Goal: Task Accomplishment & Management: Manage account settings

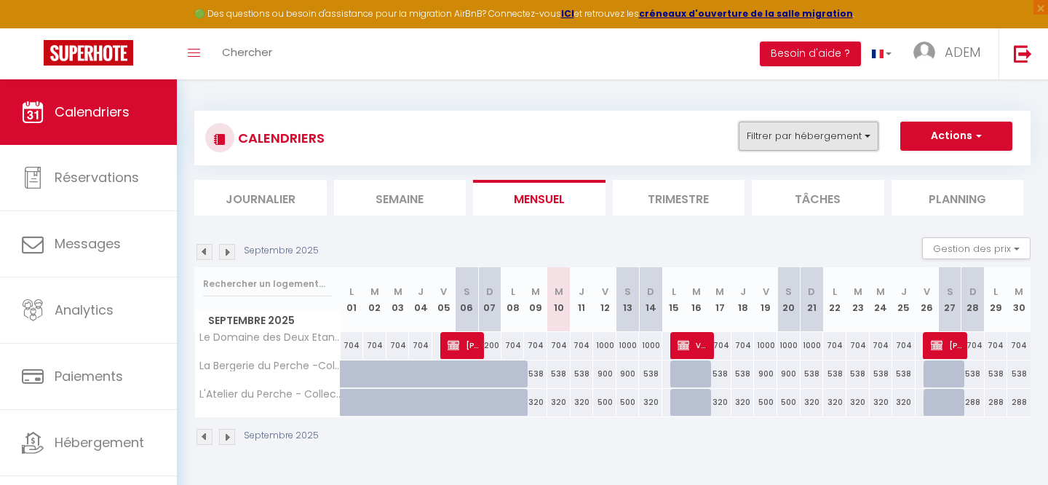
click at [776, 131] on button "Filtrer par hébergement" at bounding box center [809, 136] width 140 height 29
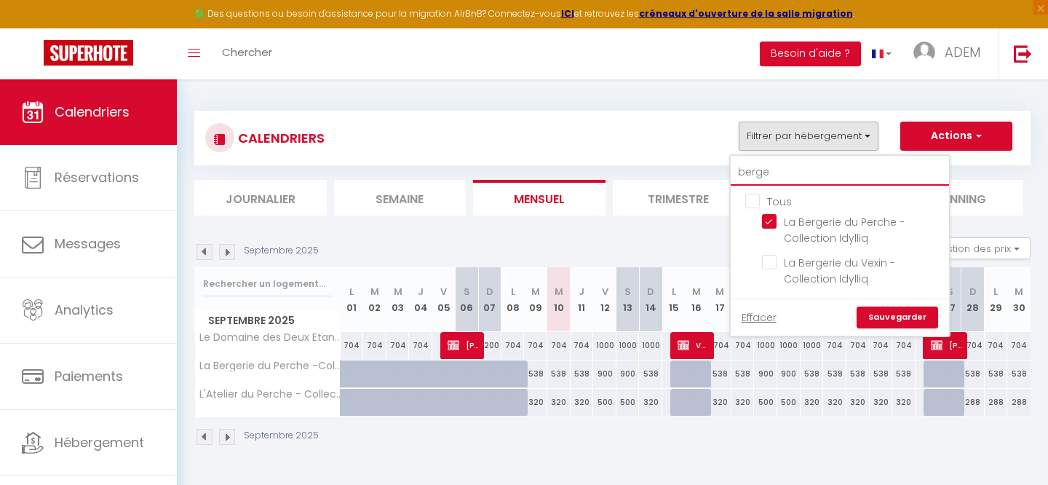
click at [766, 169] on input "berge" at bounding box center [840, 172] width 218 height 26
checkbox input "false"
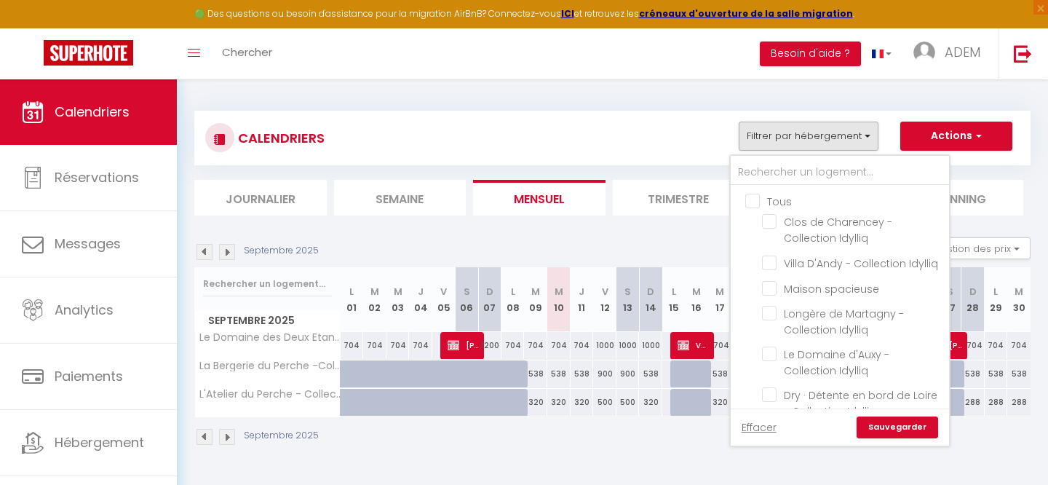
click at [751, 206] on input "Tous" at bounding box center [854, 200] width 218 height 15
checkbox input "true"
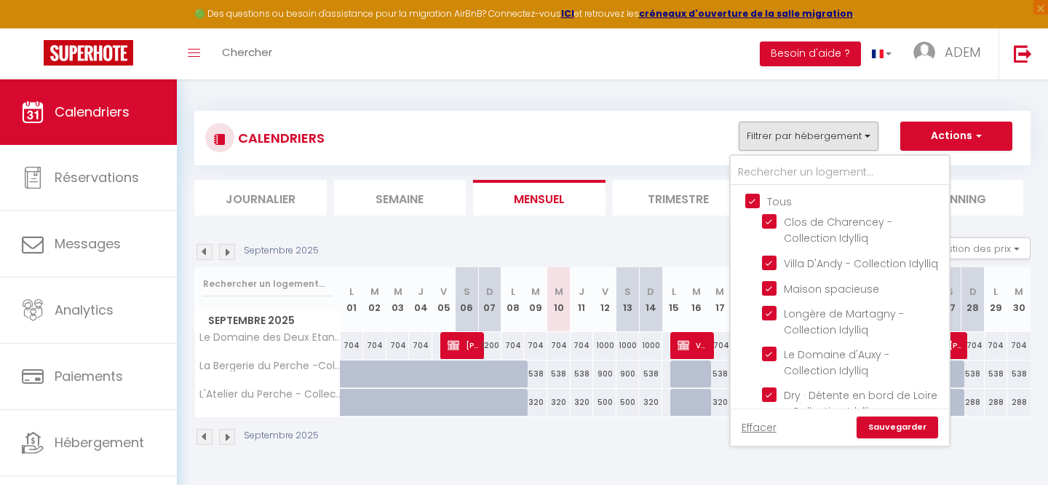
checkbox input "true"
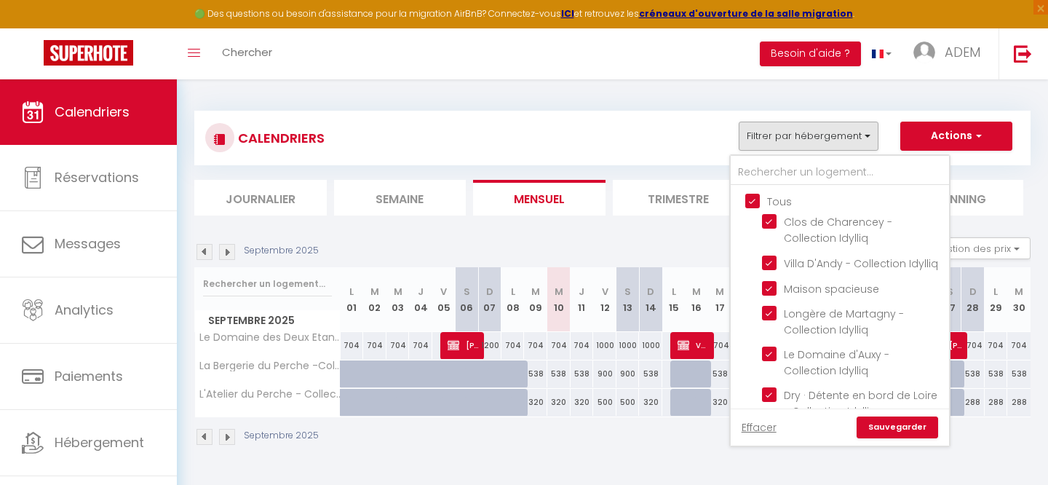
checkbox input "true"
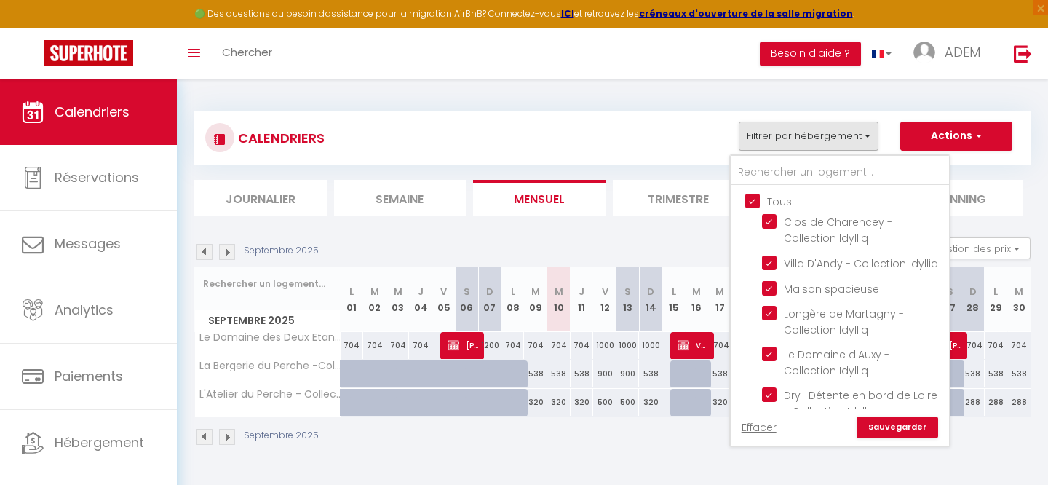
checkbox input "true"
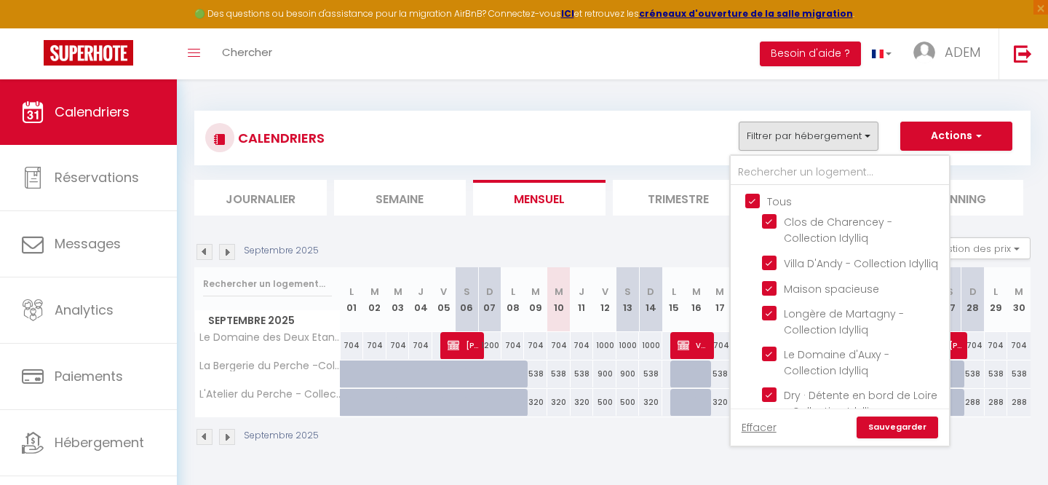
checkbox input "true"
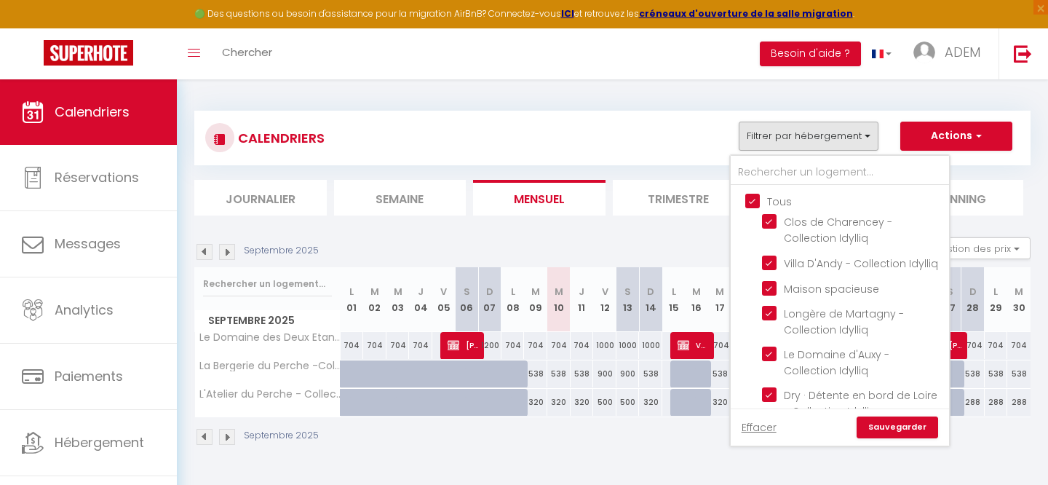
checkbox input "true"
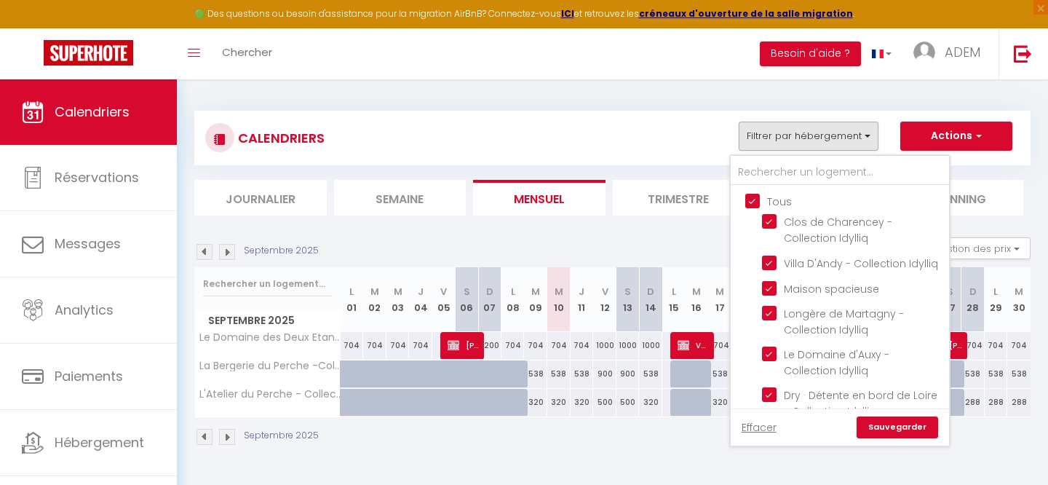
checkbox input "true"
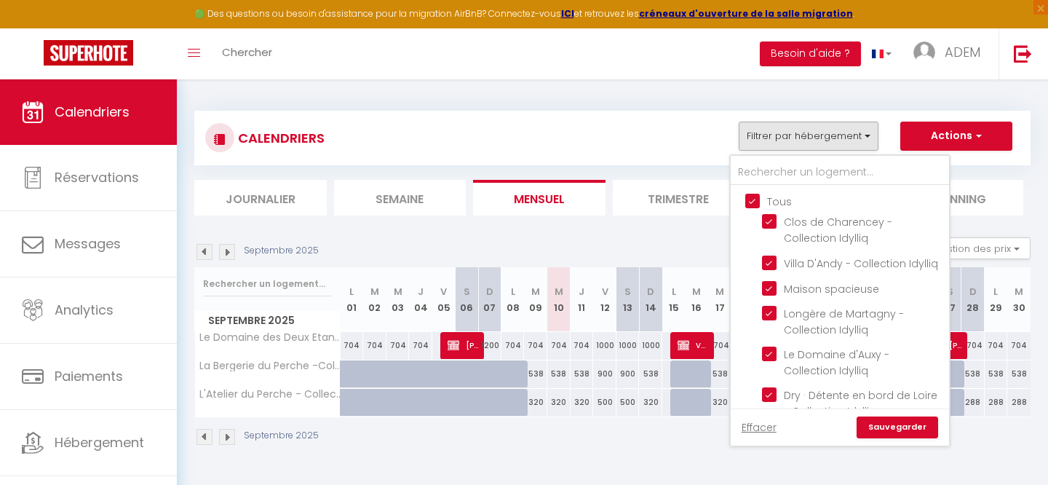
checkbox input "true"
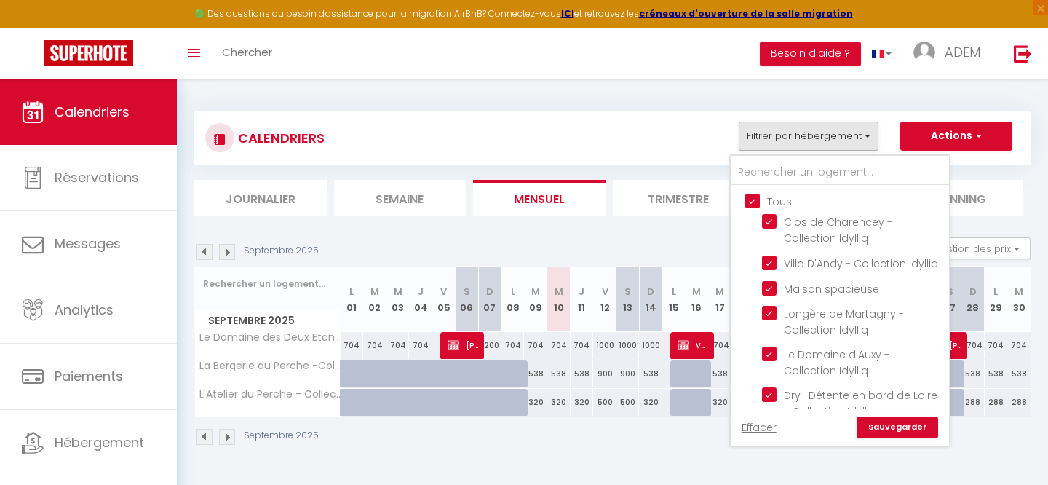
checkbox input "true"
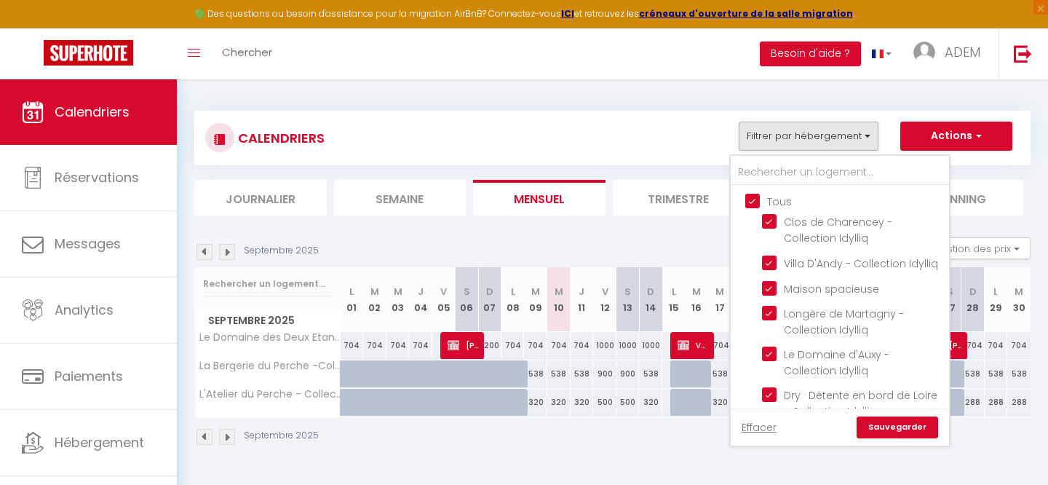
checkbox input "true"
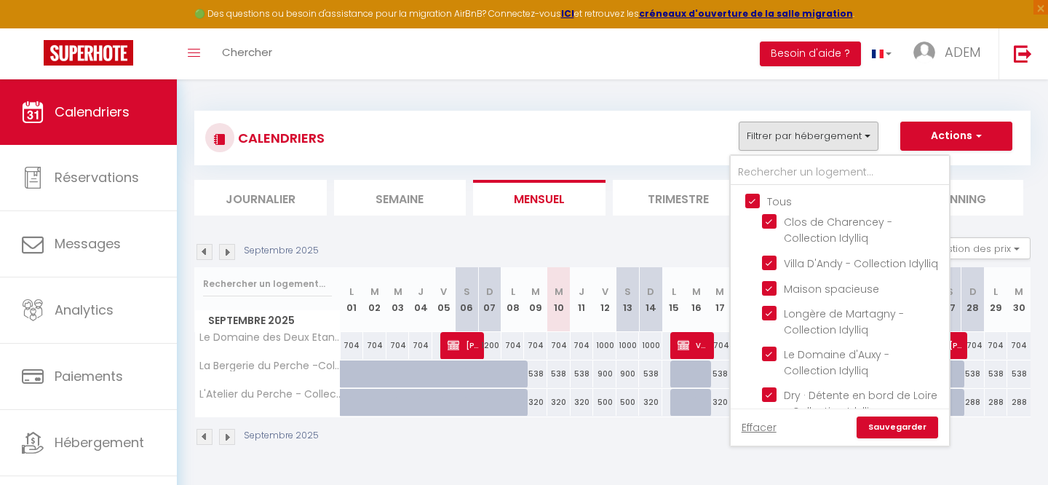
checkbox input "true"
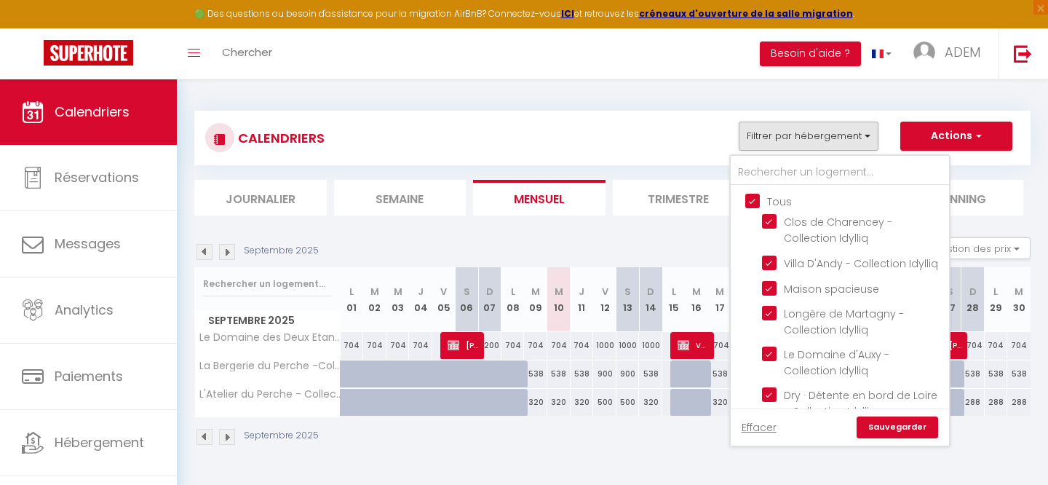
checkbox input "true"
click at [751, 206] on input "Tous" at bounding box center [854, 200] width 218 height 15
checkbox input "false"
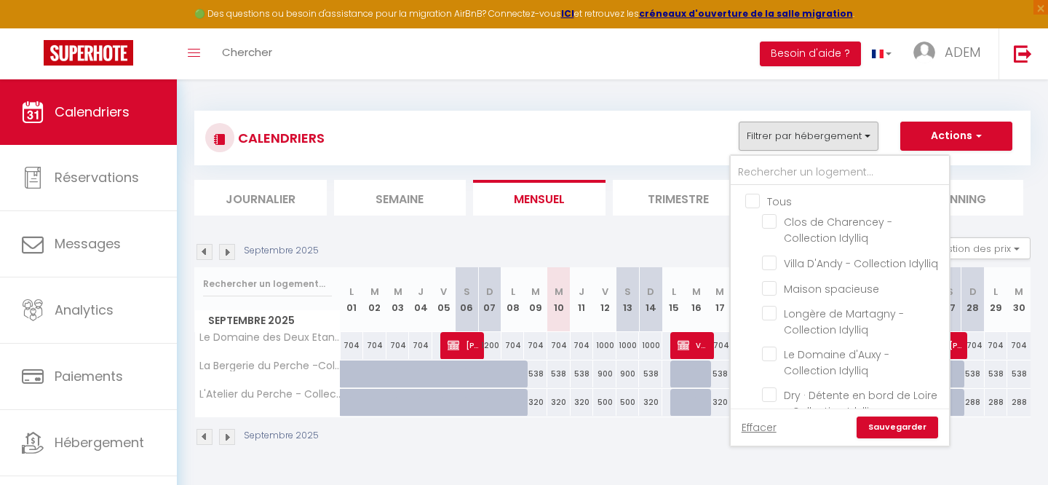
checkbox input "false"
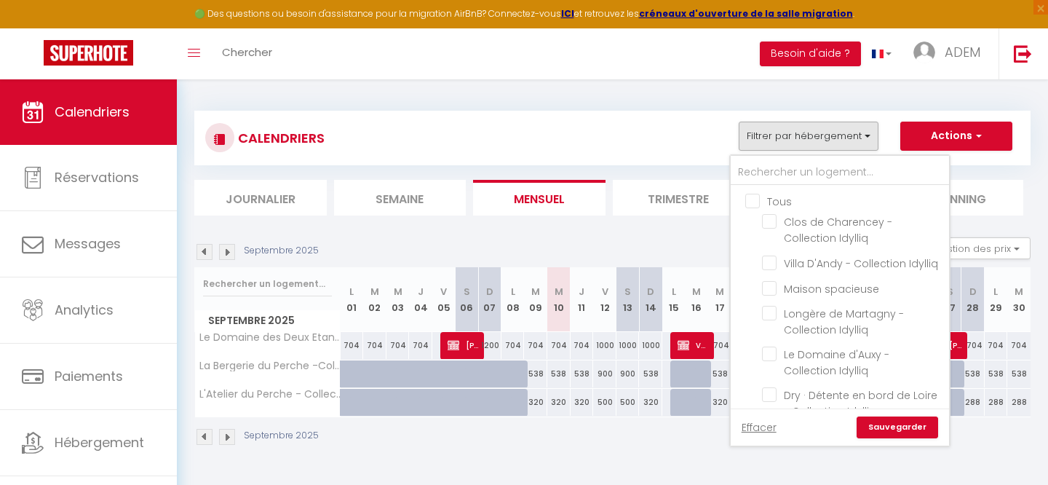
checkbox input "false"
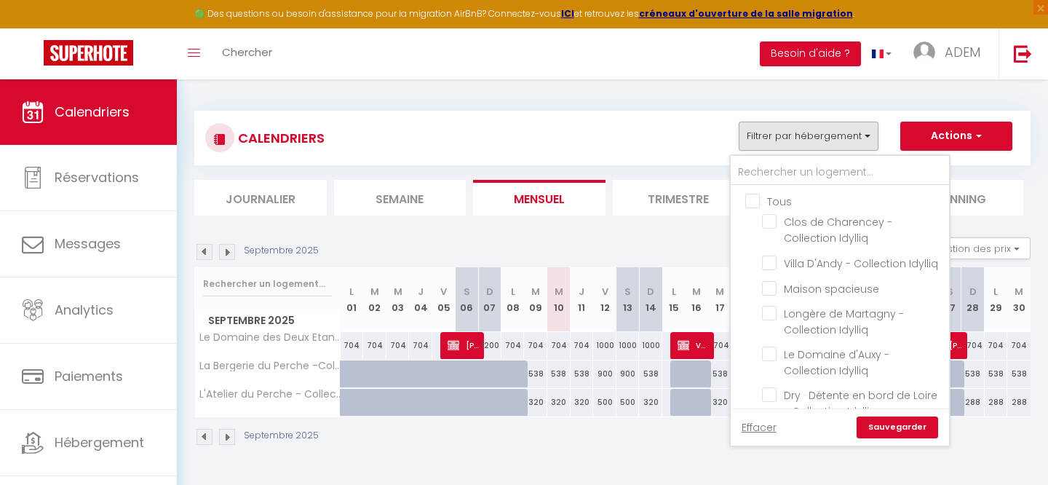
checkbox input "false"
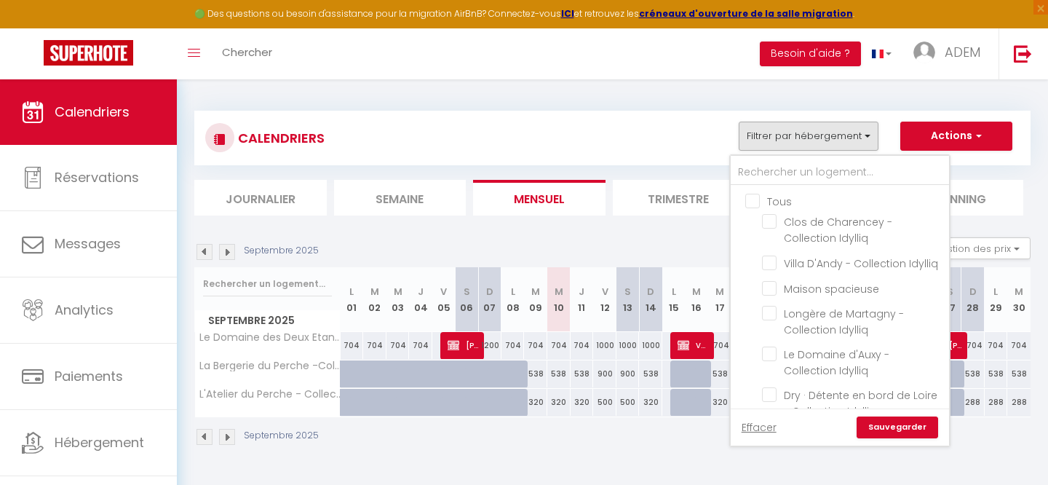
checkbox input "false"
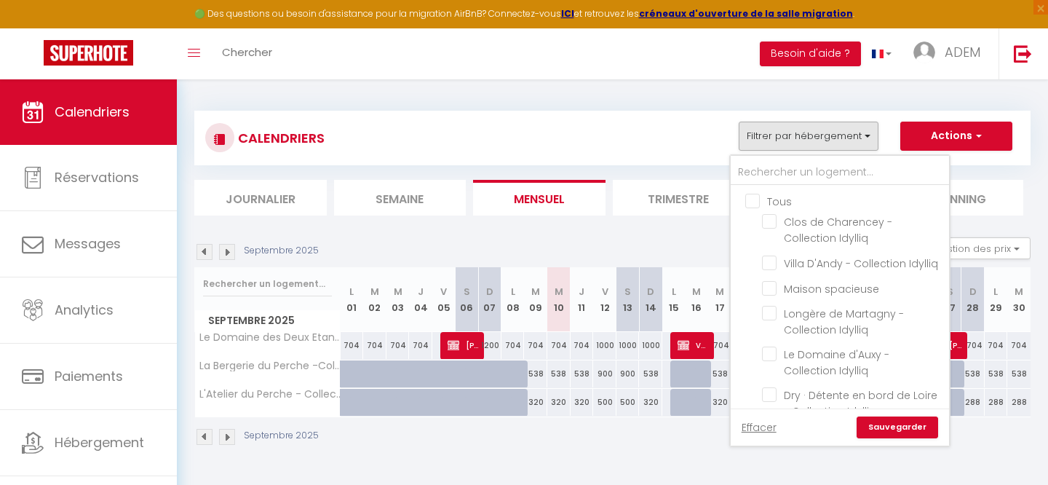
checkbox input "false"
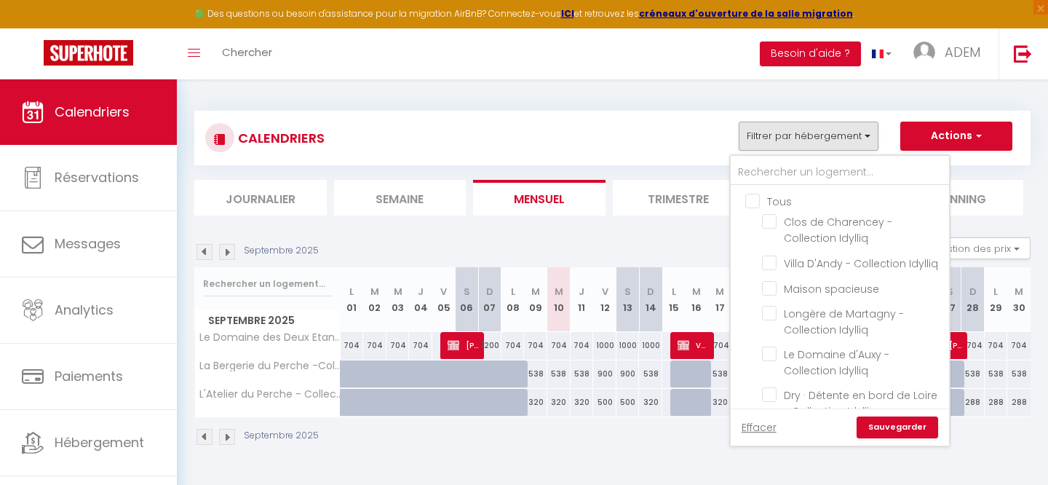
checkbox input "false"
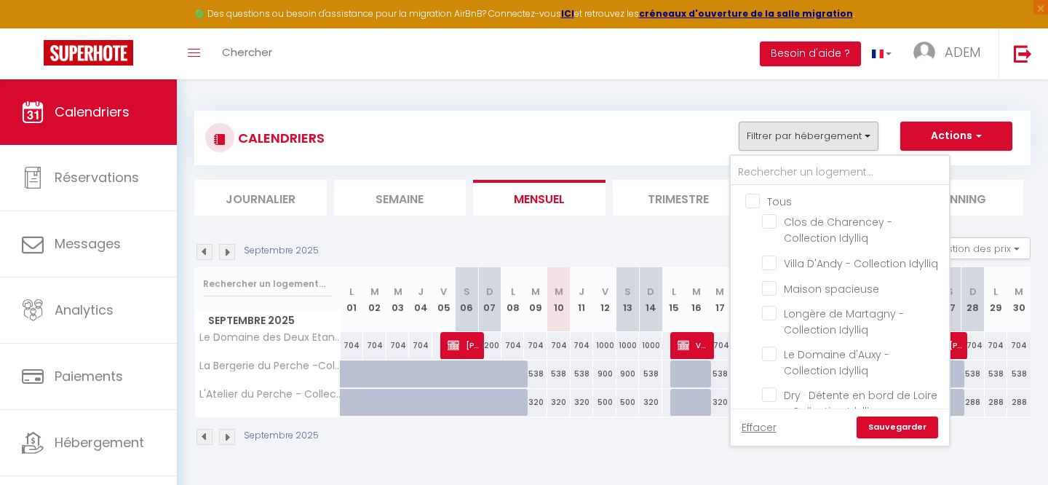
checkbox input "false"
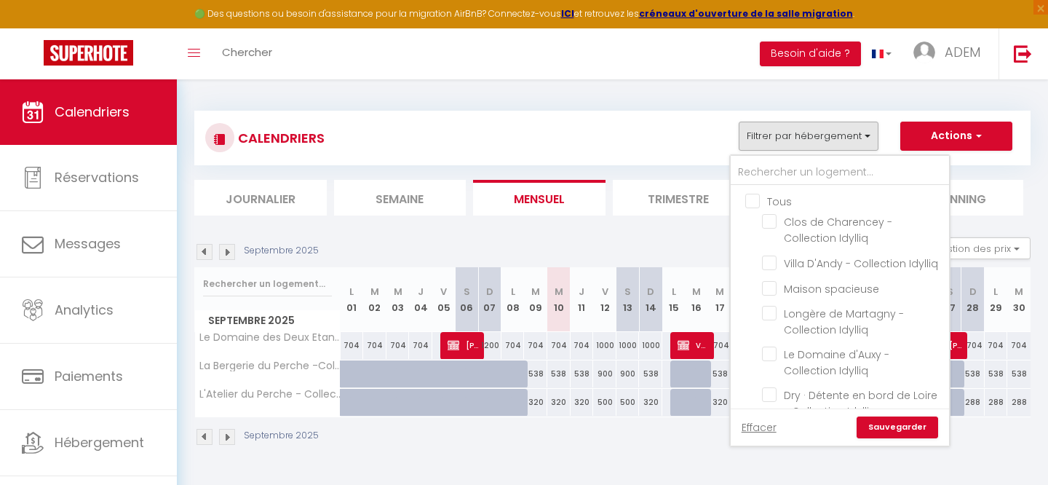
checkbox input "false"
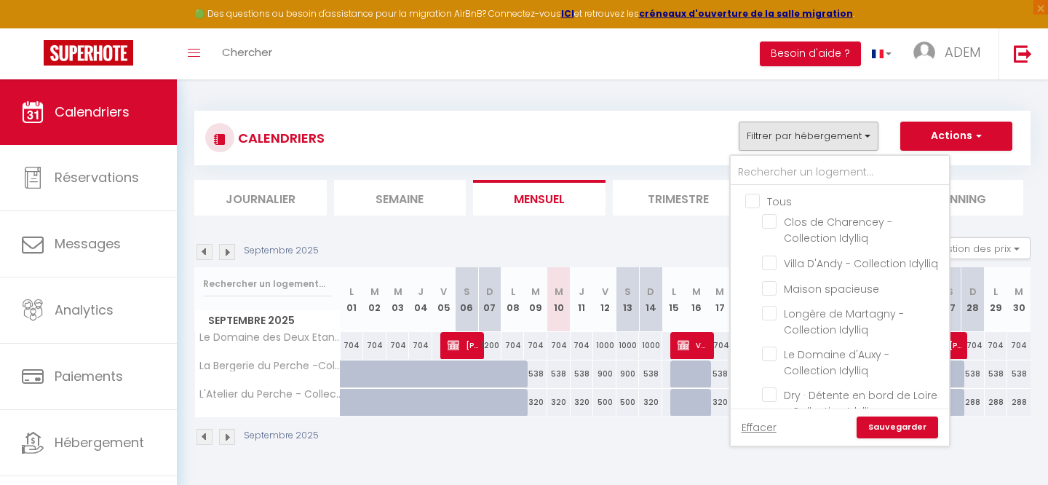
checkbox input "false"
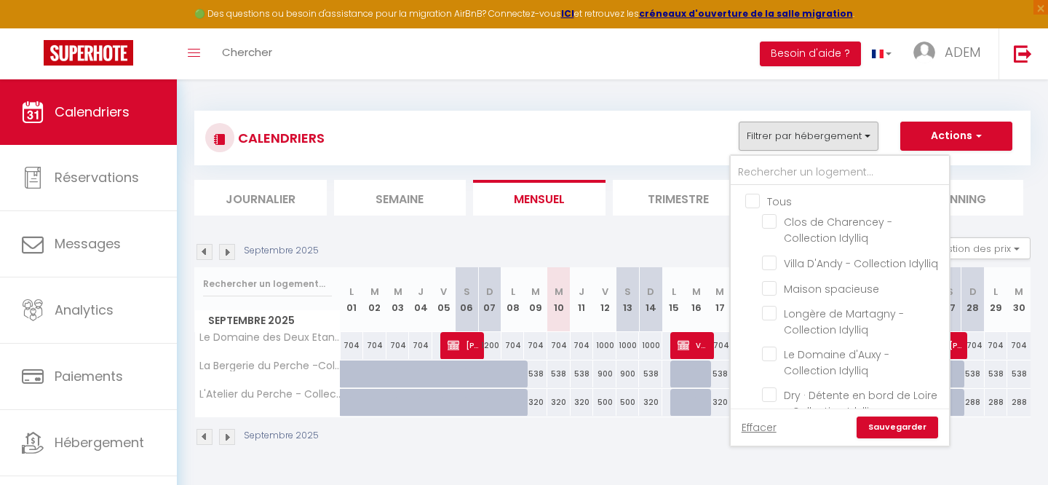
checkbox input "false"
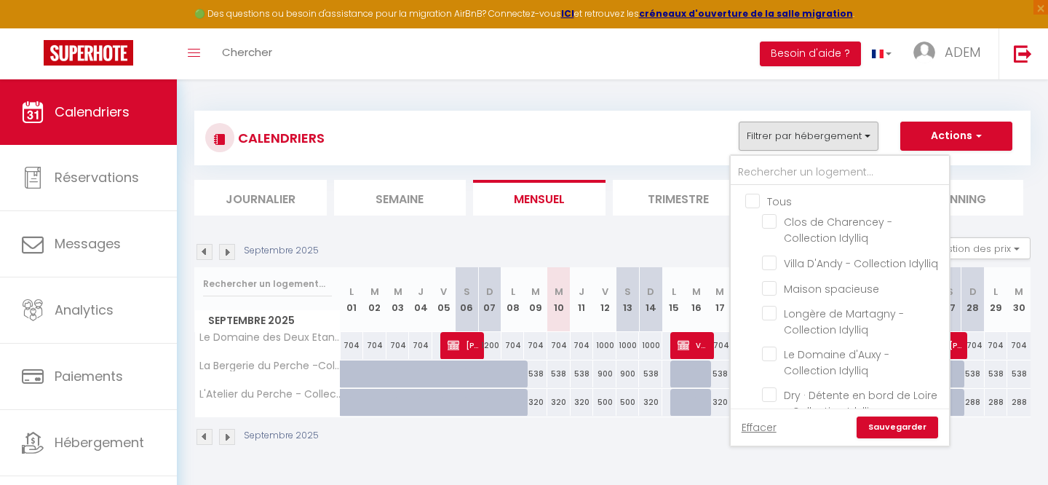
checkbox input "false"
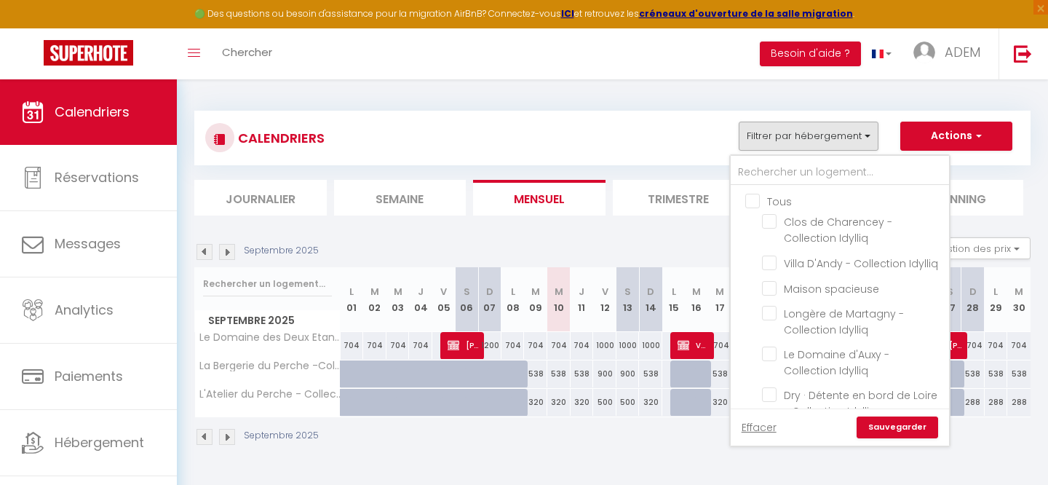
checkbox input "false"
click at [772, 168] on input "text" at bounding box center [840, 172] width 218 height 26
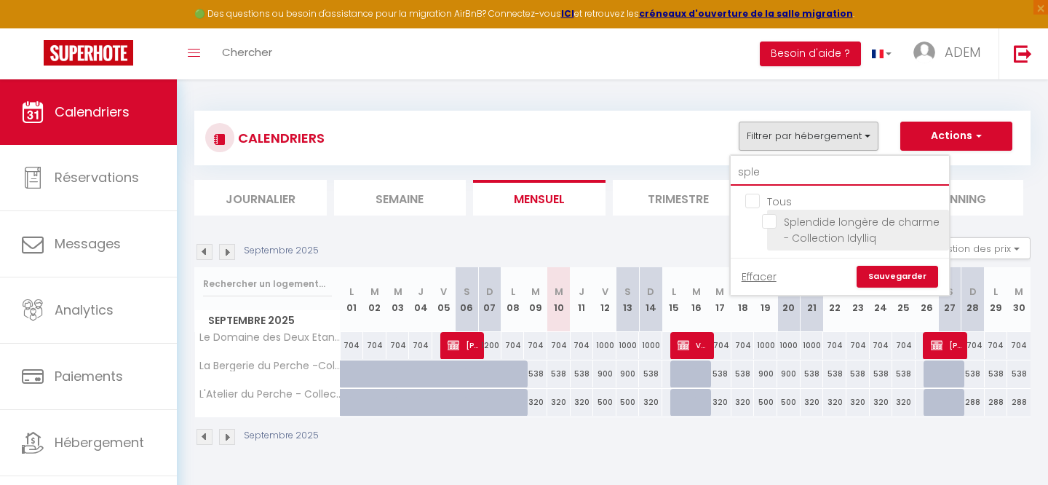
type input "sple"
click at [773, 221] on input "Splendide longère de charme - Collection Idylliq" at bounding box center [853, 221] width 182 height 15
checkbox input "true"
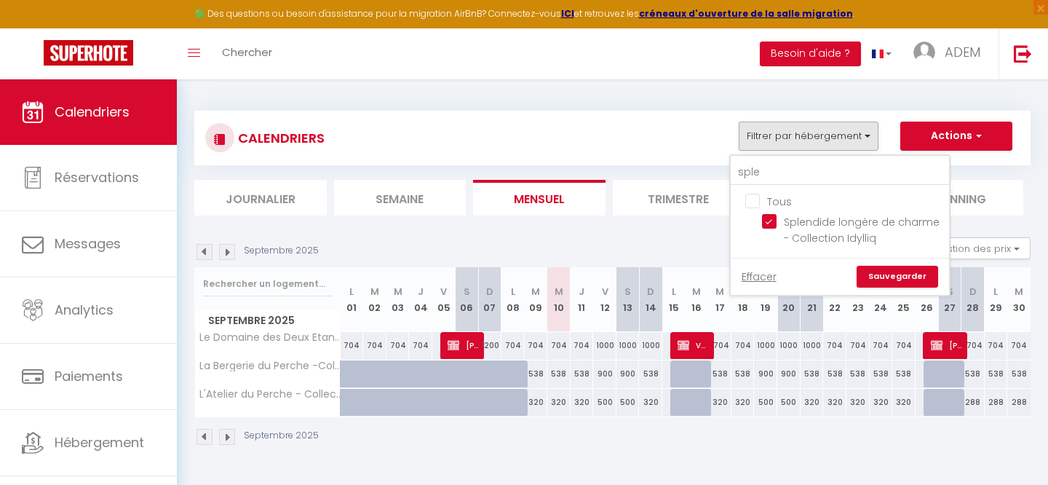
click at [879, 272] on link "Sauvegarder" at bounding box center [898, 277] width 82 height 22
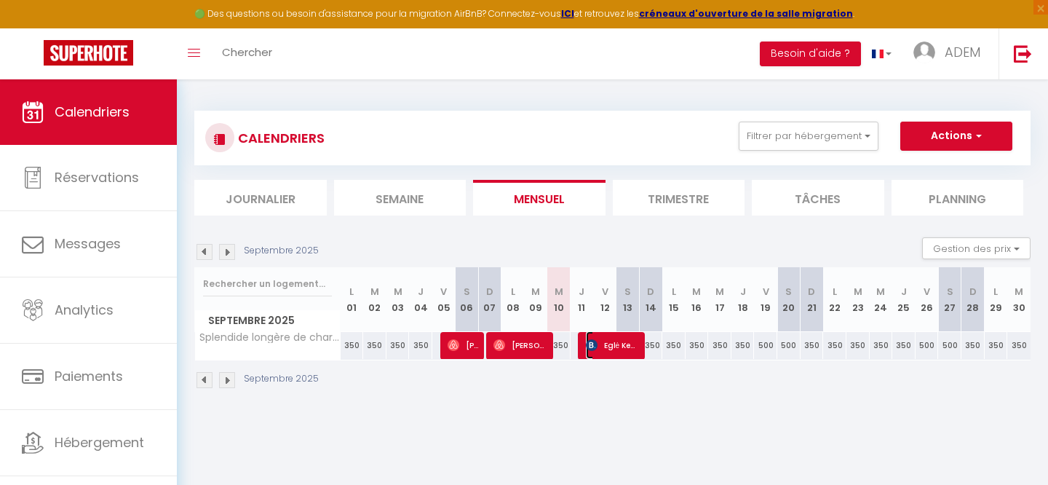
click at [597, 343] on img at bounding box center [592, 345] width 12 height 12
select select "OK"
select select "0"
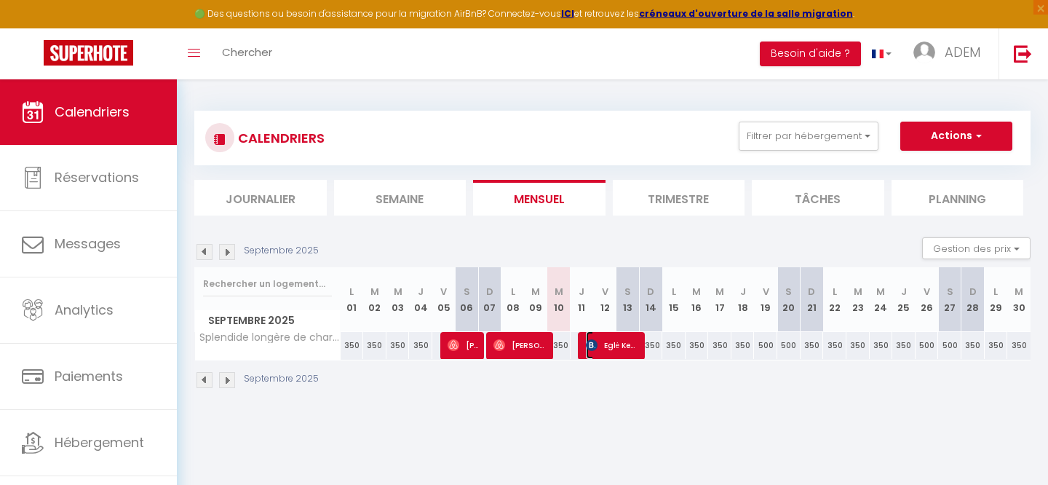
select select "1"
select select
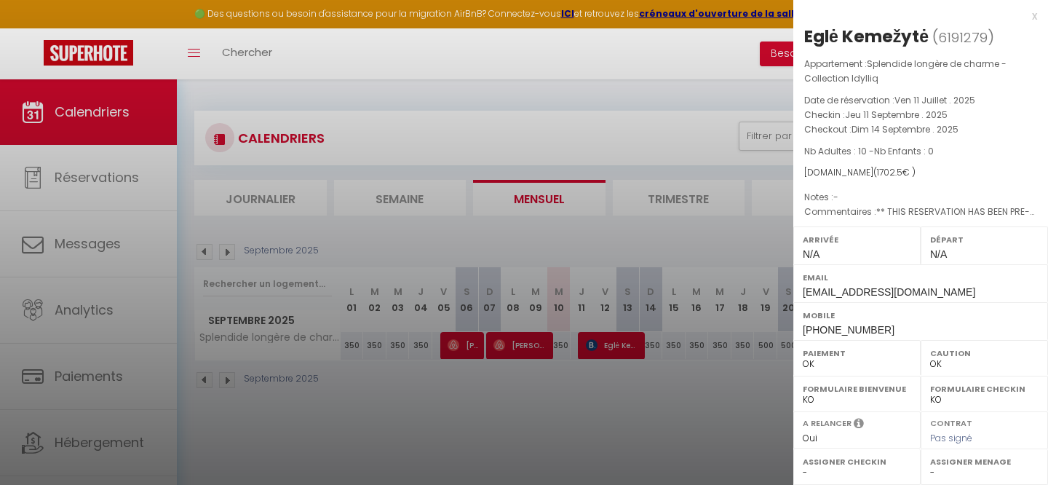
click at [1029, 17] on div "x" at bounding box center [915, 15] width 244 height 17
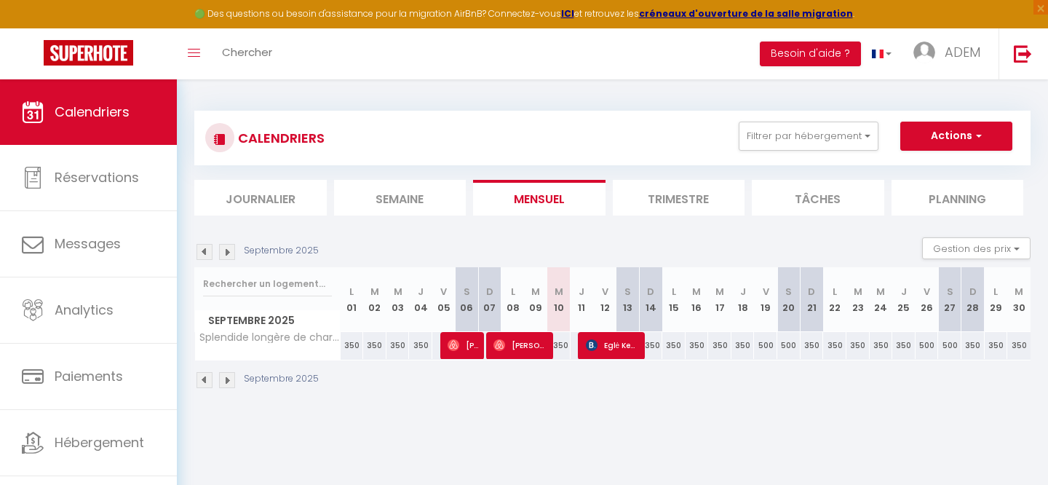
click at [229, 383] on img at bounding box center [227, 380] width 16 height 16
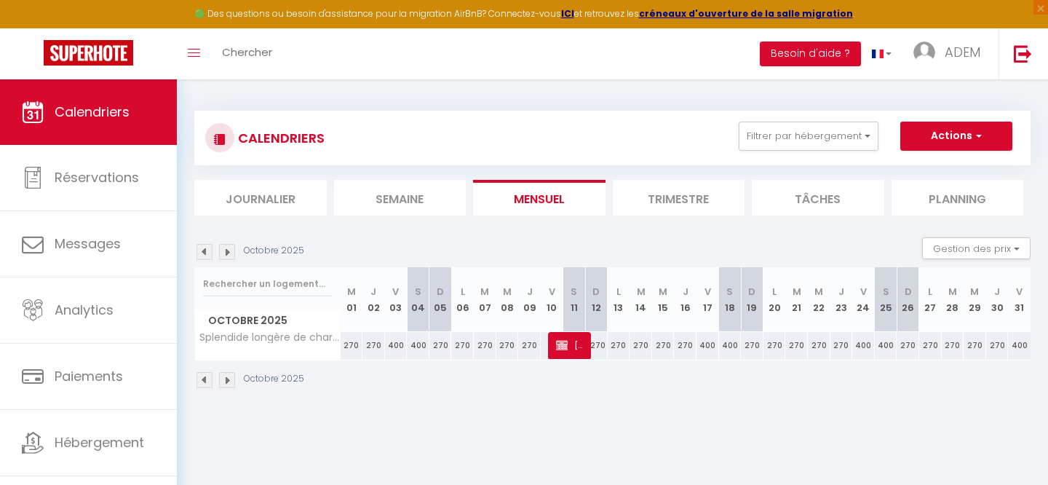
click at [205, 386] on img at bounding box center [205, 380] width 16 height 16
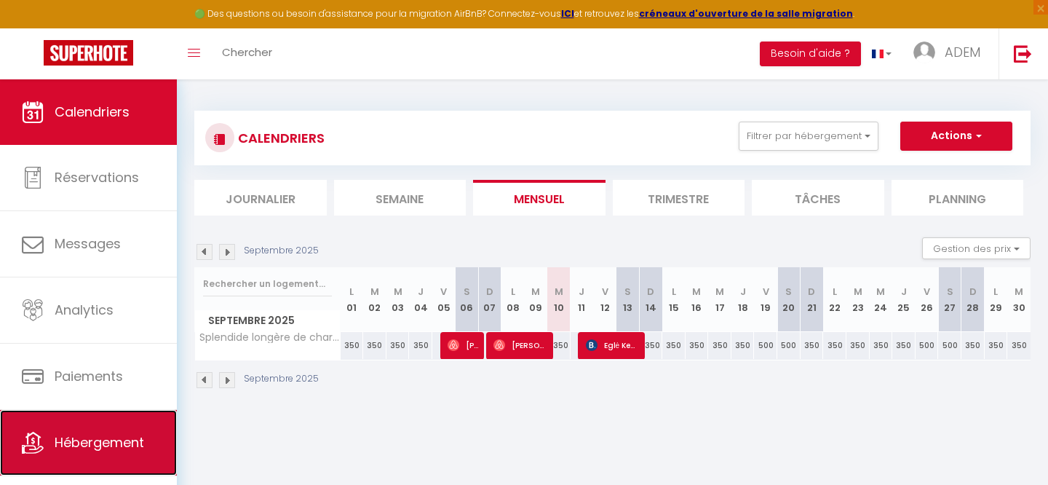
click at [71, 435] on span "Hébergement" at bounding box center [100, 442] width 90 height 18
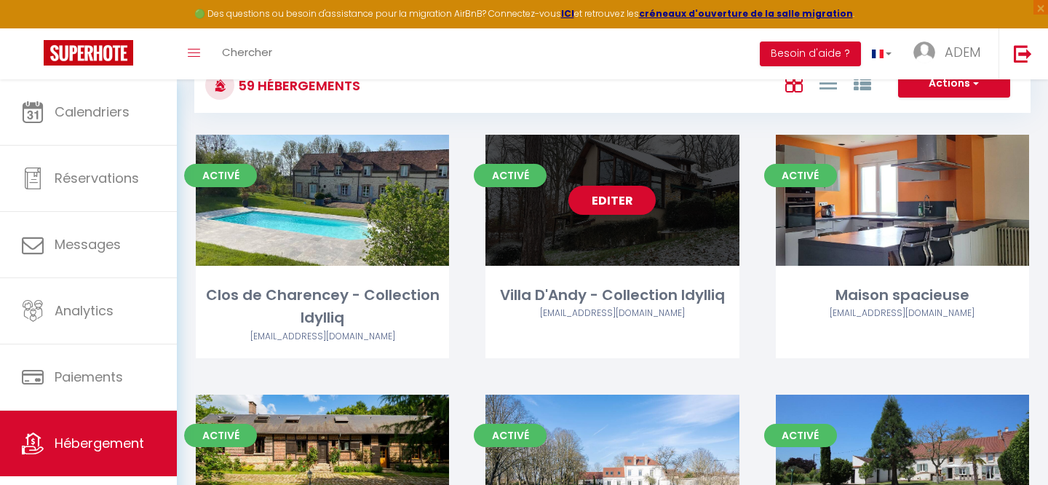
scroll to position [1403, 0]
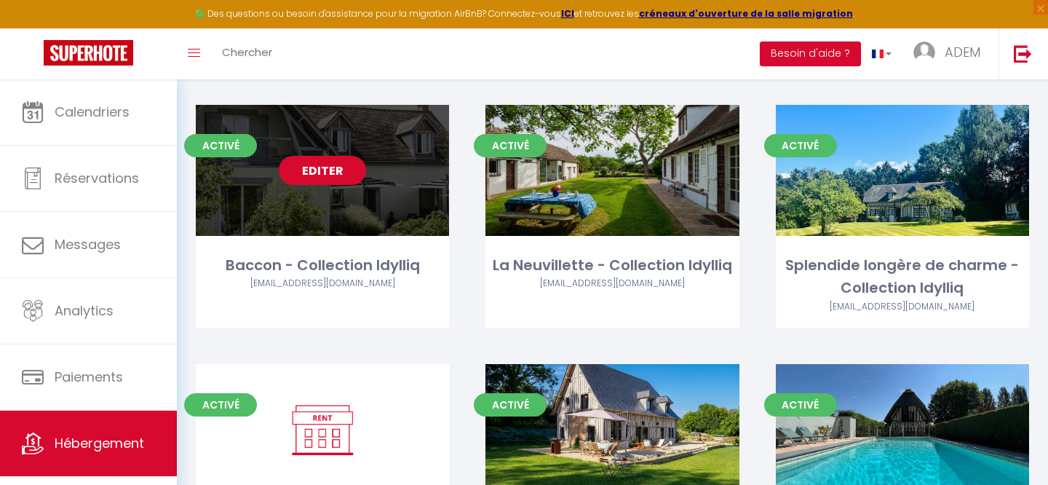
click at [312, 156] on link "Editer" at bounding box center [322, 170] width 87 height 29
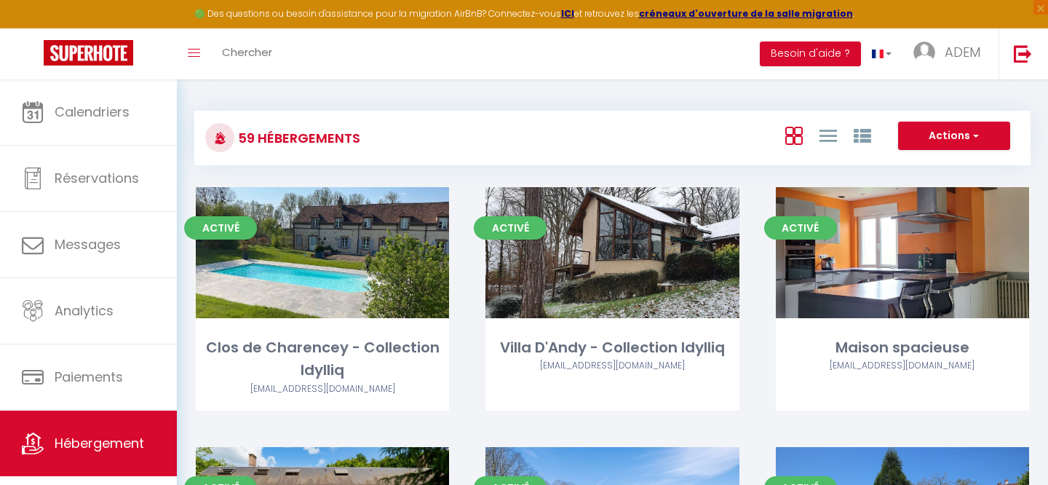
select select "3"
select select "2"
select select "1"
select select
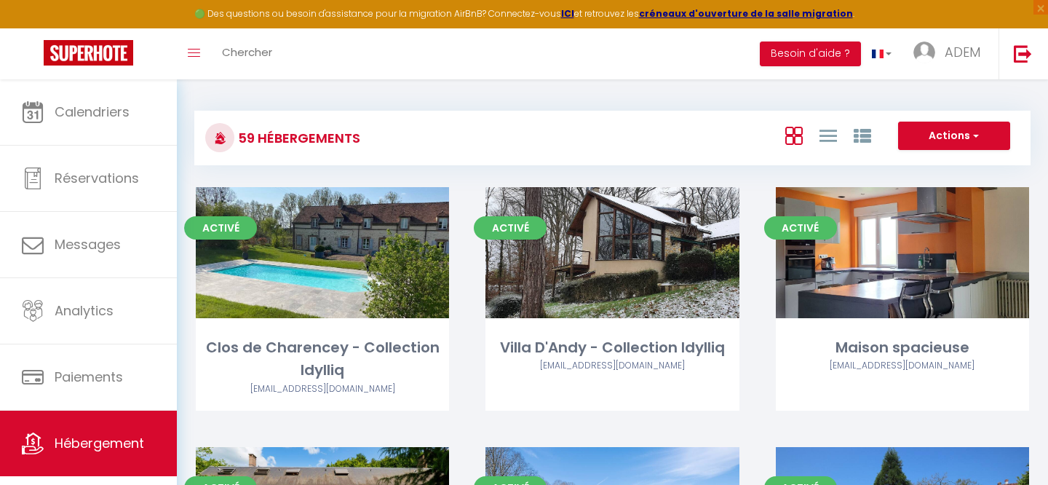
select select "28"
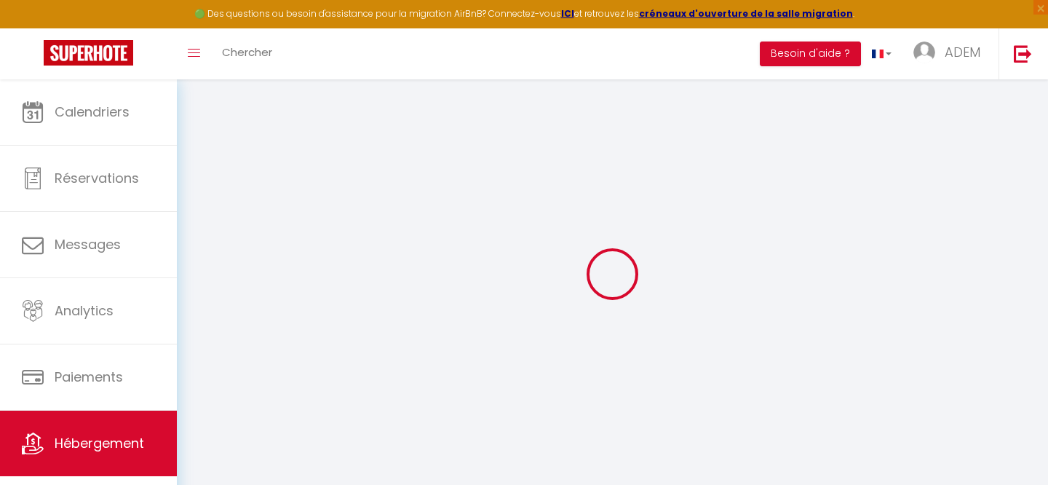
select select
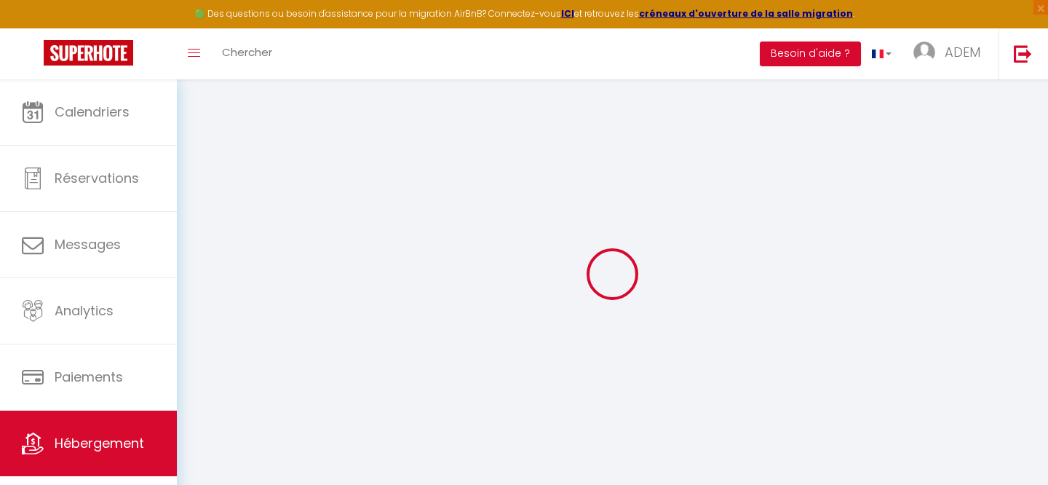
select select
checkbox input "false"
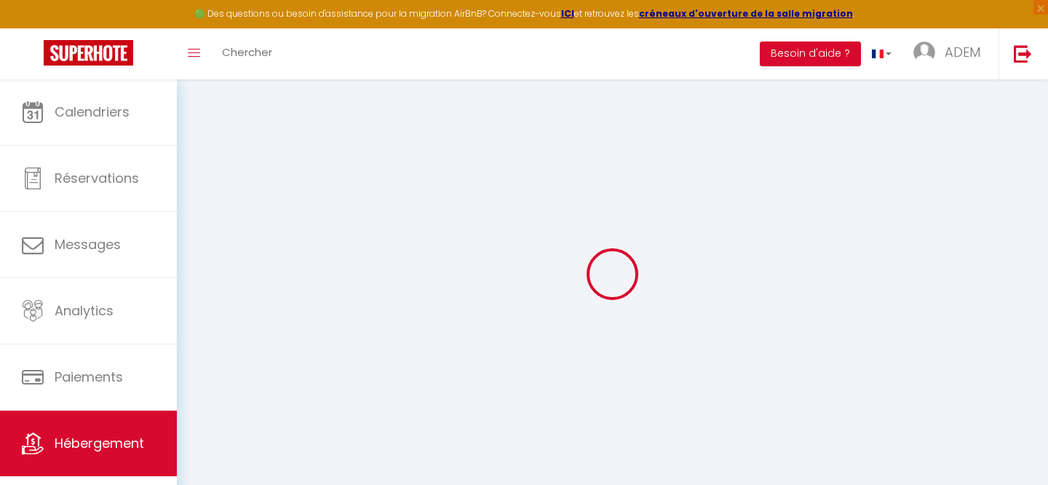
select select
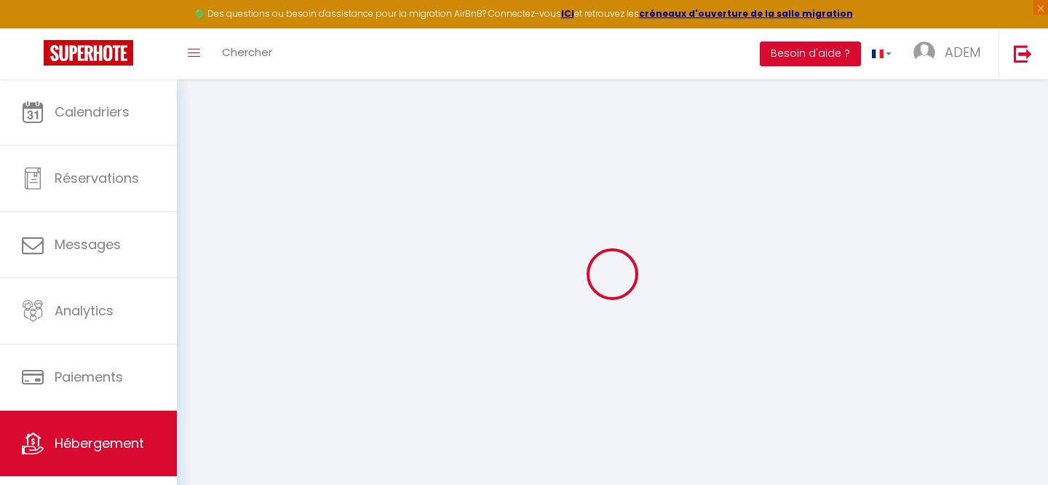
select select
checkbox input "false"
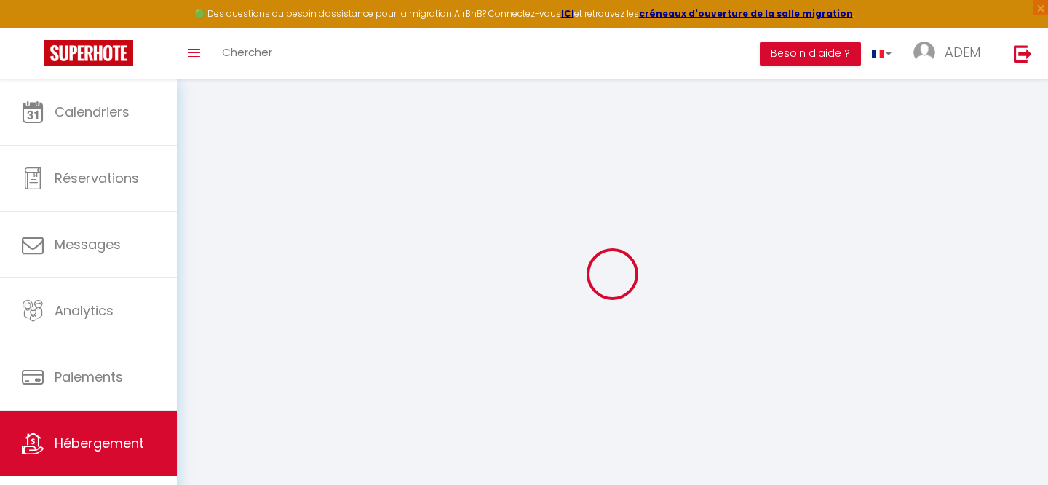
checkbox input "false"
select select
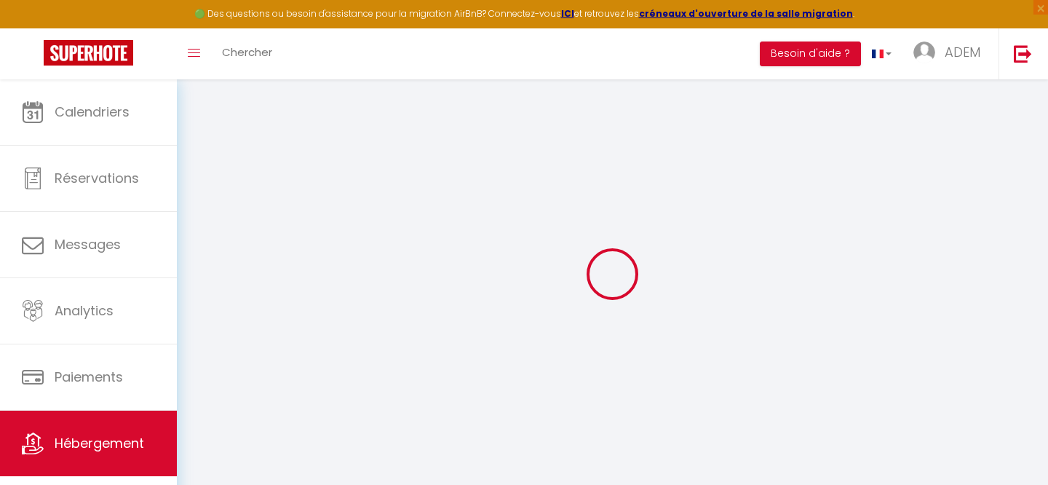
select select
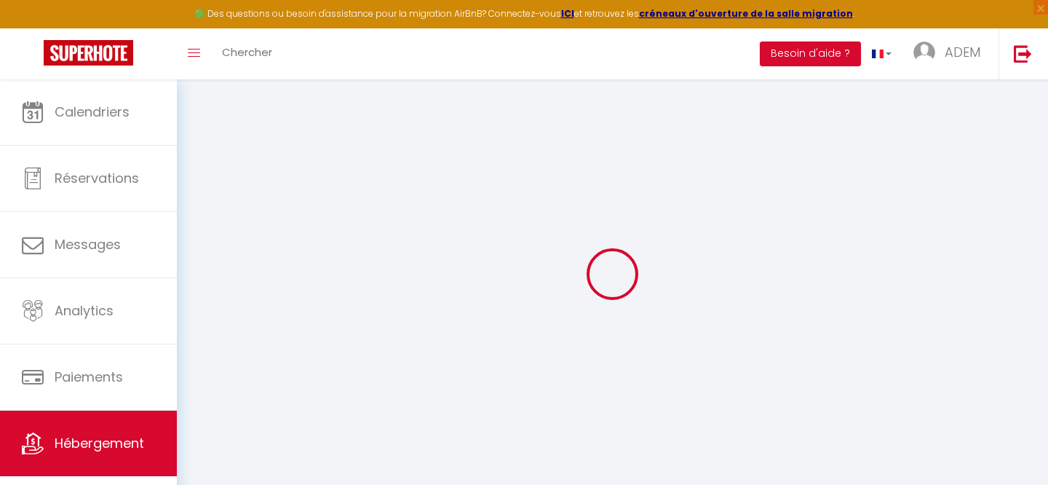
checkbox input "false"
select select
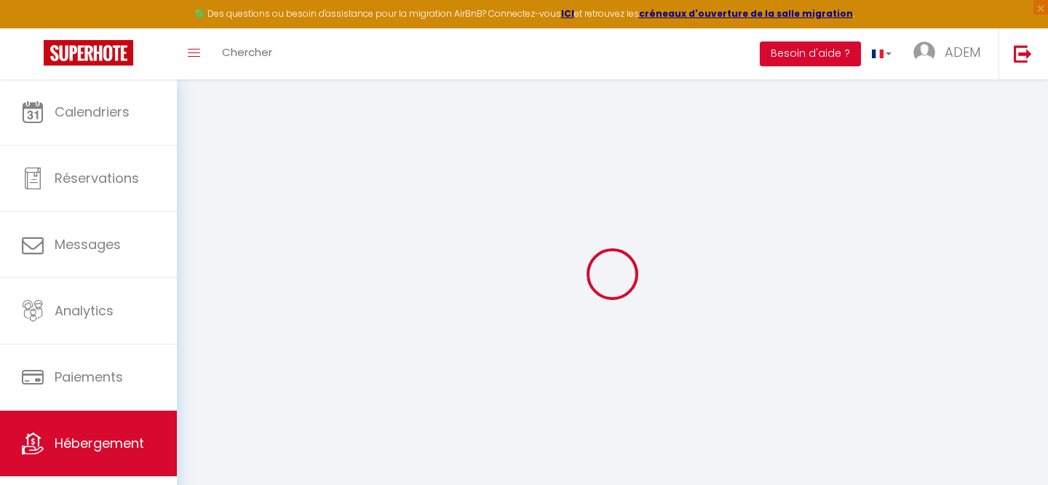
select select
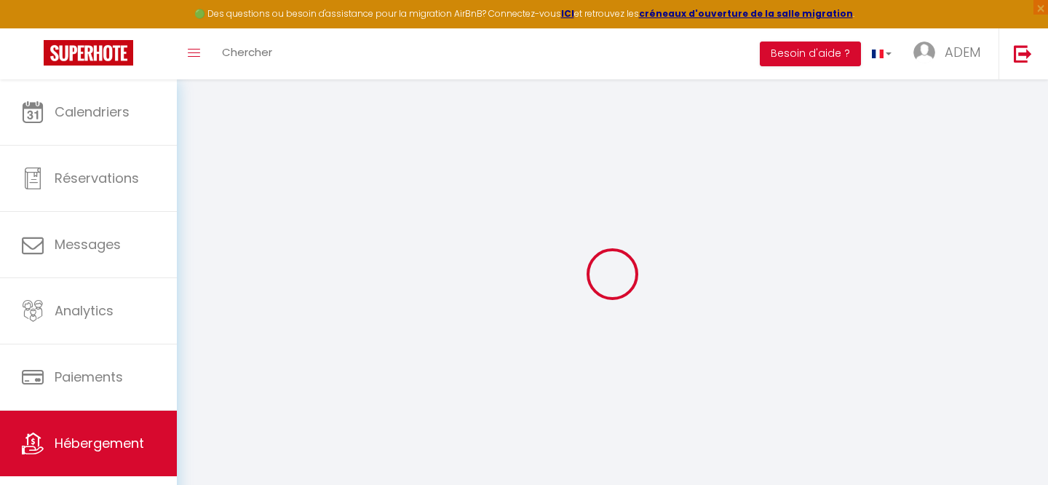
select select
checkbox input "false"
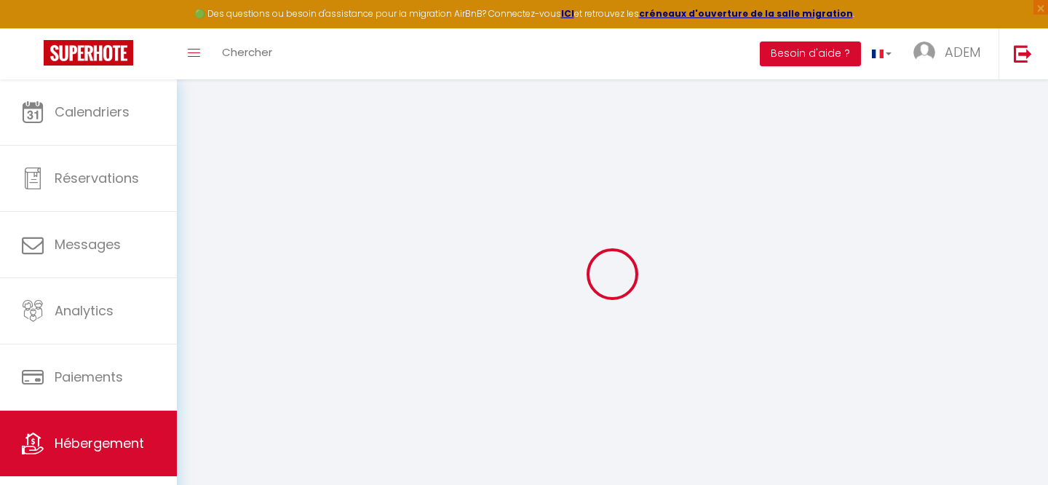
checkbox input "false"
select select
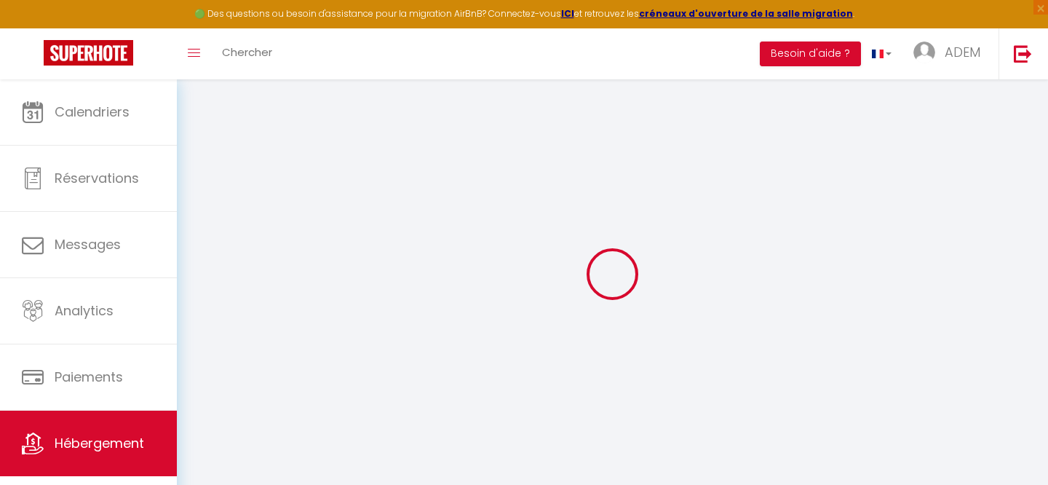
select select
checkbox input "false"
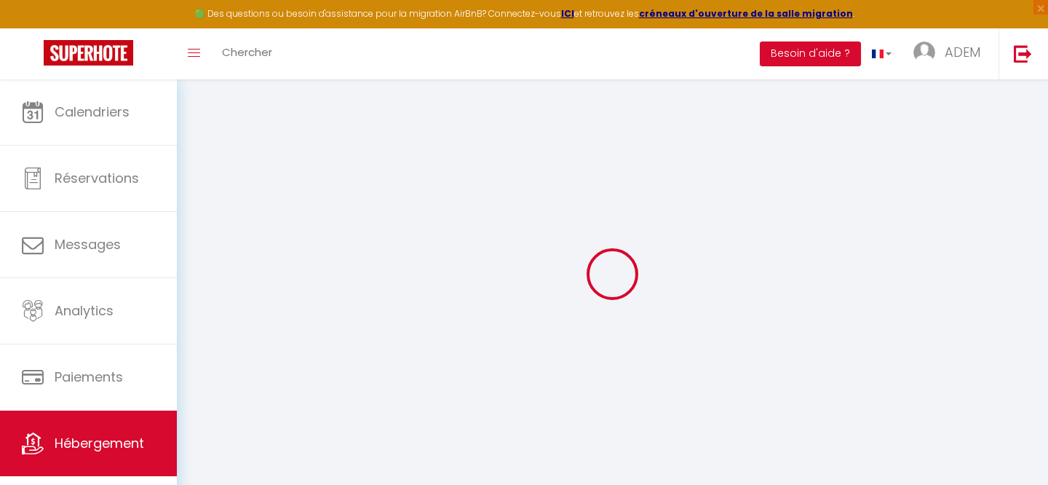
checkbox input "false"
select select
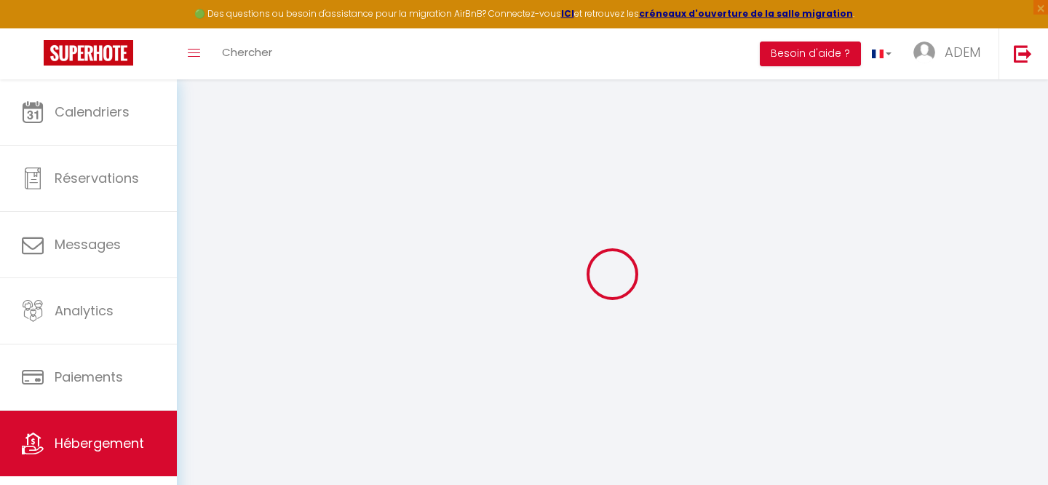
type input "Baccon - Collection Idylliq"
type input "ADEM"
type input "FETHIOGLU"
select select "20"
select select "4"
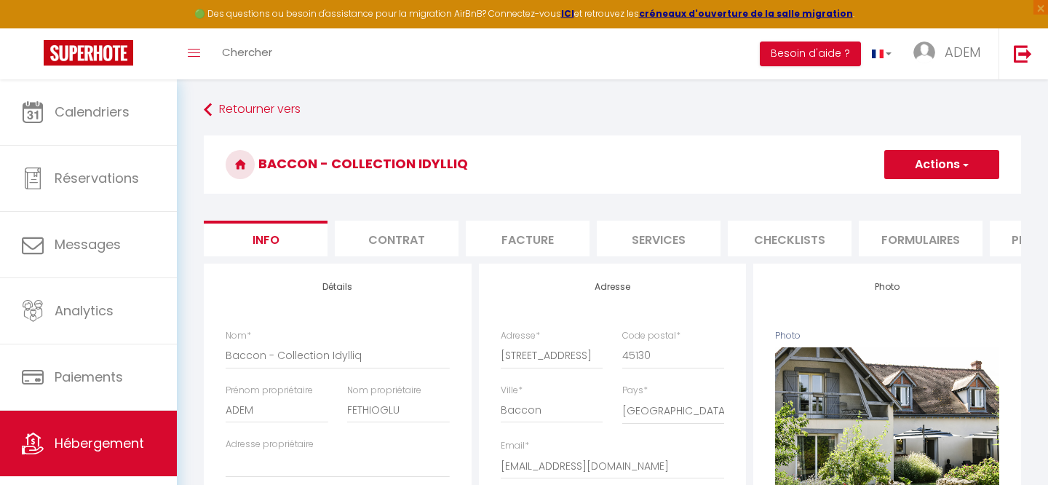
click at [367, 153] on h3 "Baccon - Collection Idylliq" at bounding box center [612, 164] width 817 height 58
click at [367, 160] on h3 "Baccon - Collection Idylliq" at bounding box center [612, 164] width 817 height 58
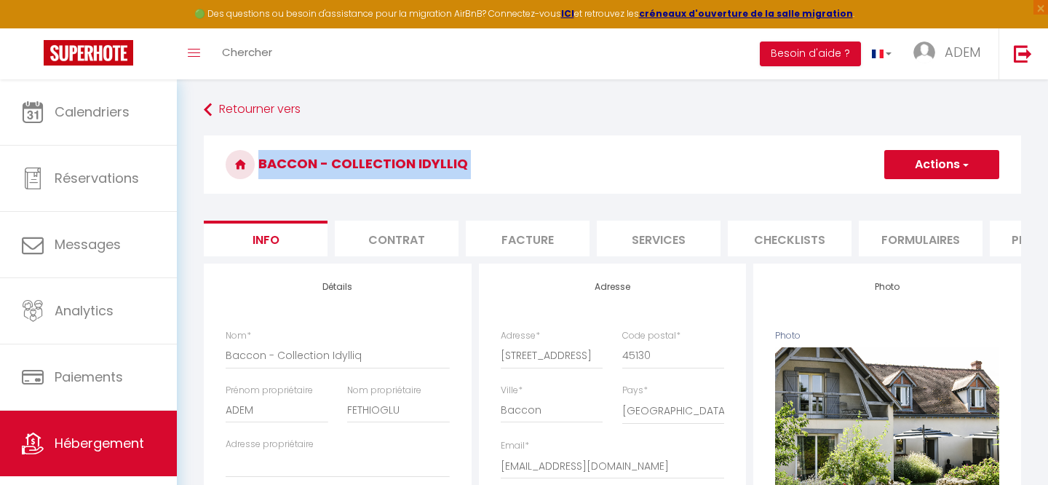
click at [367, 160] on h3 "Baccon - Collection Idylliq" at bounding box center [612, 164] width 817 height 58
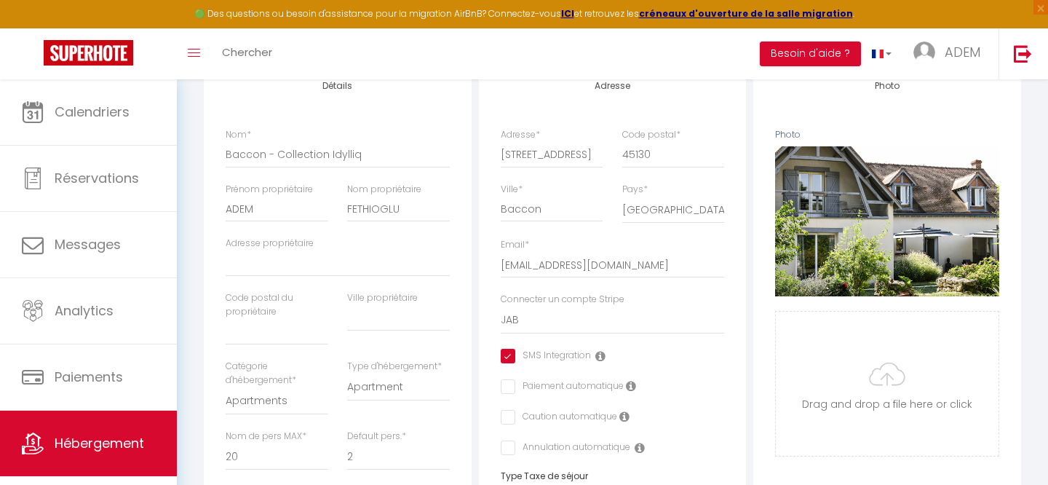
scroll to position [127, 0]
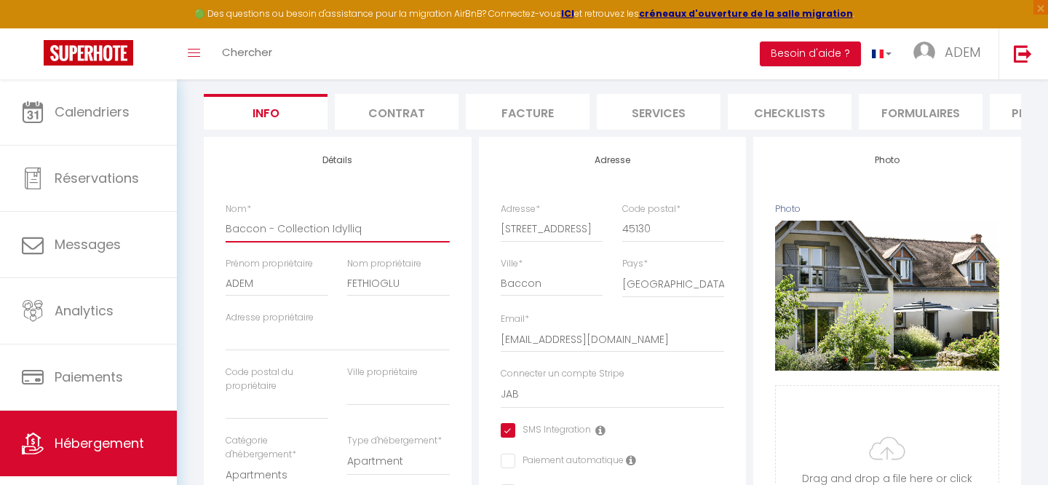
click at [292, 227] on input "Baccon - Collection Idylliq" at bounding box center [338, 228] width 224 height 26
paste input "Spa / Sauna et bien être"
drag, startPoint x: 386, startPoint y: 226, endPoint x: 207, endPoint y: 226, distance: 178.3
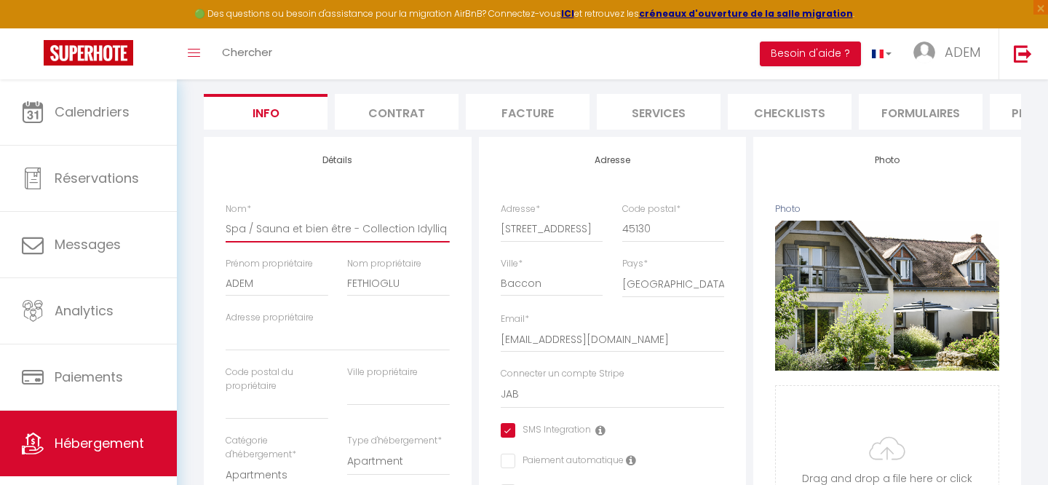
click at [298, 226] on input "Spa / Sauna et bien être - Collection Idylliq" at bounding box center [338, 228] width 224 height 26
drag, startPoint x: 266, startPoint y: 228, endPoint x: 553, endPoint y: 228, distance: 286.1
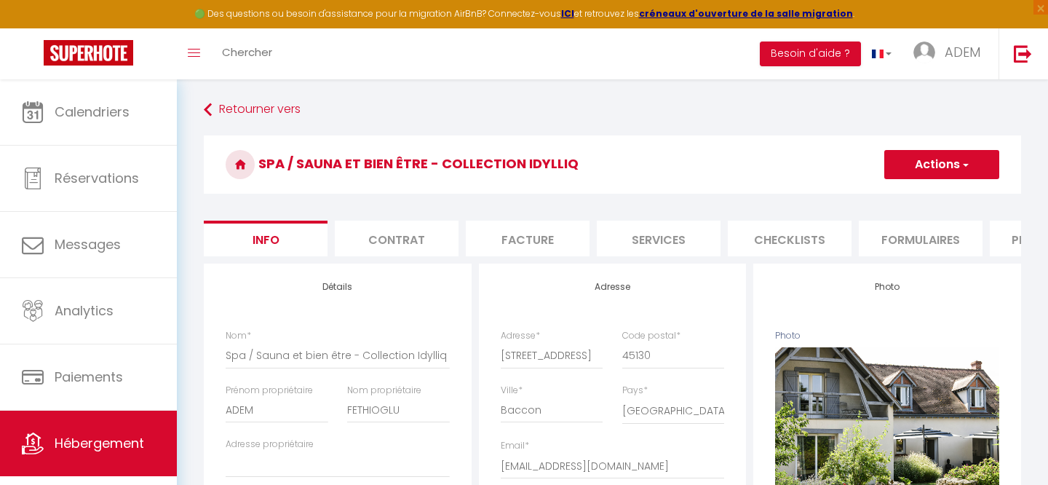
click at [901, 166] on button "Actions" at bounding box center [941, 164] width 115 height 29
click at [892, 194] on input "Enregistrer" at bounding box center [885, 196] width 54 height 15
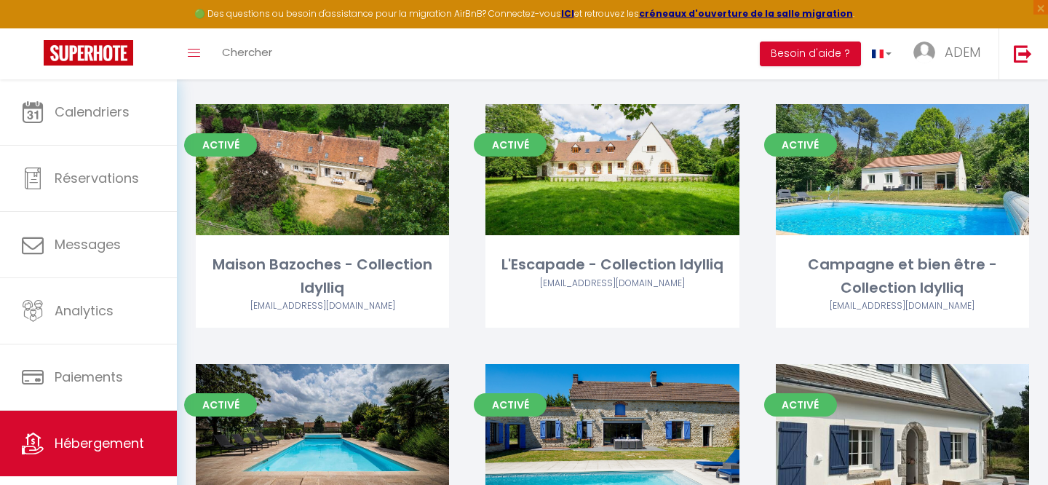
scroll to position [1403, 0]
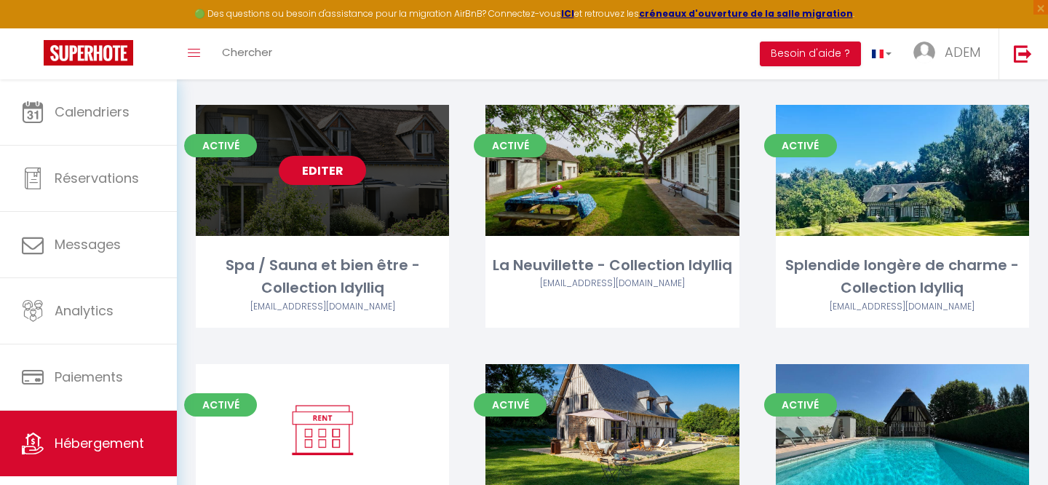
click at [328, 156] on link "Editer" at bounding box center [322, 170] width 87 height 29
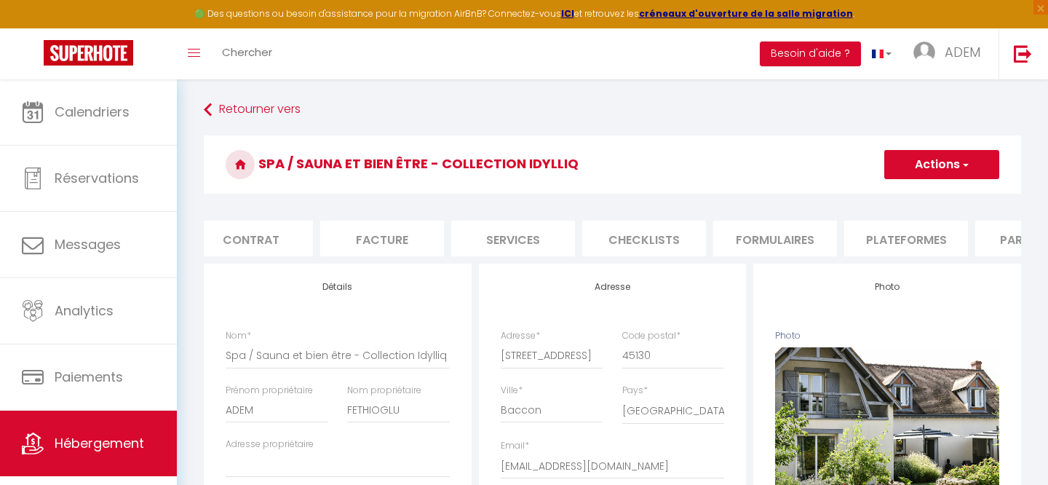
scroll to position [0, 155]
click at [892, 234] on li "Plateformes" at bounding box center [897, 239] width 124 height 36
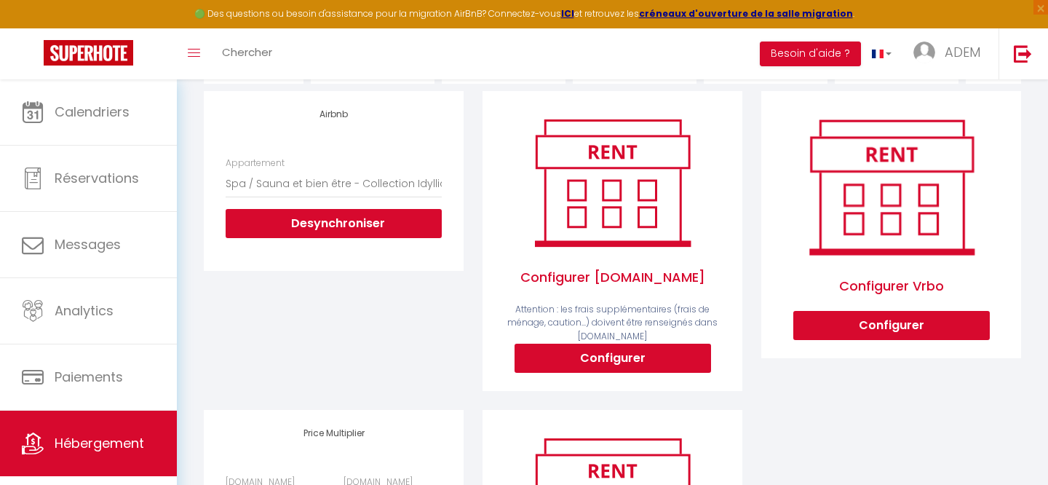
scroll to position [393, 0]
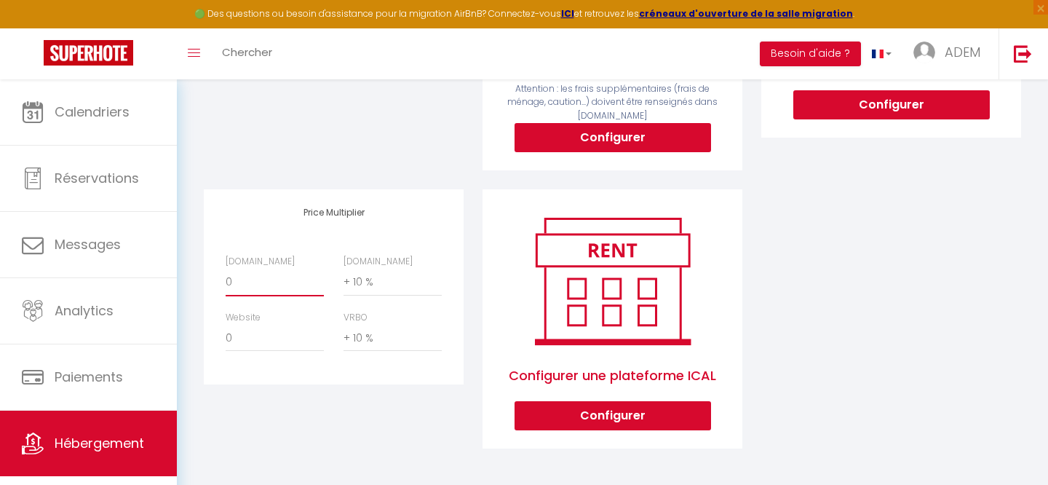
click at [266, 279] on select "0 + 1 % + 2 % + 3 % + 4 % + 5 % + 6 % + 7 % + 8 % + 9 %" at bounding box center [275, 283] width 98 height 28
click at [226, 269] on select "0 + 1 % + 2 % + 3 % + 4 % + 5 % + 6 % + 7 % + 8 % + 9 %" at bounding box center [275, 283] width 98 height 28
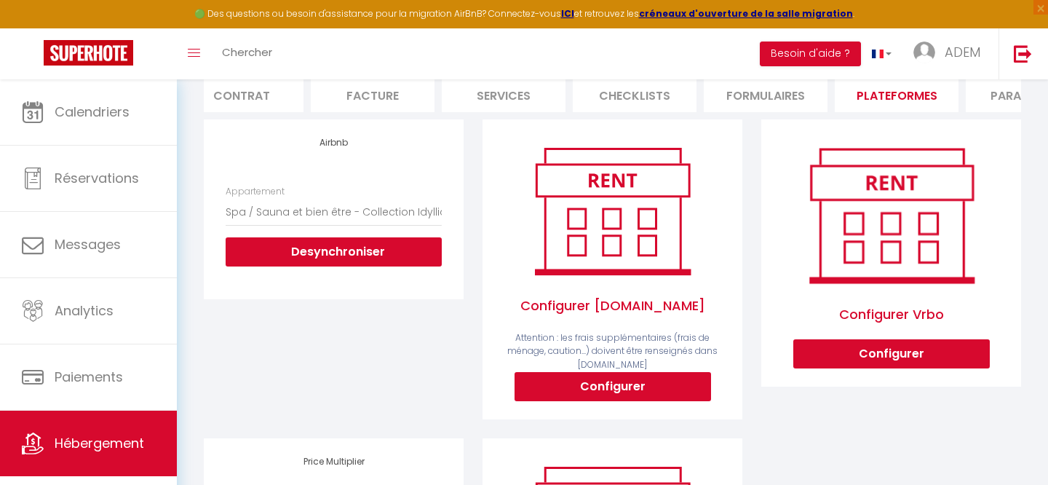
scroll to position [0, 0]
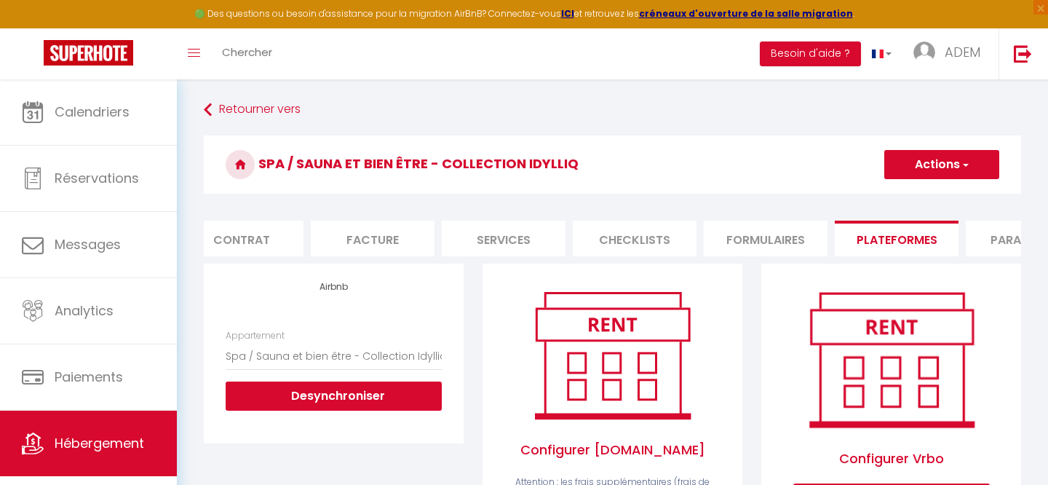
click at [945, 165] on button "Actions" at bounding box center [941, 164] width 115 height 29
click at [909, 191] on link "Enregistrer" at bounding box center [941, 196] width 115 height 19
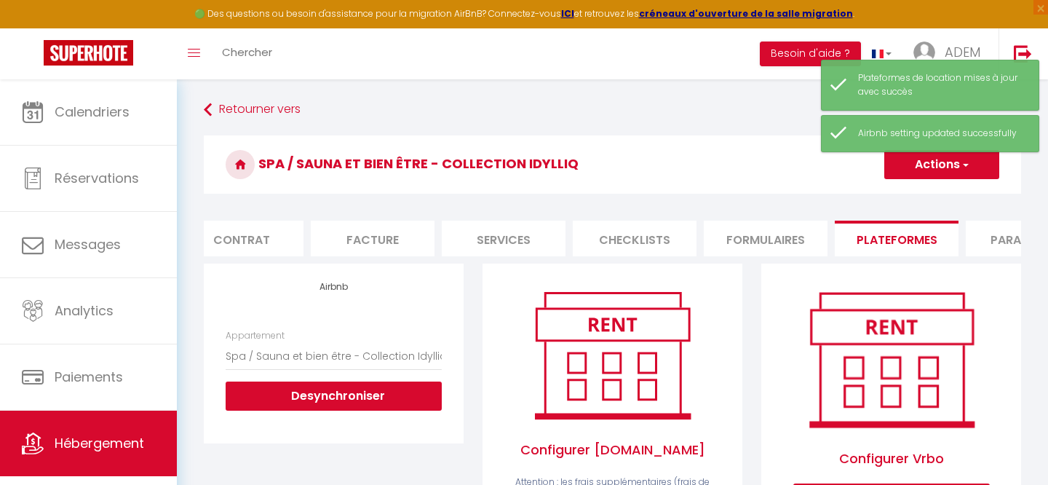
click at [739, 180] on h3 "Spa / Sauna et bien être - Collection Idylliq" at bounding box center [612, 164] width 817 height 58
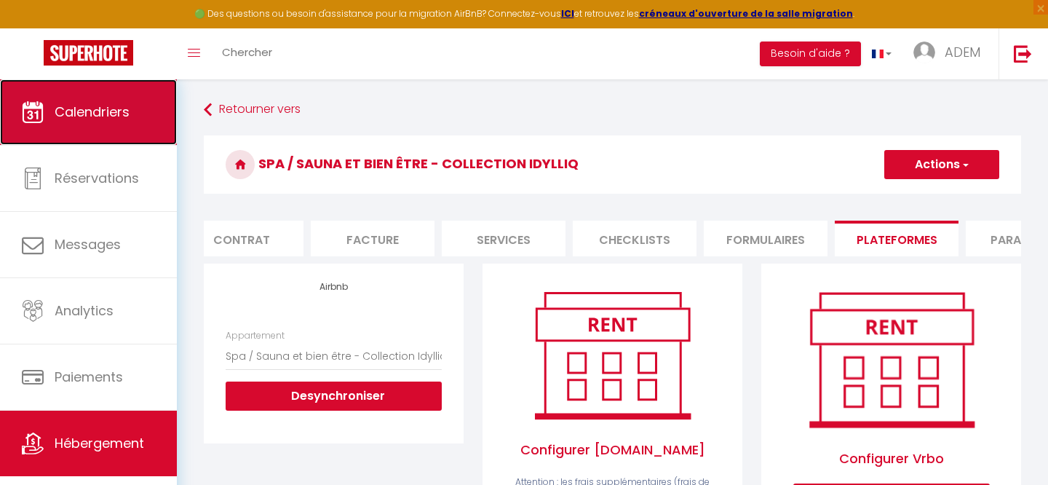
click at [85, 101] on link "Calendriers" at bounding box center [88, 112] width 177 height 66
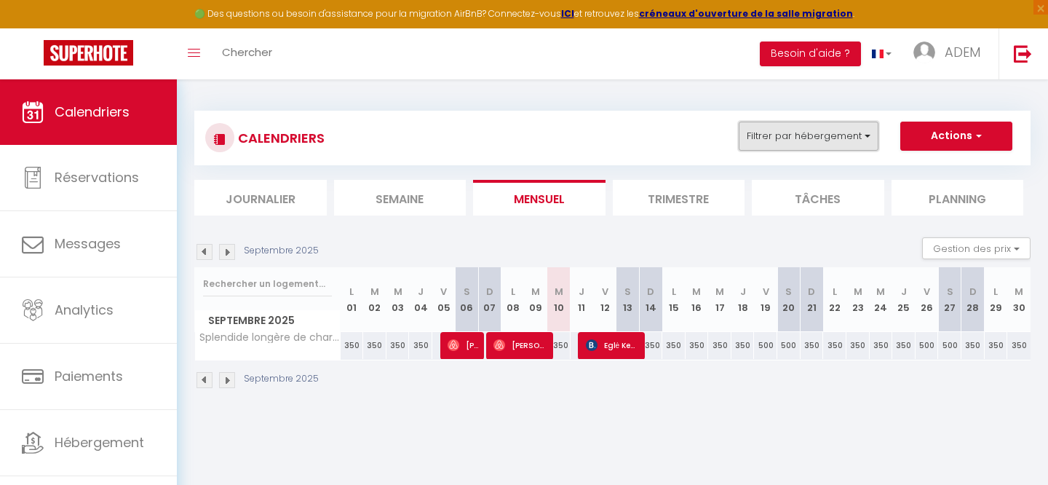
click at [824, 140] on button "Filtrer par hébergement" at bounding box center [809, 136] width 140 height 29
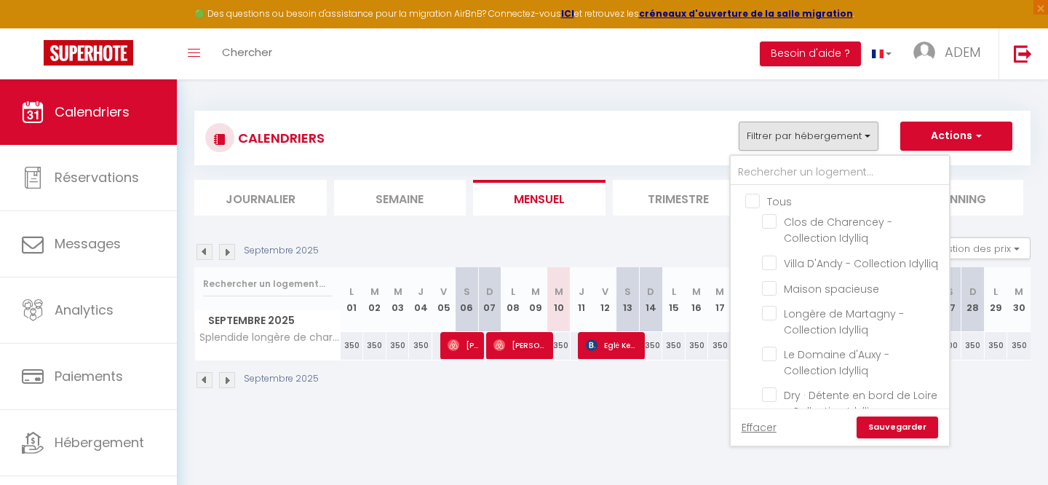
click at [756, 196] on input "Tous" at bounding box center [854, 200] width 218 height 15
click at [765, 172] on input "text" at bounding box center [840, 172] width 218 height 26
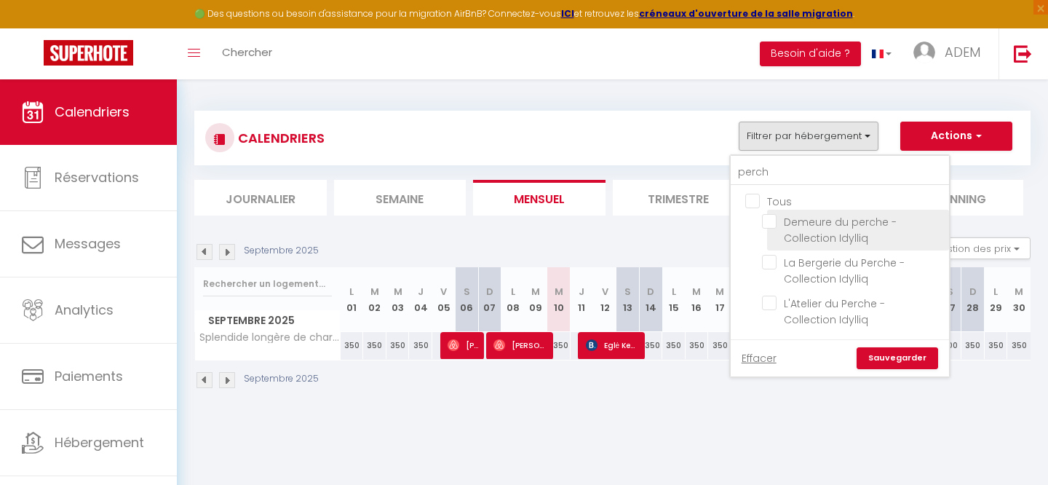
click at [775, 218] on input "Demeure du perche - Collection Idylliq" at bounding box center [853, 221] width 182 height 15
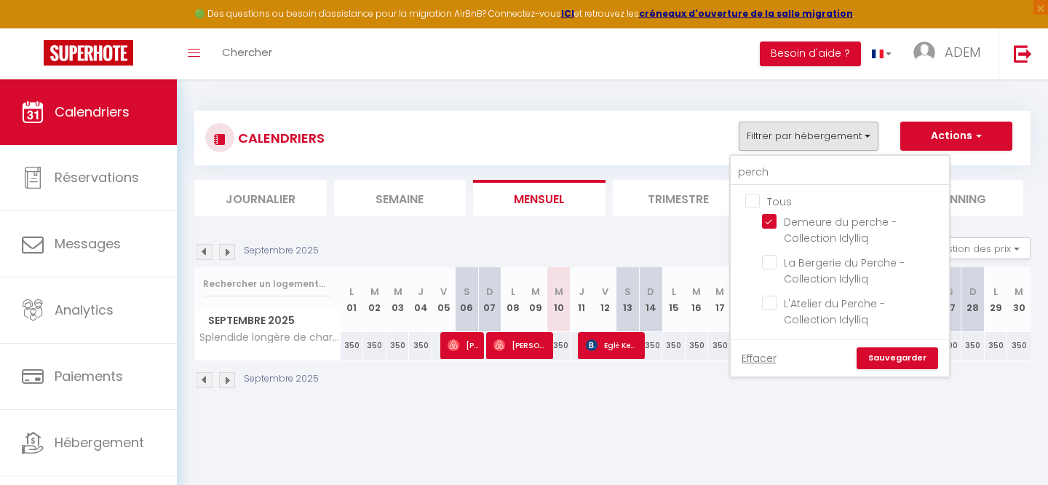
click at [894, 365] on link "Sauvegarder" at bounding box center [898, 358] width 82 height 22
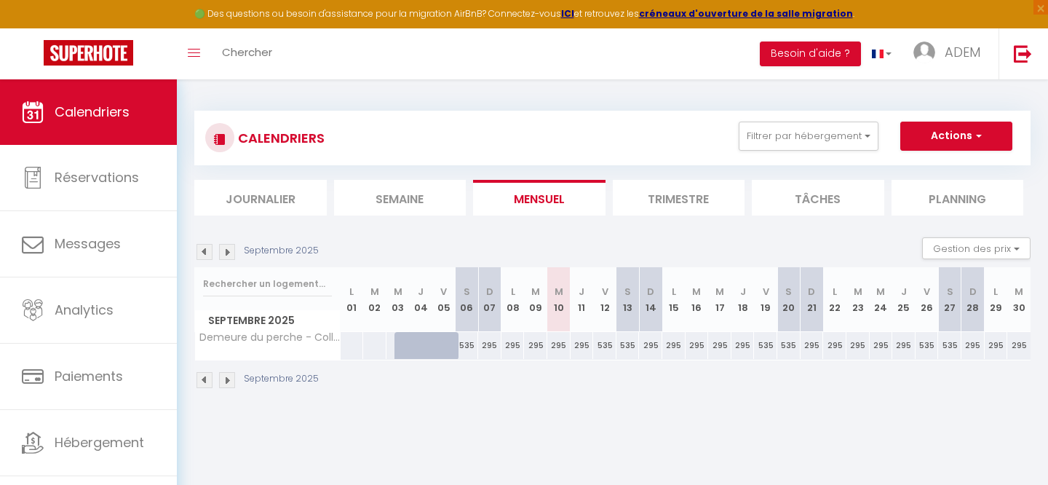
click at [213, 384] on div "Septembre 2025" at bounding box center [258, 380] width 129 height 16
click at [225, 384] on img at bounding box center [227, 380] width 16 height 16
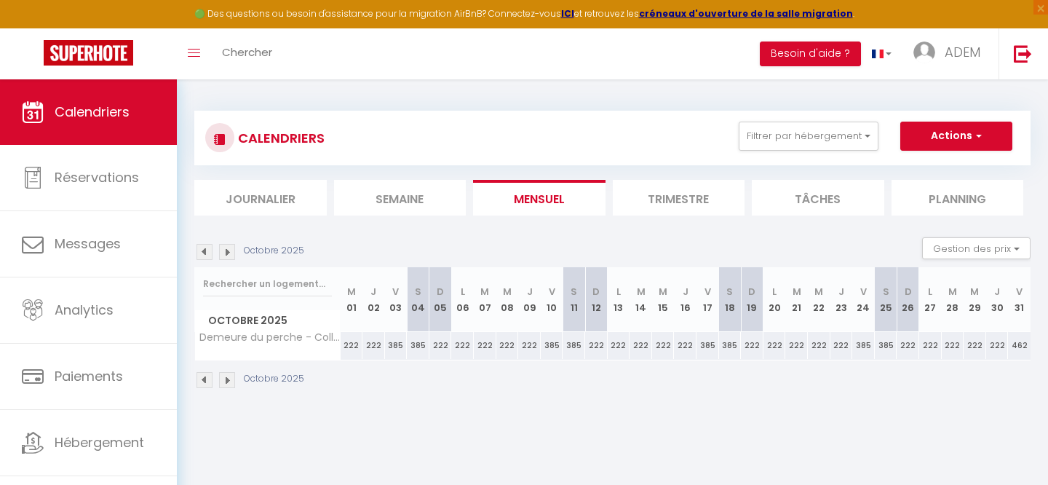
click at [226, 383] on img at bounding box center [227, 380] width 16 height 16
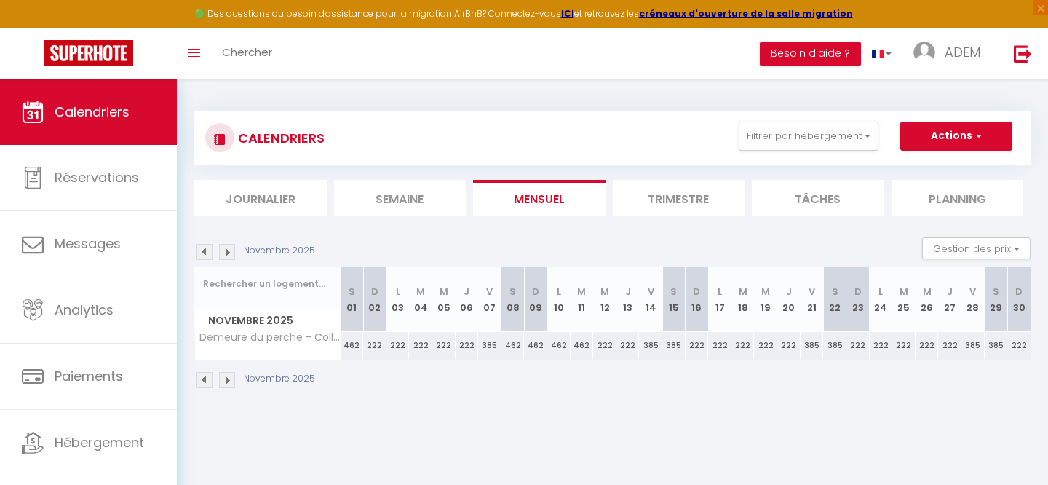
click at [207, 377] on img at bounding box center [205, 380] width 16 height 16
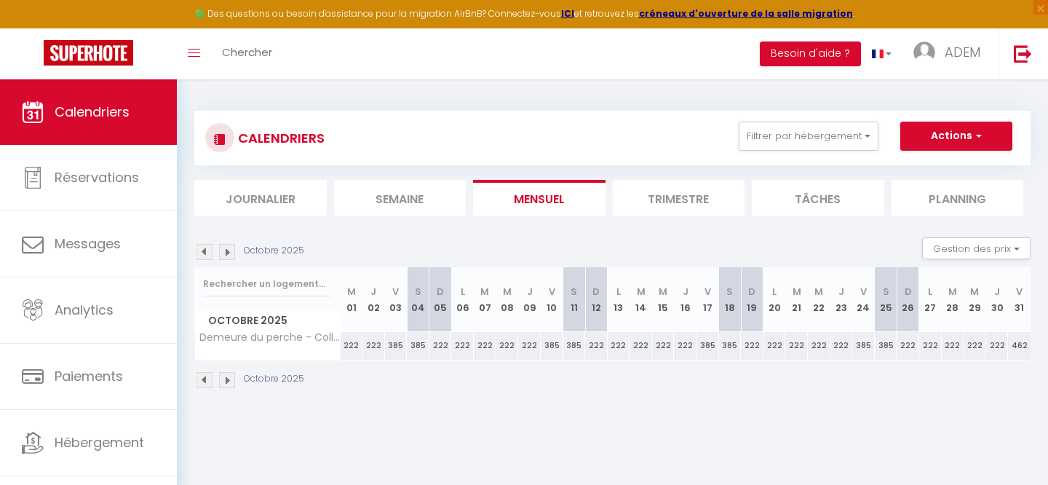
click at [226, 381] on img at bounding box center [227, 380] width 16 height 16
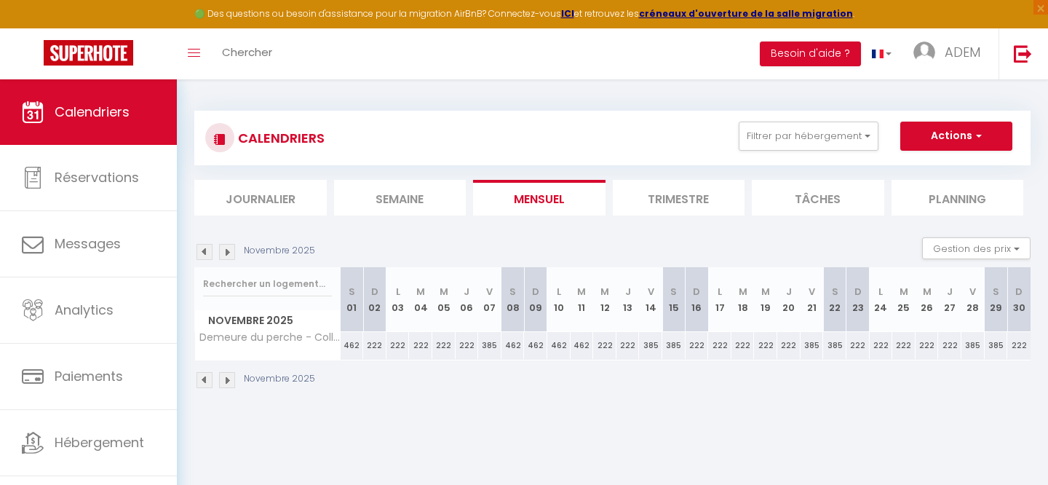
click at [226, 380] on img at bounding box center [227, 380] width 16 height 16
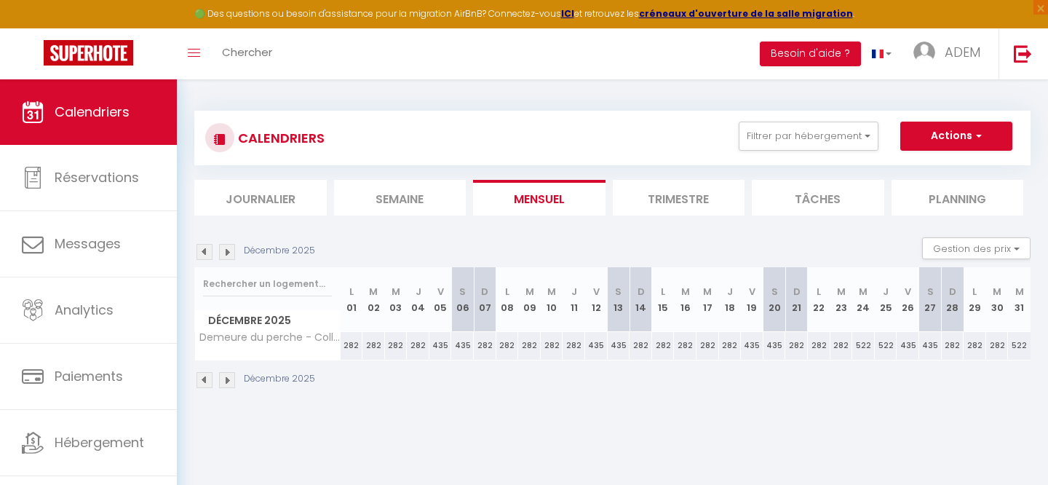
click at [227, 381] on img at bounding box center [227, 380] width 16 height 16
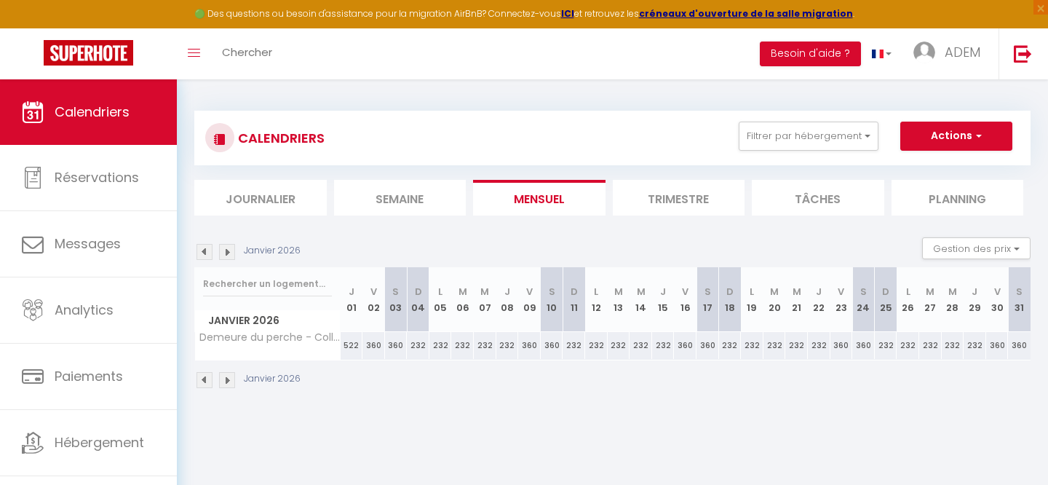
click at [227, 381] on img at bounding box center [227, 380] width 16 height 16
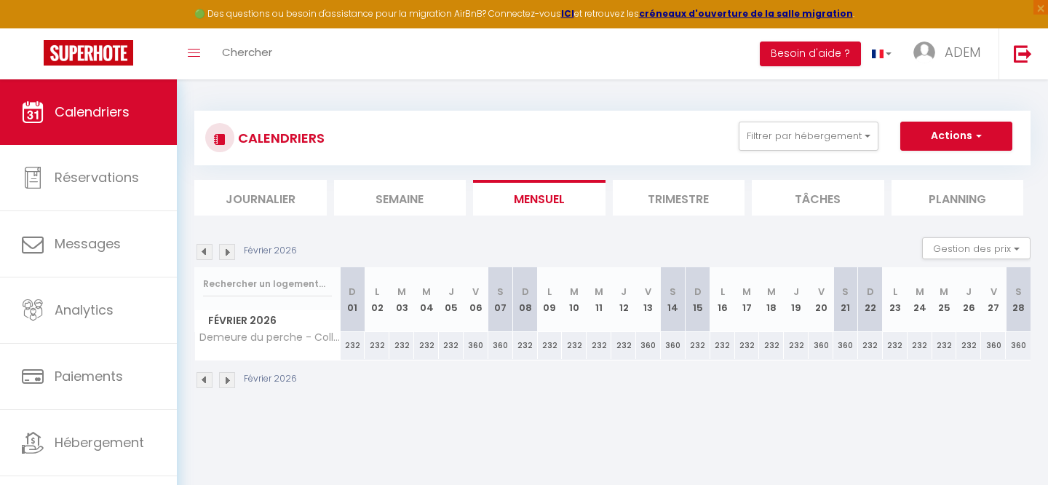
click at [207, 381] on img at bounding box center [205, 380] width 16 height 16
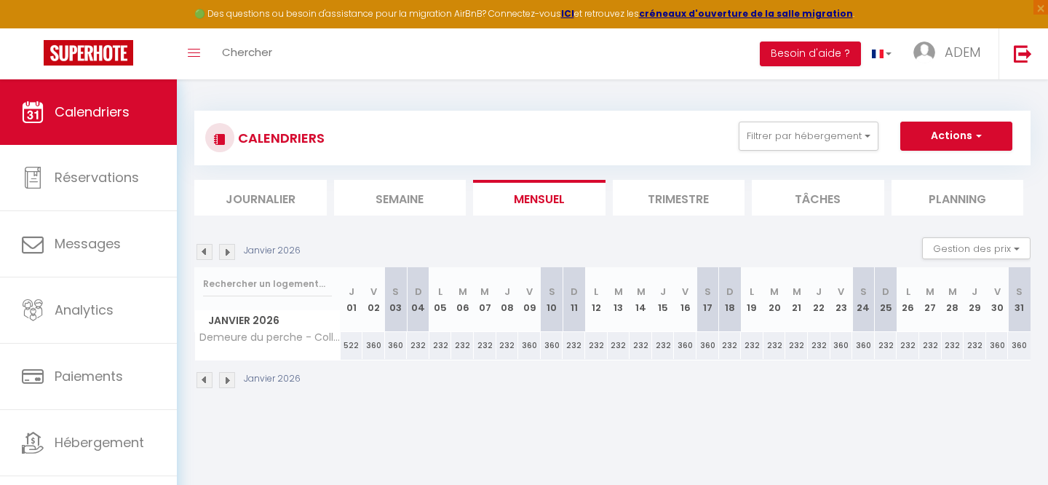
click at [207, 381] on img at bounding box center [205, 380] width 16 height 16
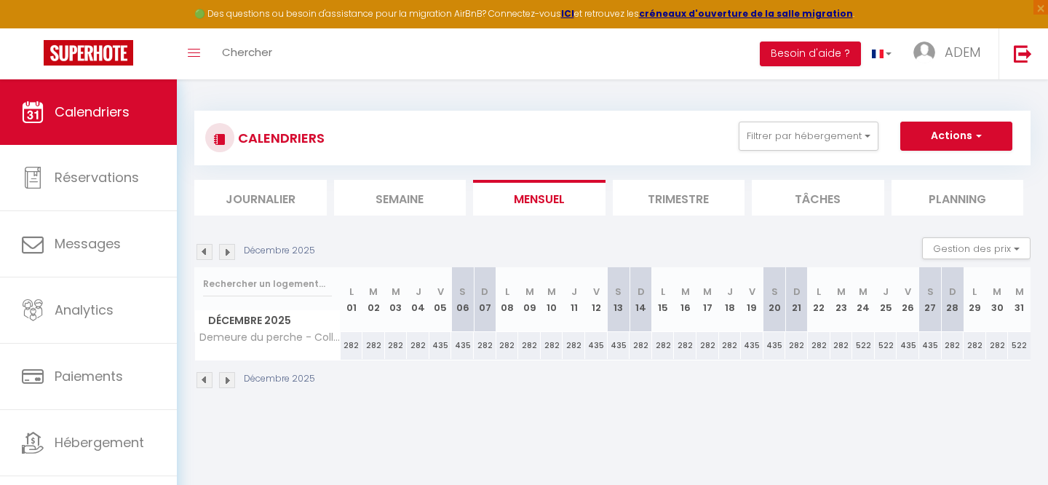
click at [207, 381] on img at bounding box center [205, 380] width 16 height 16
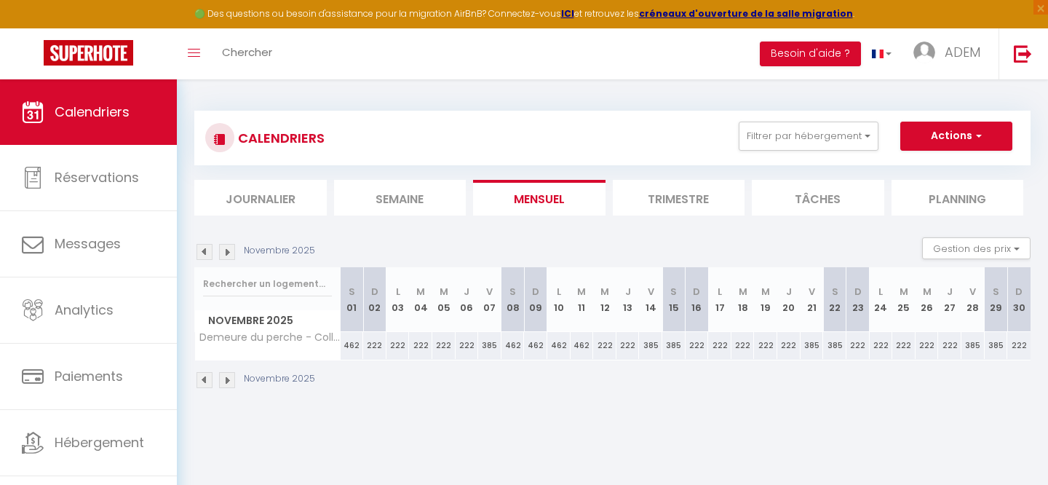
click at [207, 381] on img at bounding box center [205, 380] width 16 height 16
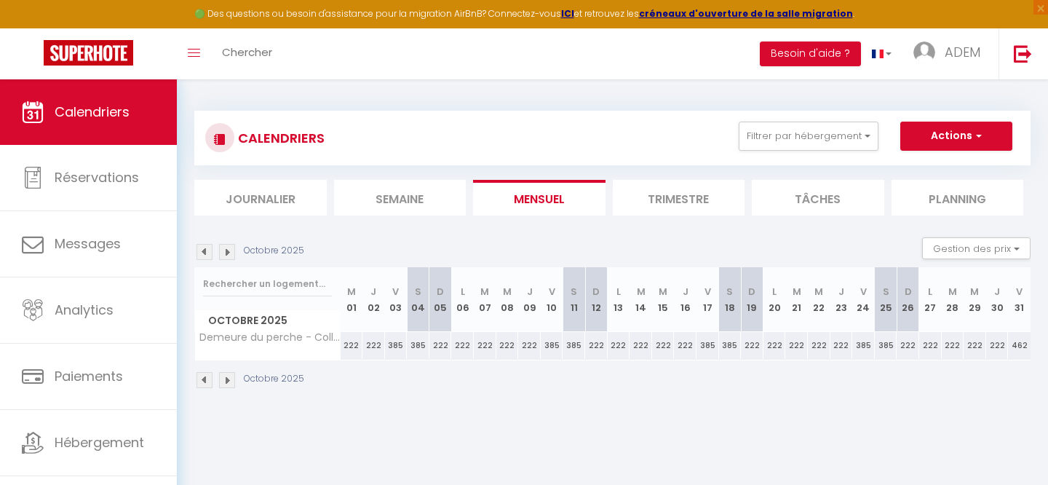
click at [207, 381] on img at bounding box center [205, 380] width 16 height 16
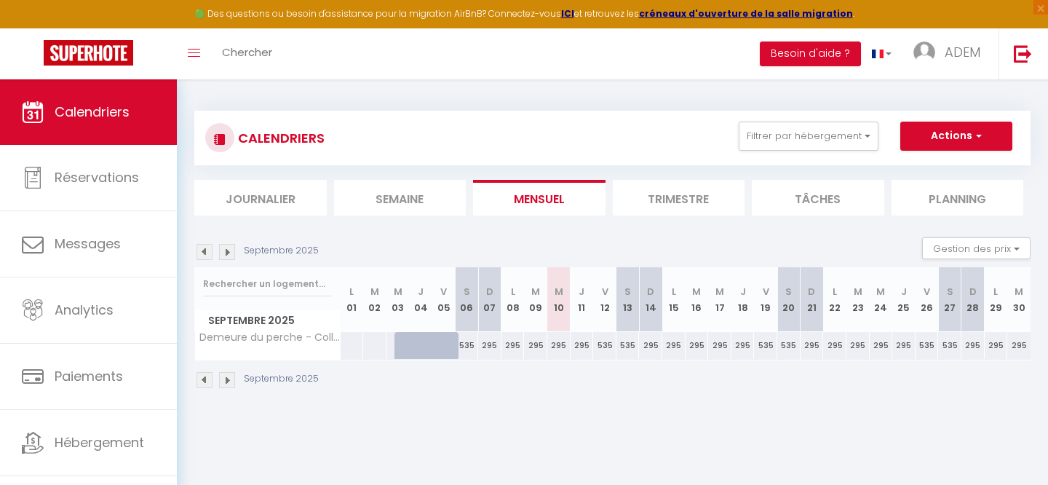
click at [226, 378] on img at bounding box center [227, 380] width 16 height 16
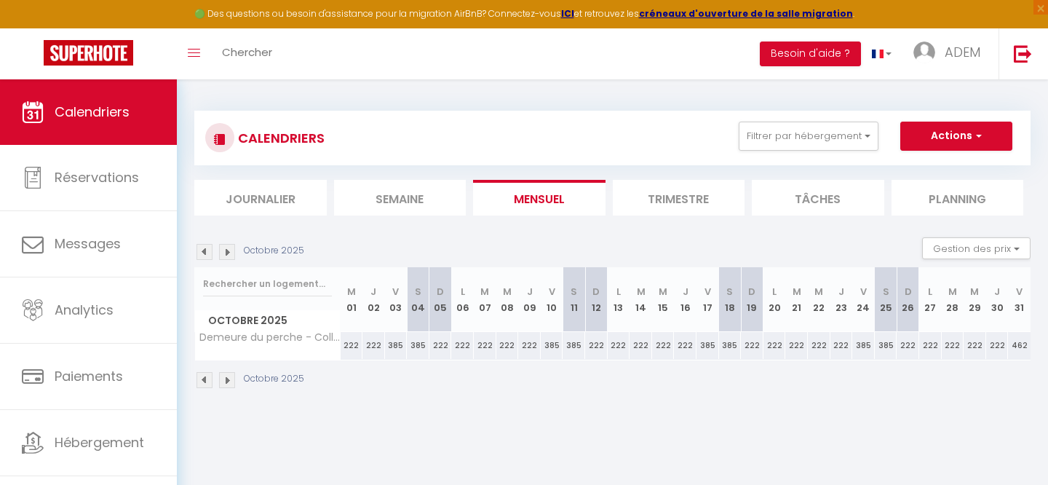
click at [207, 380] on img at bounding box center [205, 380] width 16 height 16
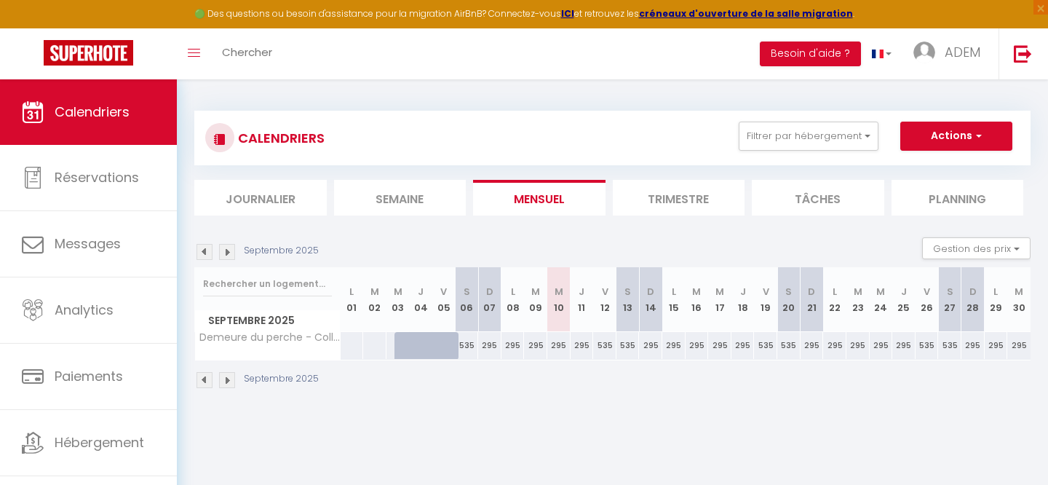
click at [556, 346] on div "295" at bounding box center [558, 345] width 23 height 27
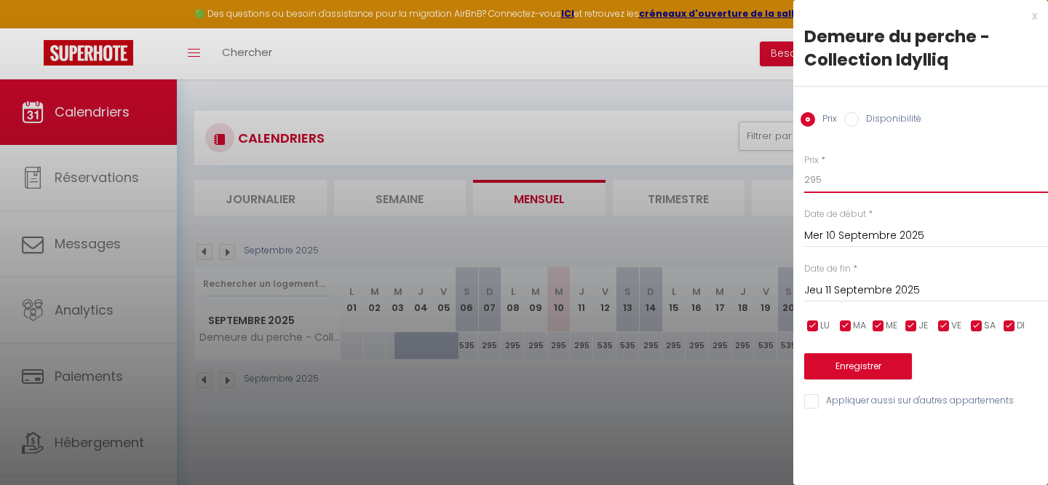
click at [868, 190] on input "295" at bounding box center [926, 180] width 244 height 26
click at [871, 282] on input "Jeu 11 Septembre 2025" at bounding box center [926, 290] width 244 height 19
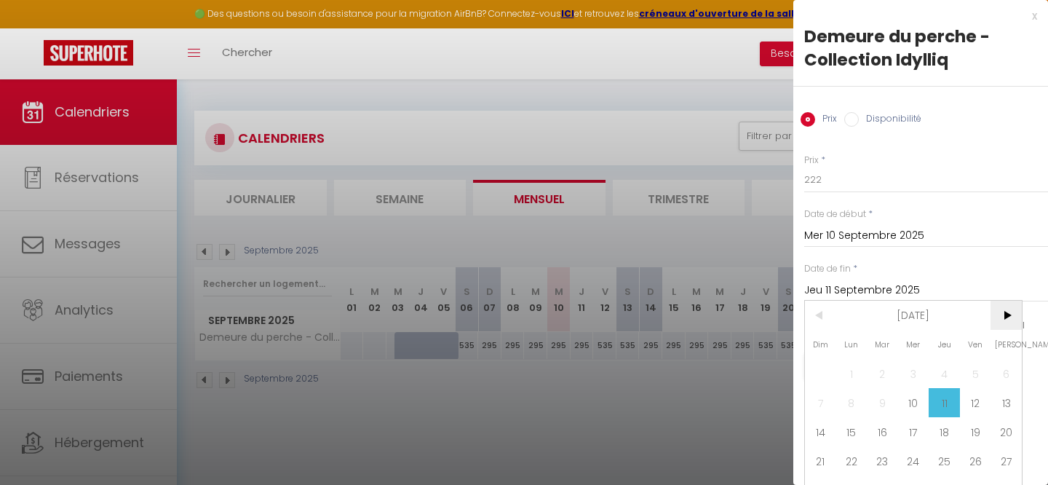
click at [1004, 317] on span ">" at bounding box center [1006, 315] width 31 height 29
click at [899, 411] on span "8" at bounding box center [913, 402] width 31 height 29
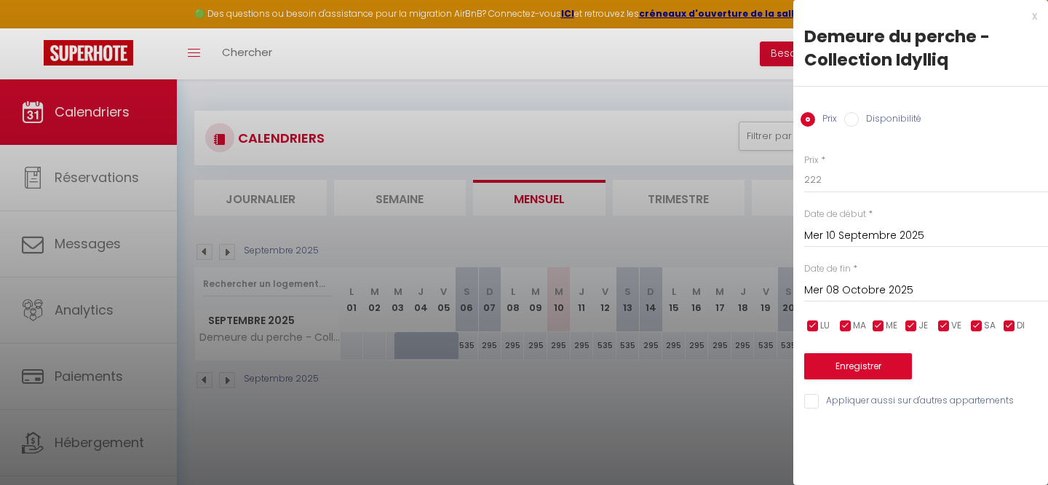
click at [981, 325] on input "checkbox" at bounding box center [977, 326] width 15 height 15
click at [950, 325] on input "checkbox" at bounding box center [944, 326] width 15 height 15
click at [863, 368] on button "Enregistrer" at bounding box center [858, 366] width 108 height 26
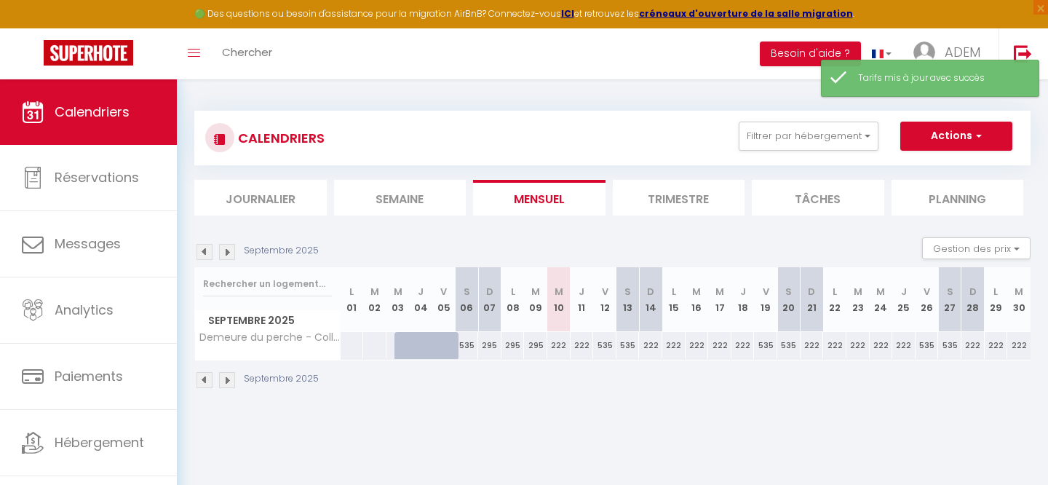
click at [563, 349] on div "222" at bounding box center [558, 345] width 23 height 27
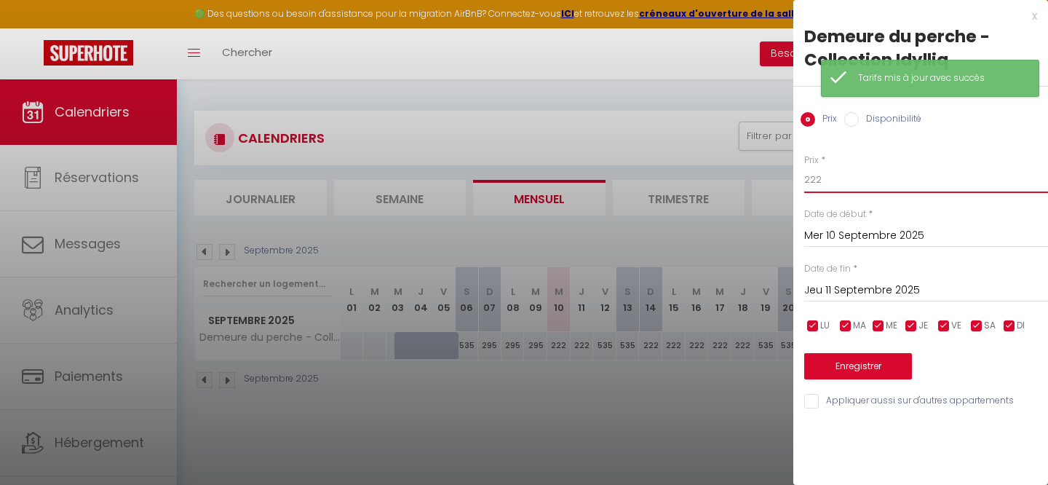
click at [822, 188] on input "222" at bounding box center [926, 180] width 244 height 26
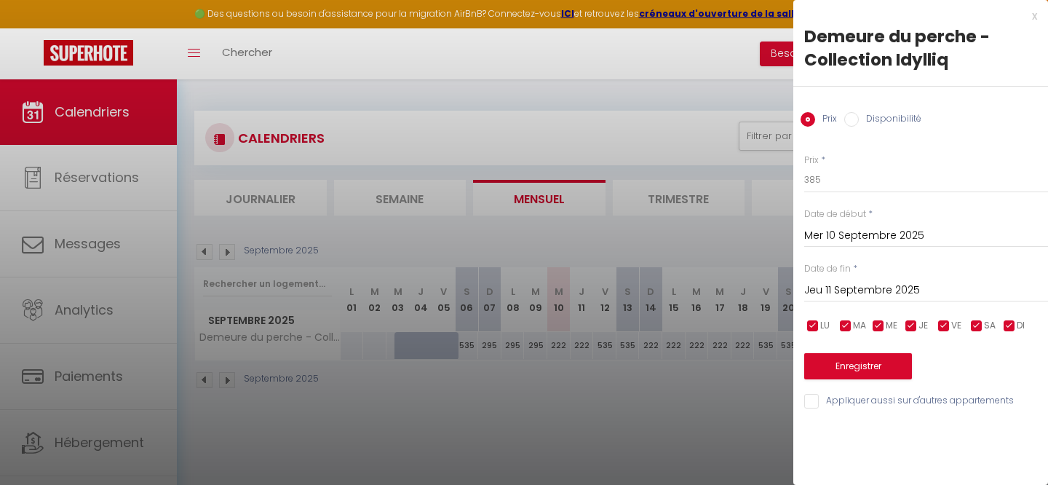
click at [1018, 324] on span "DI" at bounding box center [1021, 326] width 8 height 14
click at [906, 325] on input "checkbox" at bounding box center [911, 326] width 15 height 15
click at [884, 325] on input "checkbox" at bounding box center [878, 326] width 15 height 15
click at [855, 325] on span "MA" at bounding box center [859, 326] width 13 height 14
click at [821, 325] on span "LU" at bounding box center [824, 326] width 9 height 14
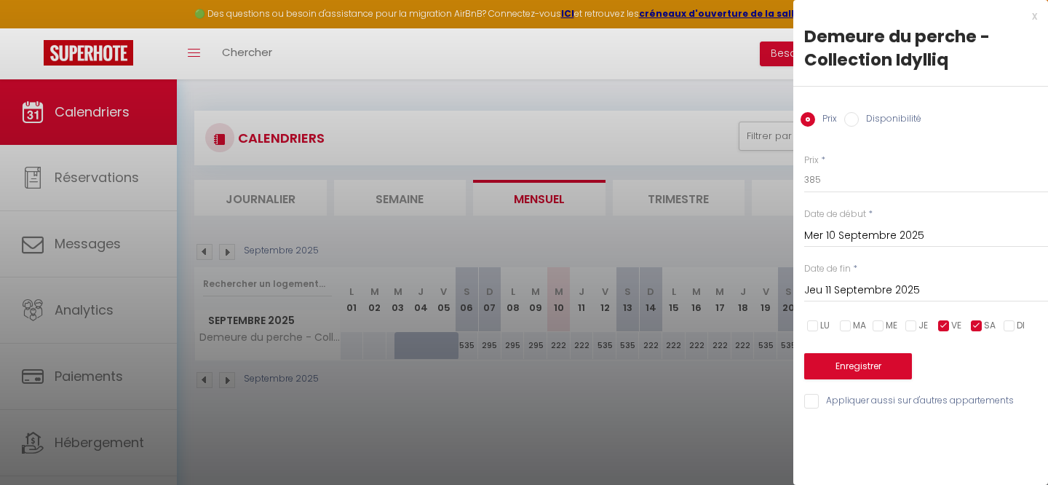
click at [849, 295] on input "Jeu 11 Septembre 2025" at bounding box center [926, 290] width 244 height 19
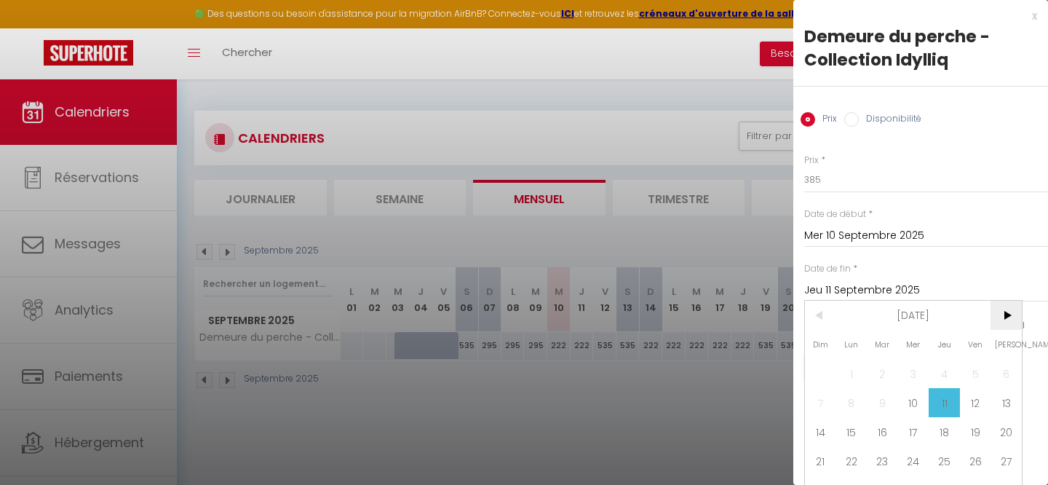
click at [1009, 318] on span ">" at bounding box center [1006, 315] width 31 height 29
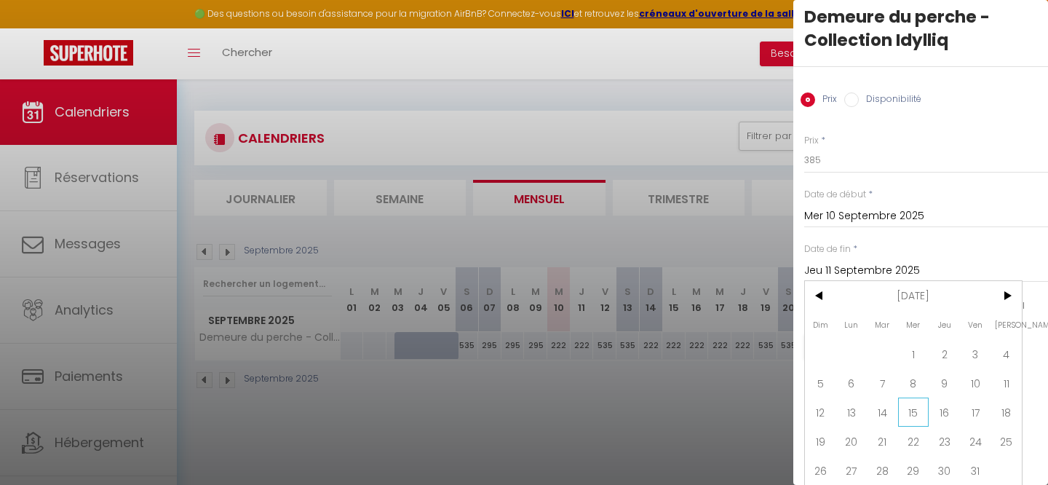
click at [898, 403] on span "15" at bounding box center [913, 411] width 31 height 29
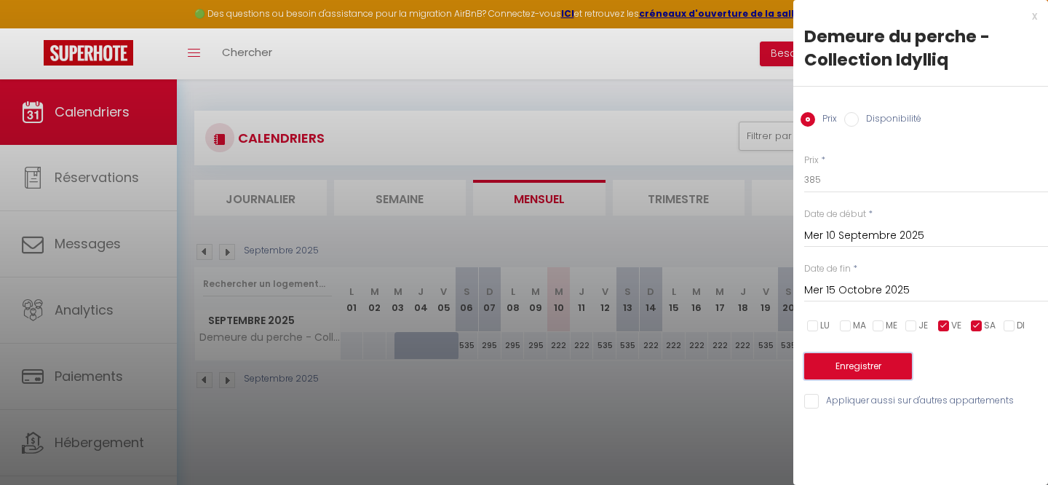
click at [873, 370] on button "Enregistrer" at bounding box center [858, 366] width 108 height 26
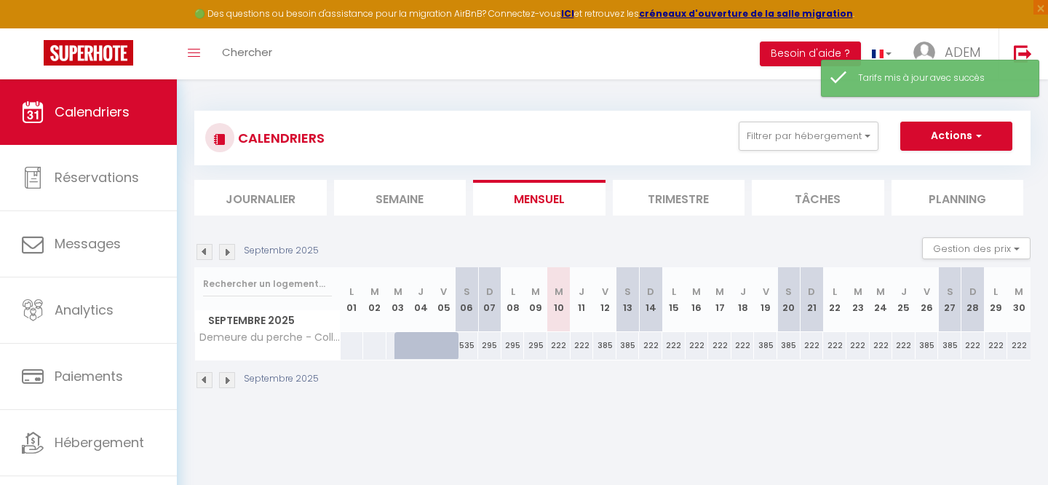
click at [569, 411] on div "CALENDRIERS Filtrer par hébergement perch Tous Demeure du perche - Collection I…" at bounding box center [612, 249] width 871 height 341
click at [234, 379] on img at bounding box center [227, 380] width 16 height 16
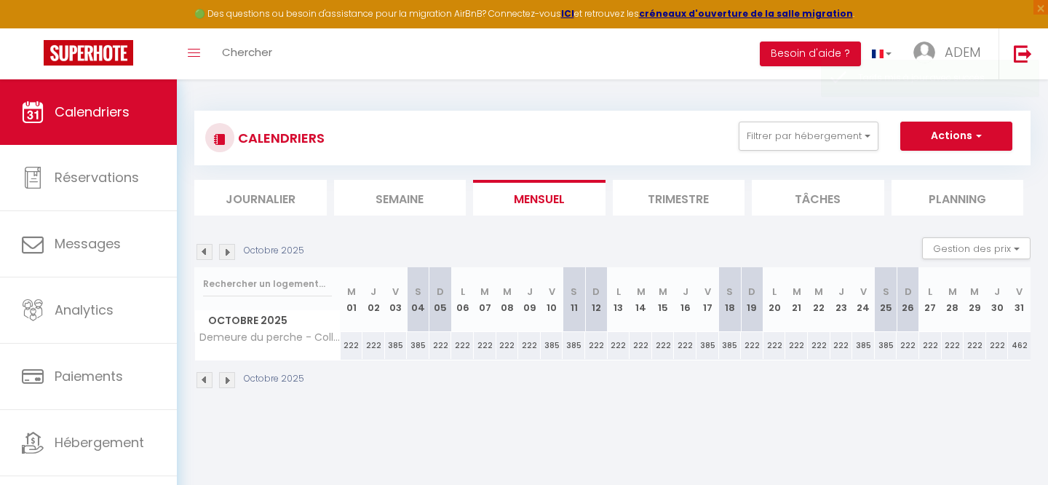
click at [227, 382] on img at bounding box center [227, 380] width 16 height 16
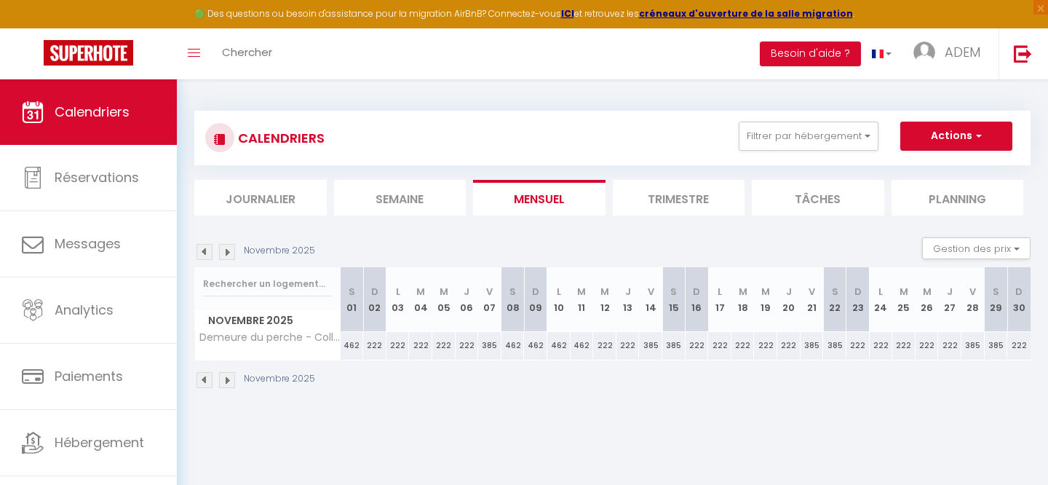
click at [207, 384] on img at bounding box center [205, 380] width 16 height 16
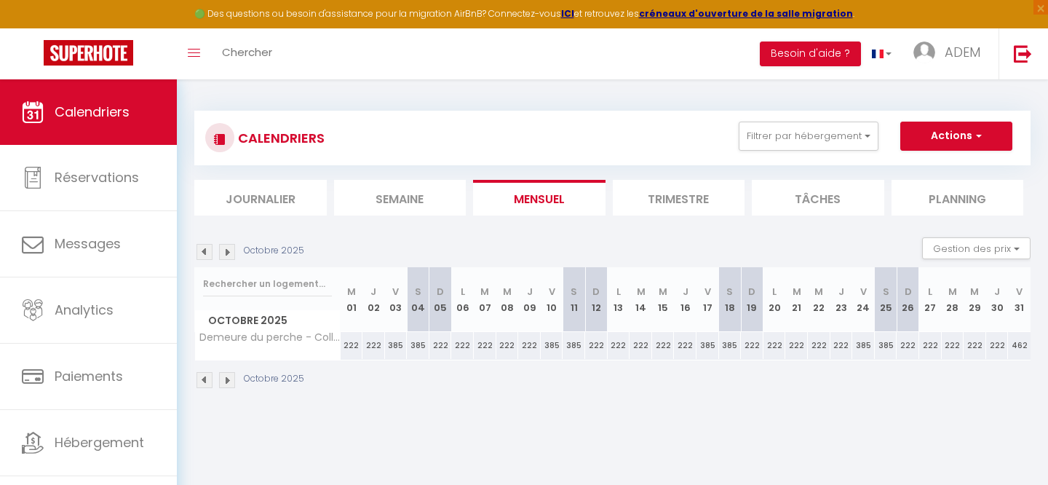
click at [1016, 346] on div "462" at bounding box center [1019, 345] width 23 height 27
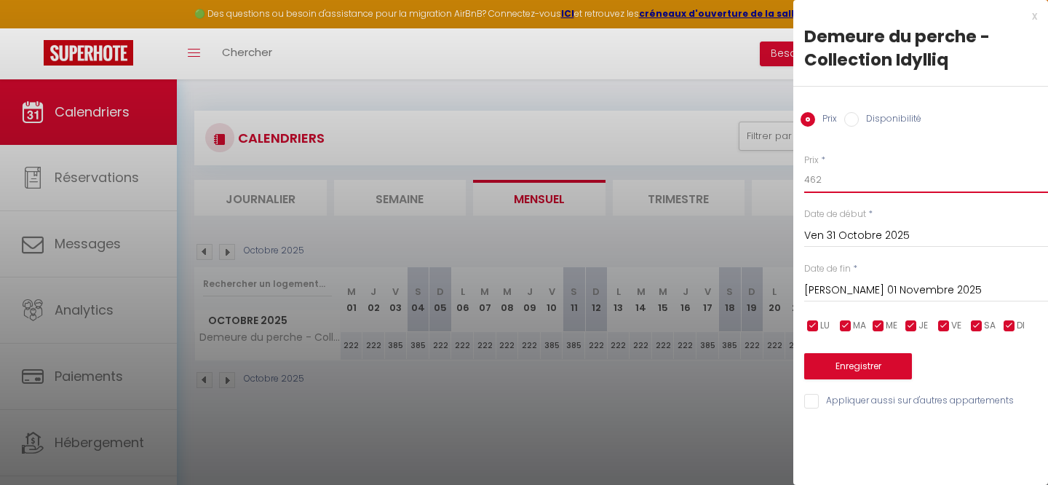
click at [841, 185] on input "462" at bounding box center [926, 180] width 244 height 26
click at [849, 288] on input "[PERSON_NAME] 01 Novembre 2025" at bounding box center [926, 290] width 244 height 19
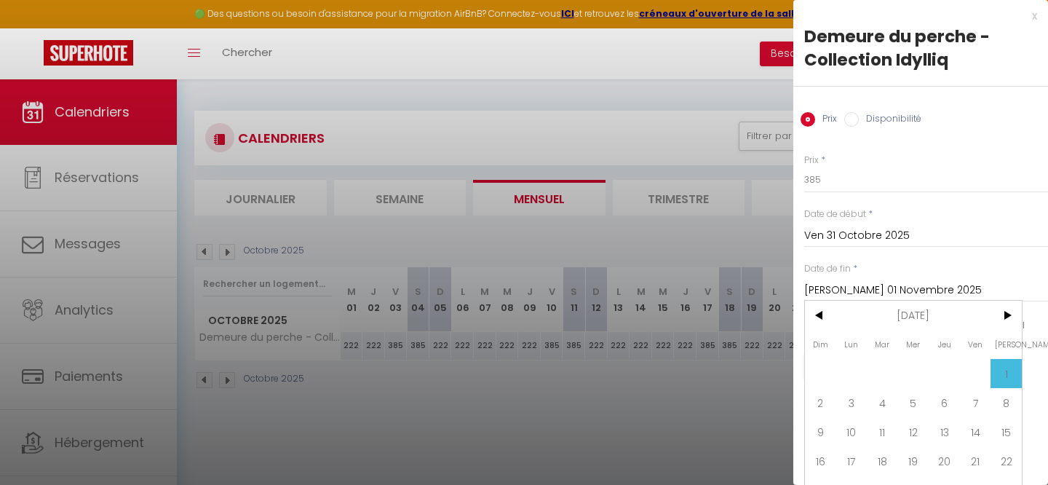
scroll to position [1, 0]
click at [823, 405] on span "2" at bounding box center [820, 402] width 31 height 29
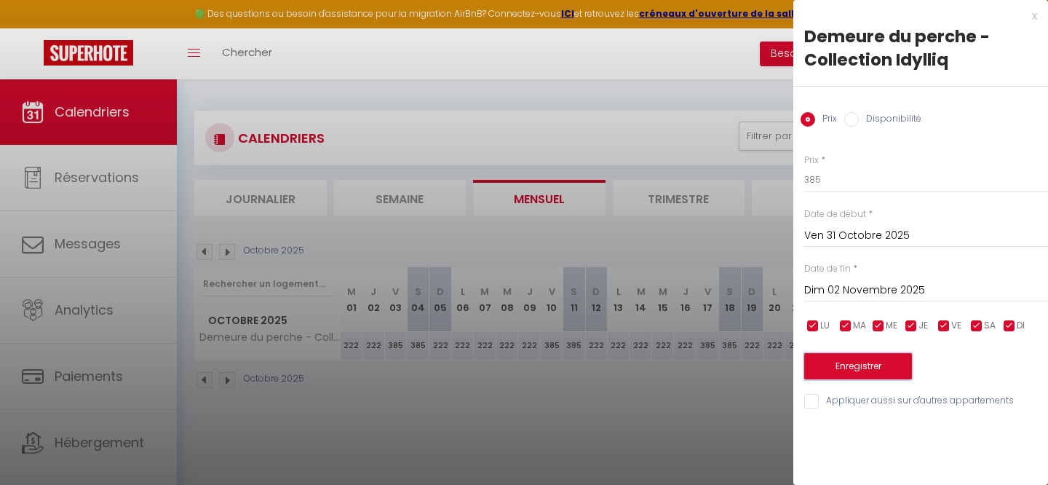
click at [838, 368] on button "Enregistrer" at bounding box center [858, 366] width 108 height 26
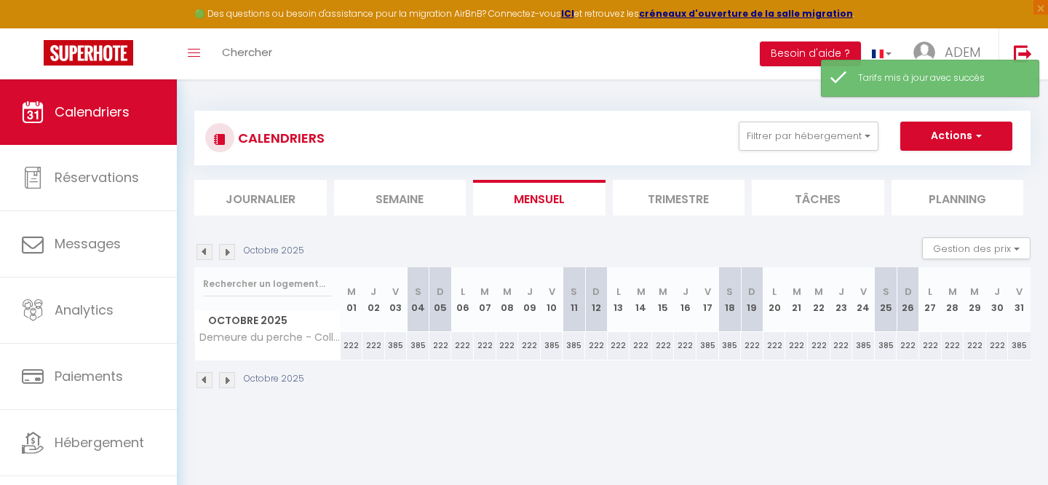
click at [225, 380] on img at bounding box center [227, 380] width 16 height 16
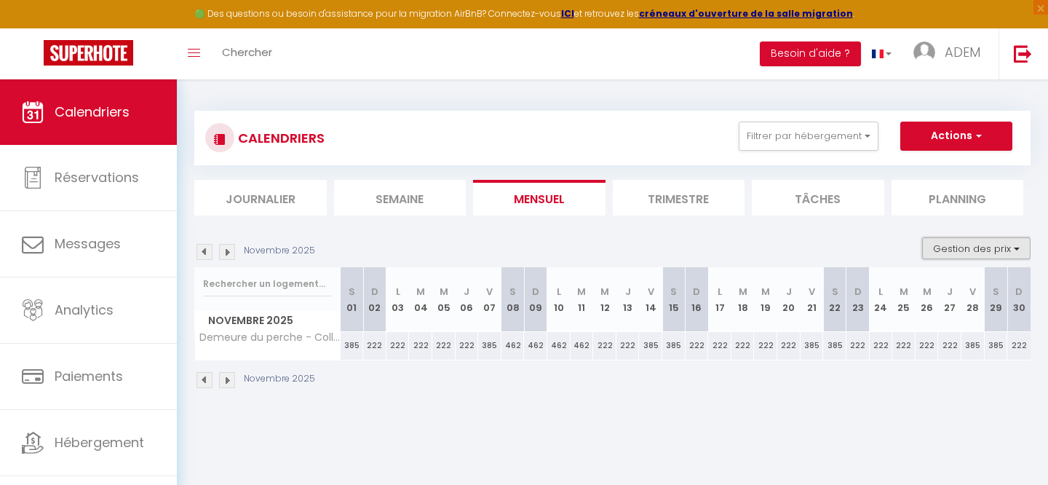
click at [951, 246] on button "Gestion des prix" at bounding box center [976, 248] width 108 height 22
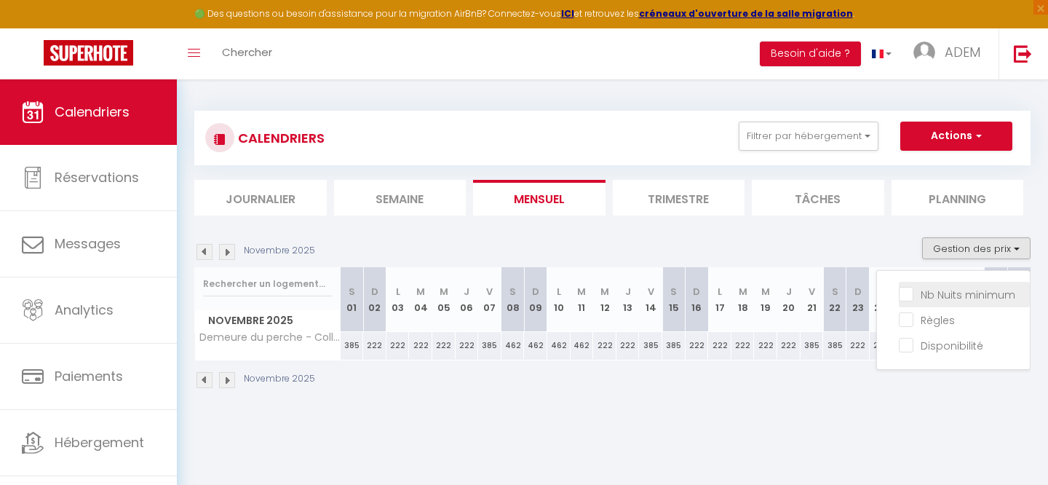
click at [928, 288] on input "Nb Nuits minimum" at bounding box center [964, 293] width 131 height 15
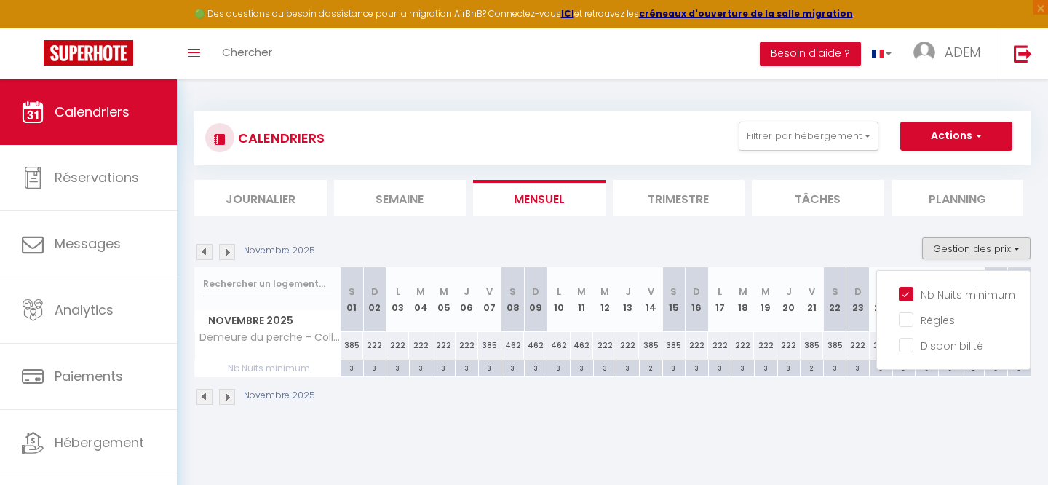
click at [713, 400] on div "Novembre 2025" at bounding box center [612, 398] width 836 height 43
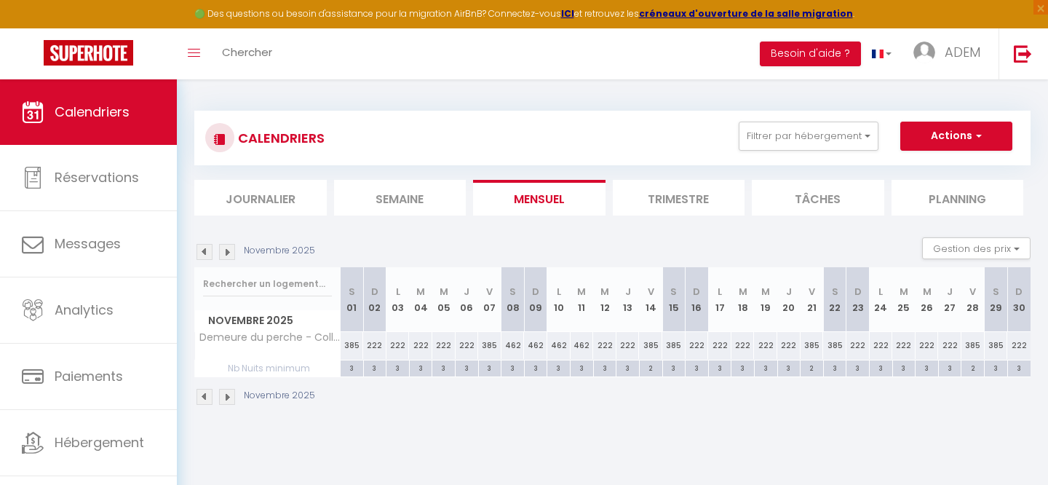
click at [510, 347] on div "462" at bounding box center [513, 345] width 23 height 27
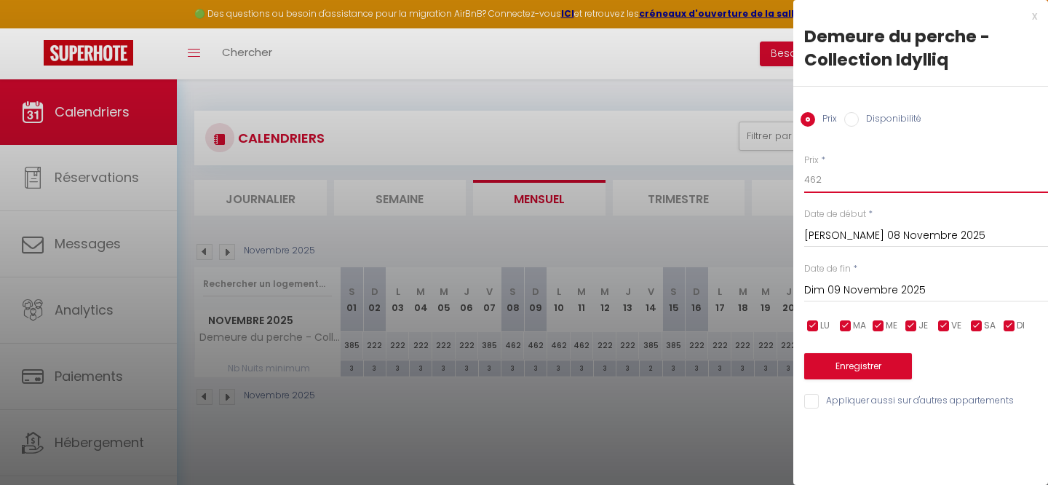
click at [866, 193] on input "462" at bounding box center [926, 180] width 244 height 26
click at [855, 287] on input "Dim 09 Novembre 2025" at bounding box center [926, 290] width 244 height 19
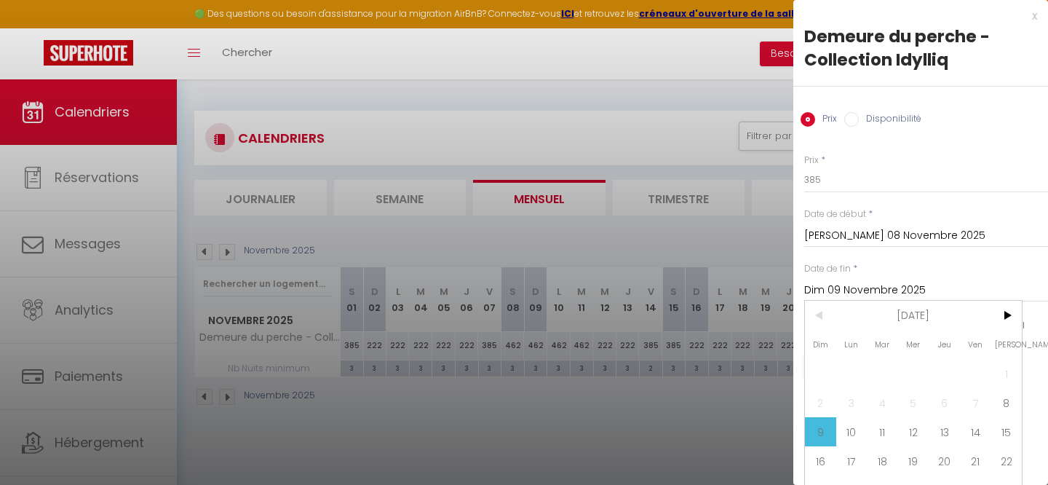
scroll to position [49, 0]
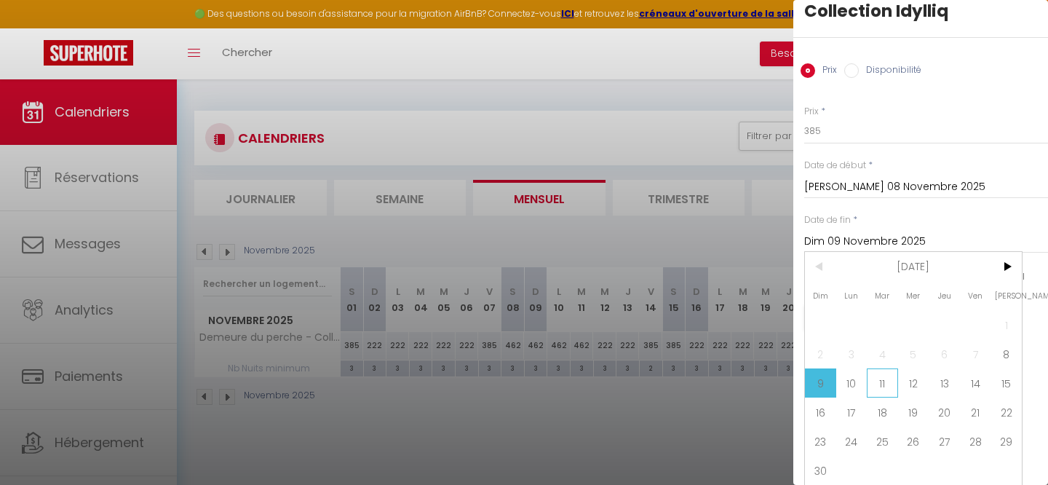
click at [880, 381] on span "11" at bounding box center [882, 382] width 31 height 29
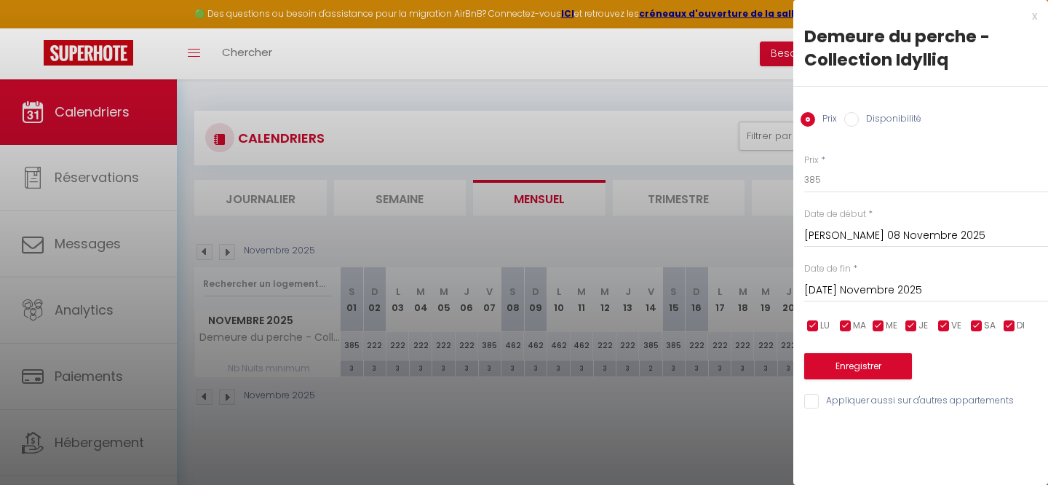
scroll to position [0, 0]
click at [859, 360] on button "Enregistrer" at bounding box center [858, 366] width 108 height 26
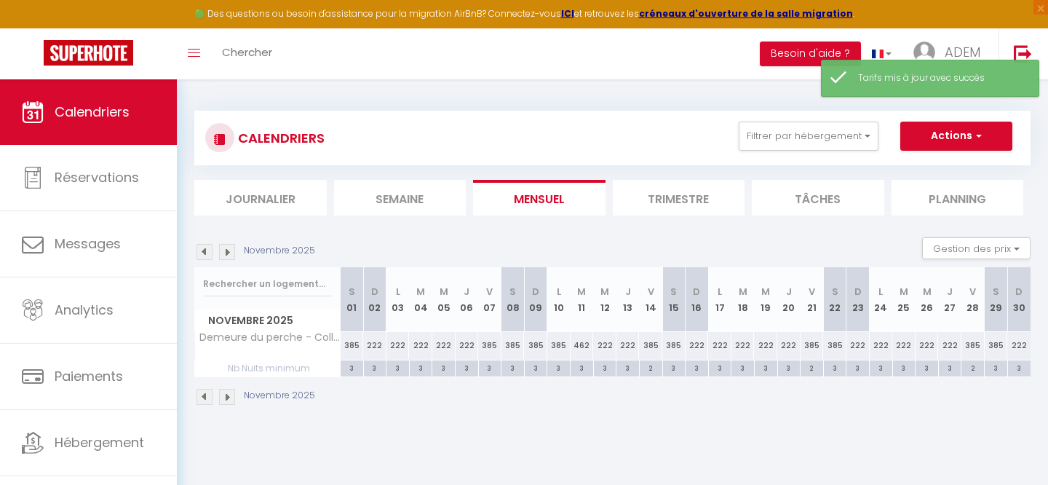
click at [587, 346] on div "462" at bounding box center [582, 345] width 23 height 27
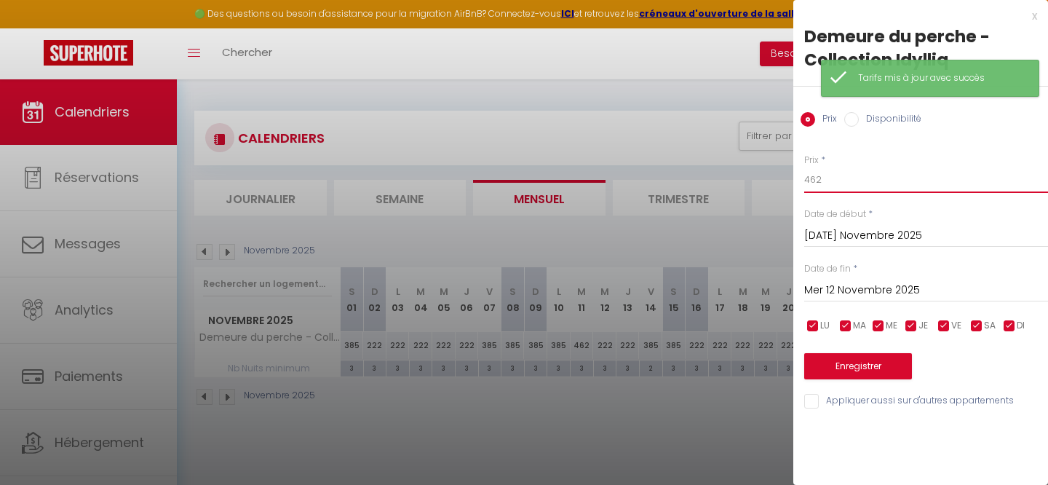
click at [836, 185] on input "462" at bounding box center [926, 180] width 244 height 26
click at [823, 369] on button "Enregistrer" at bounding box center [858, 366] width 108 height 26
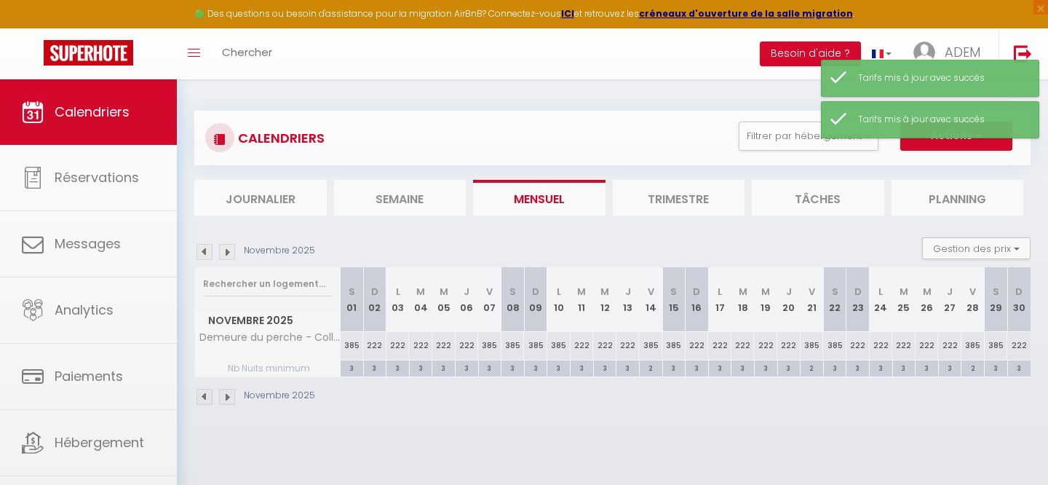
click at [638, 428] on body "🟢 Des questions ou besoin d'assistance pour la migration AirBnB? Connectez-vous…" at bounding box center [524, 321] width 1048 height 485
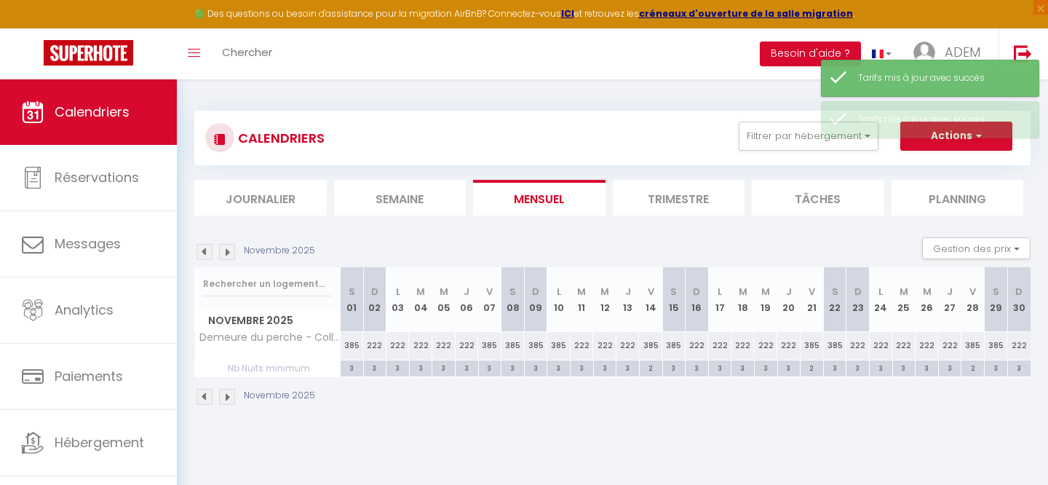
click at [229, 400] on img at bounding box center [227, 397] width 16 height 16
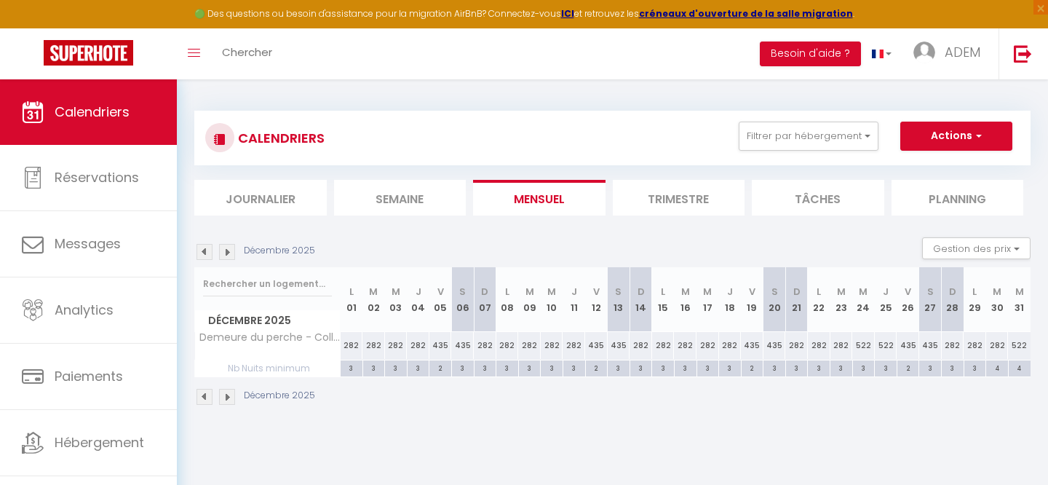
click at [204, 398] on img at bounding box center [205, 397] width 16 height 16
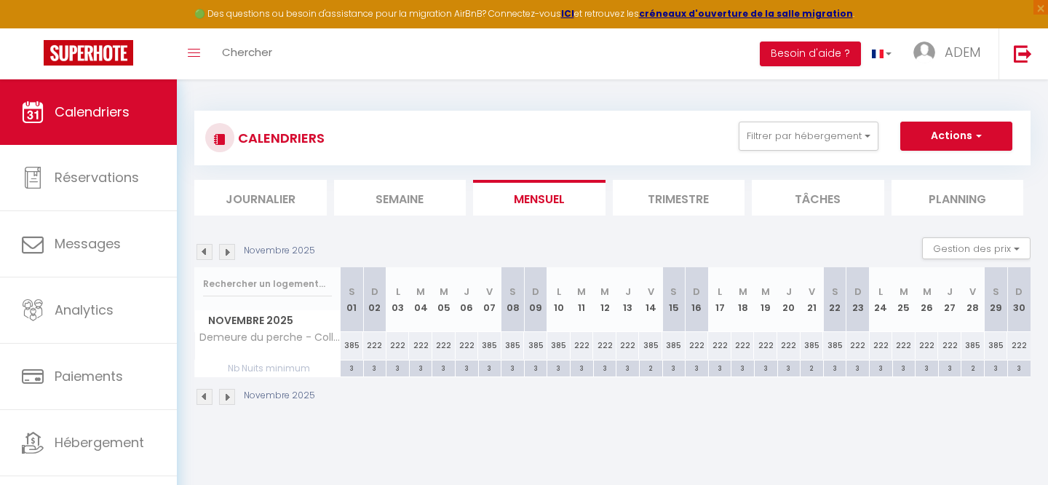
click at [227, 399] on img at bounding box center [227, 397] width 16 height 16
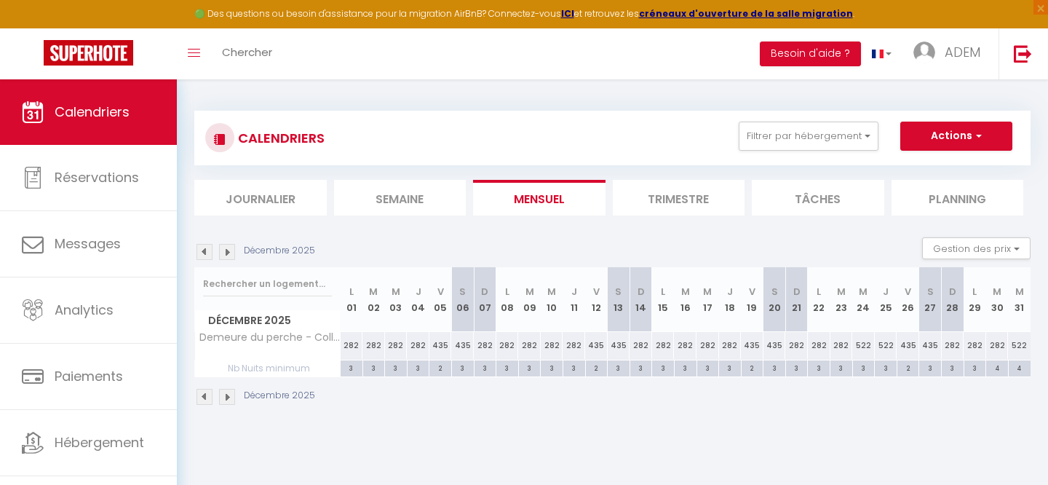
click at [385, 347] on div "282" at bounding box center [396, 345] width 23 height 27
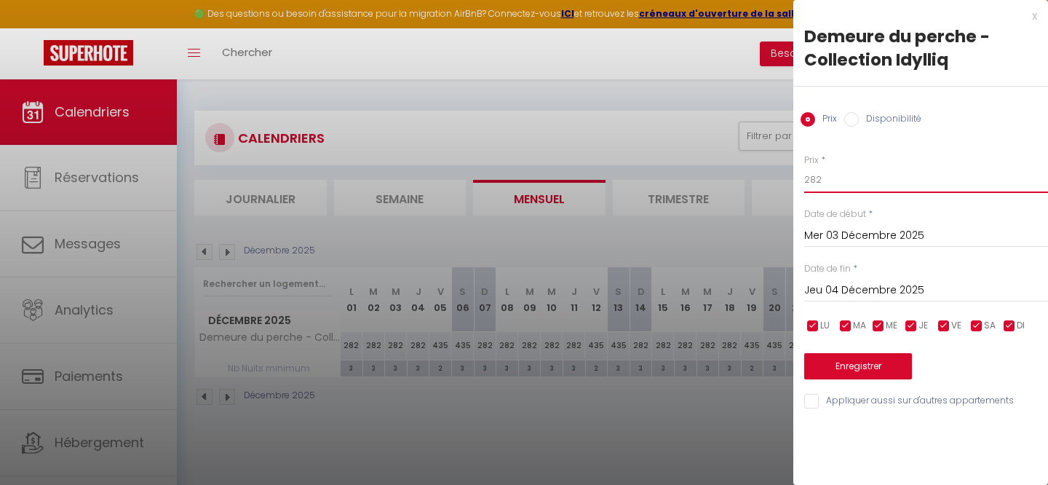
click at [840, 188] on input "282" at bounding box center [926, 180] width 244 height 26
click at [906, 287] on input "Jeu 04 Décembre 2025" at bounding box center [926, 290] width 244 height 19
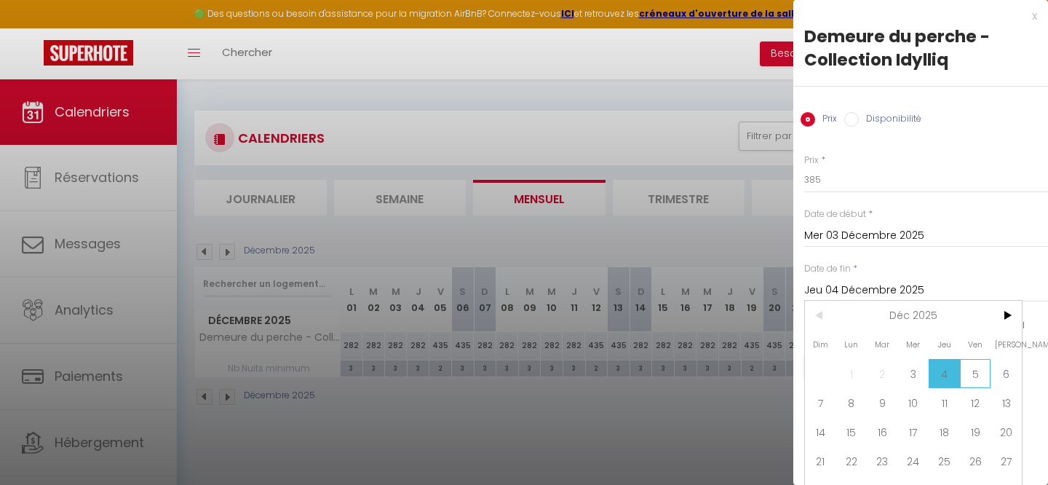
scroll to position [20, 0]
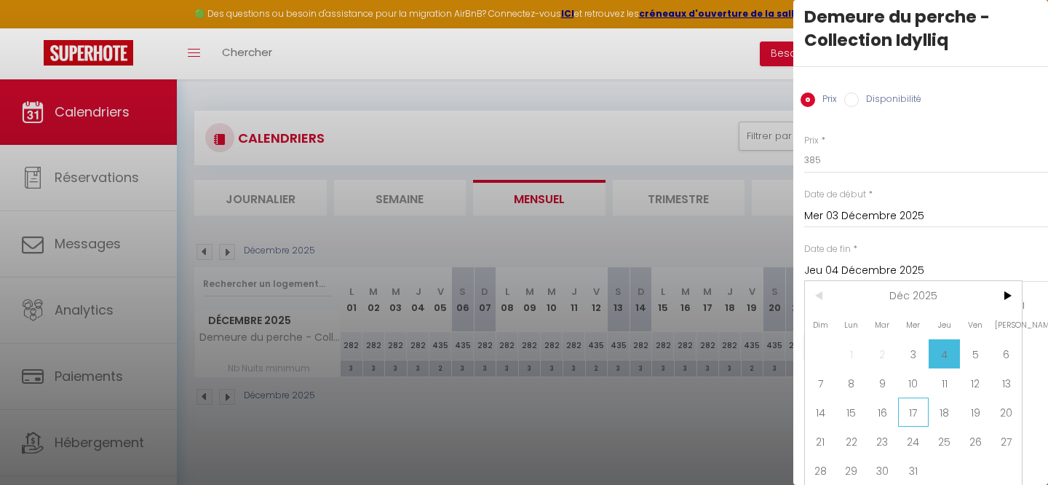
click at [899, 416] on span "17" at bounding box center [913, 411] width 31 height 29
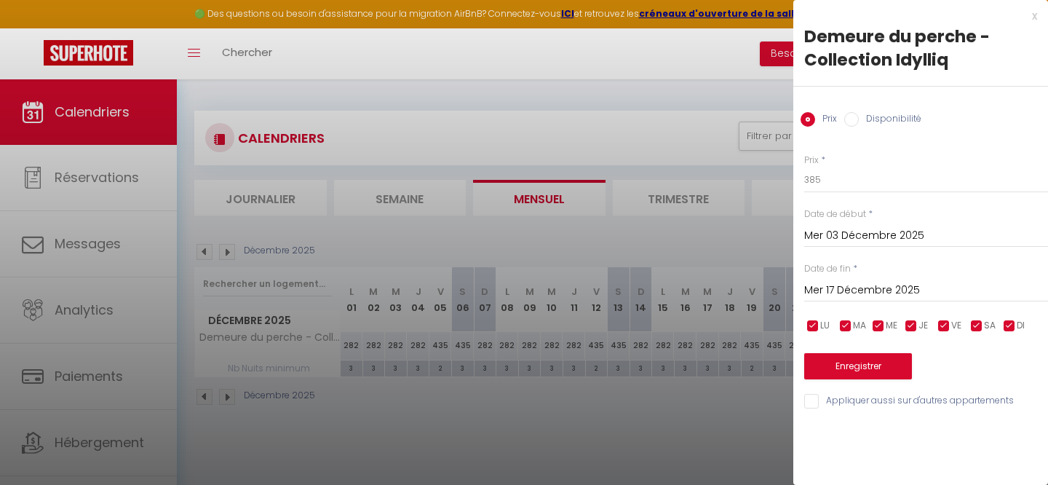
click at [1007, 324] on input "checkbox" at bounding box center [1009, 326] width 15 height 15
click at [908, 324] on input "checkbox" at bounding box center [911, 326] width 15 height 15
click at [879, 325] on input "checkbox" at bounding box center [878, 326] width 15 height 15
click at [851, 325] on input "checkbox" at bounding box center [846, 326] width 15 height 15
click at [817, 325] on input "checkbox" at bounding box center [813, 326] width 15 height 15
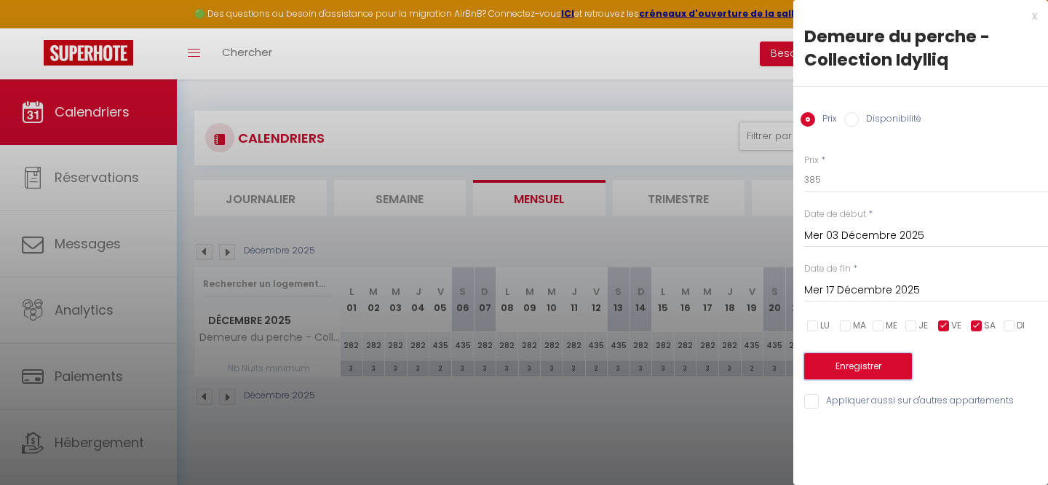
click at [847, 365] on button "Enregistrer" at bounding box center [858, 366] width 108 height 26
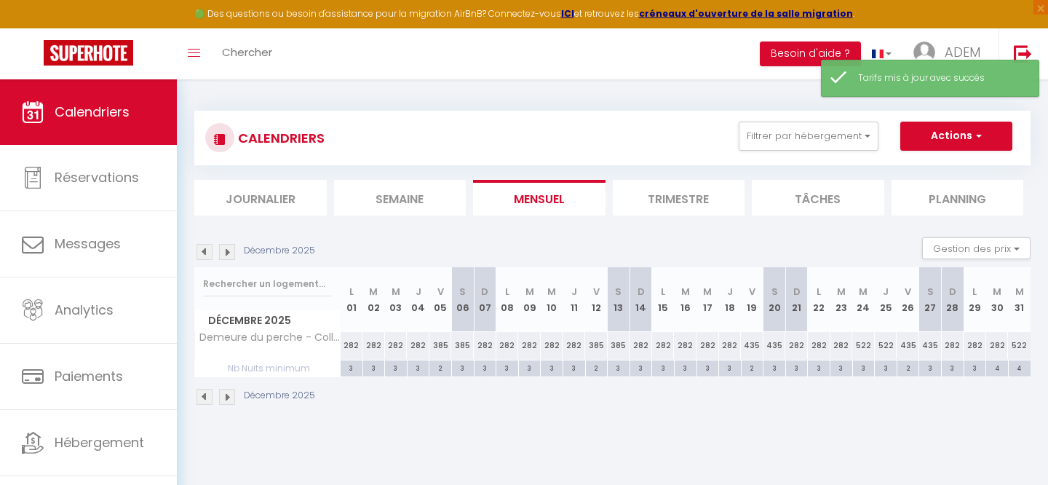
click at [228, 397] on img at bounding box center [227, 397] width 16 height 16
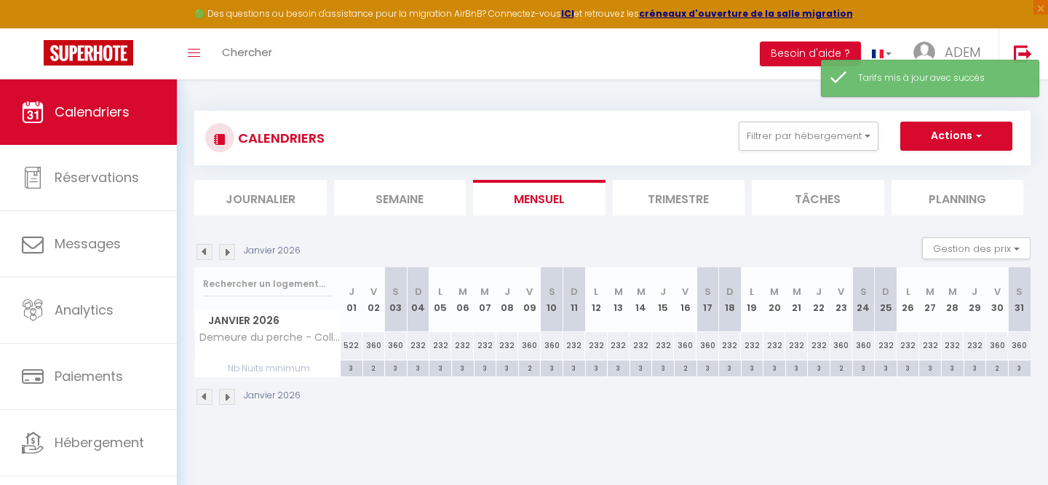
click at [228, 397] on img at bounding box center [227, 397] width 16 height 16
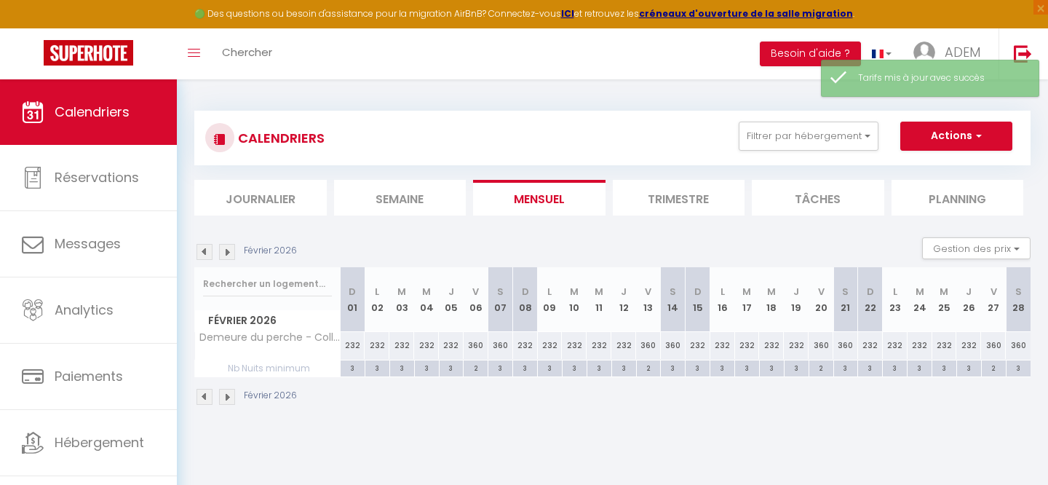
click at [208, 397] on img at bounding box center [205, 397] width 16 height 16
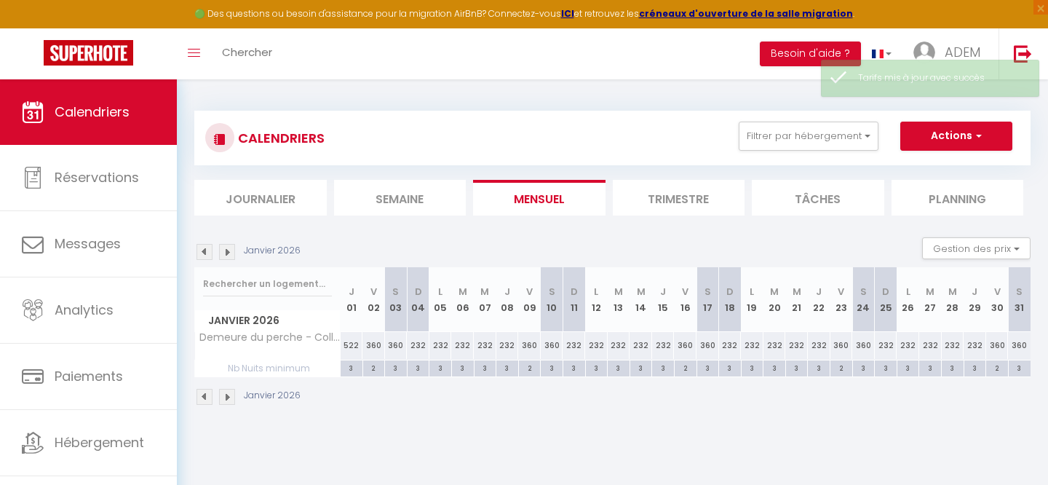
click at [208, 397] on img at bounding box center [205, 397] width 16 height 16
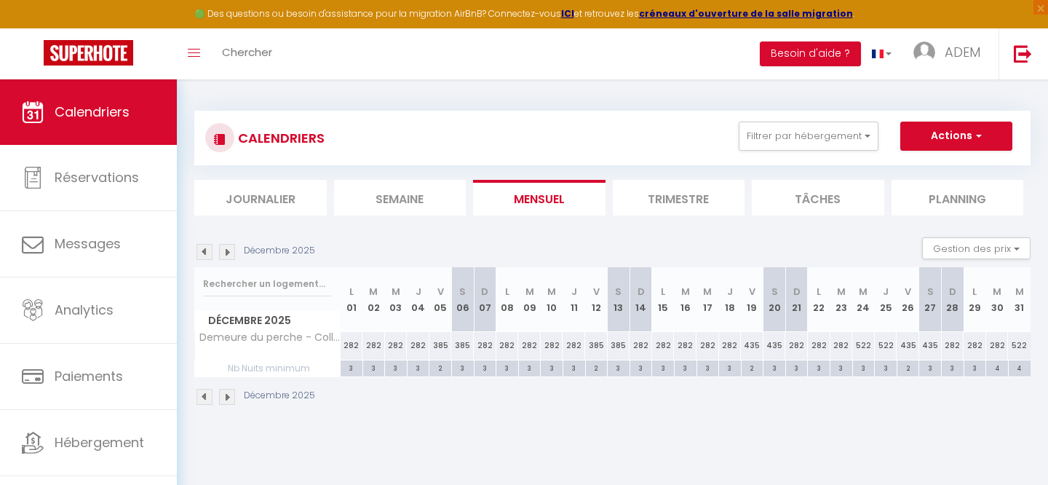
click at [208, 397] on img at bounding box center [205, 397] width 16 height 16
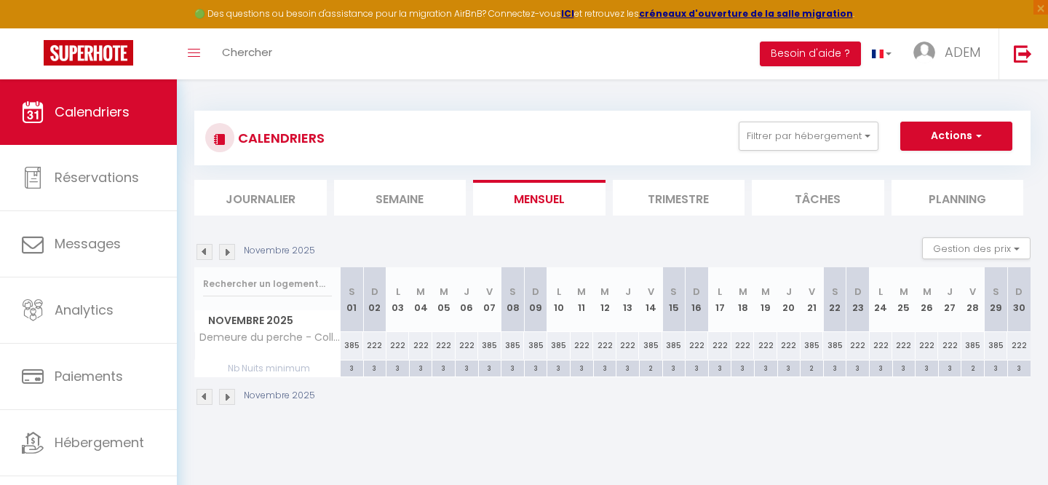
click at [208, 397] on img at bounding box center [205, 397] width 16 height 16
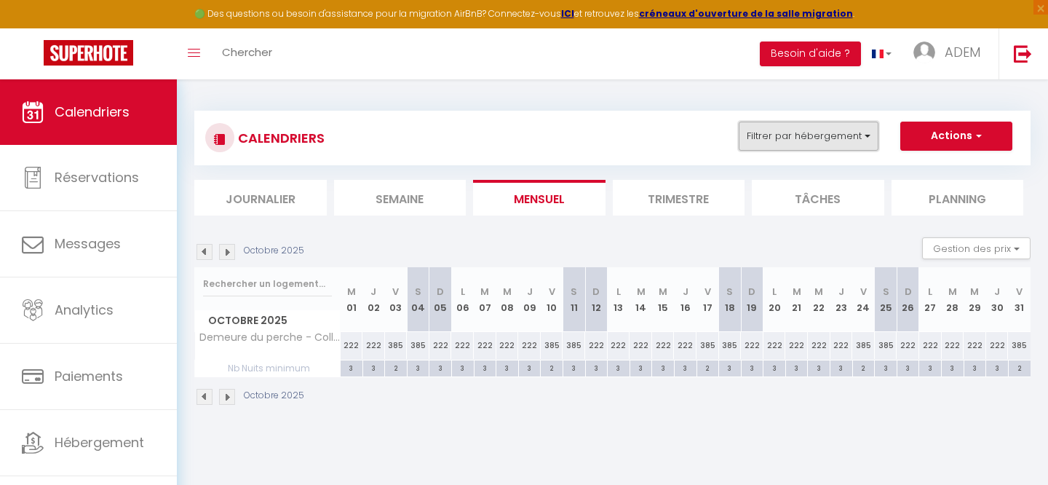
click at [807, 136] on button "Filtrer par hébergement" at bounding box center [809, 136] width 140 height 29
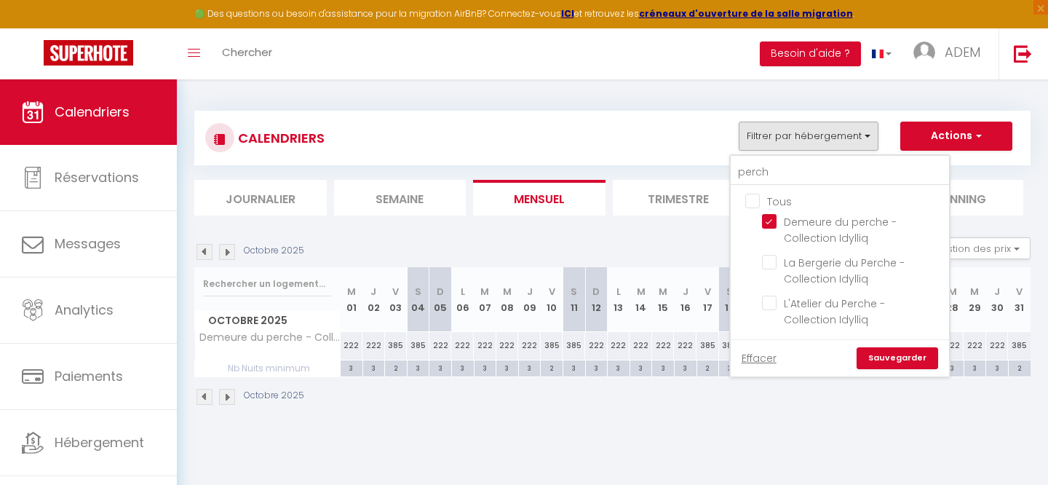
click at [753, 203] on input "Tous" at bounding box center [854, 200] width 218 height 15
click at [769, 175] on input "perch" at bounding box center [840, 172] width 218 height 26
click at [763, 179] on input "perch" at bounding box center [840, 172] width 218 height 26
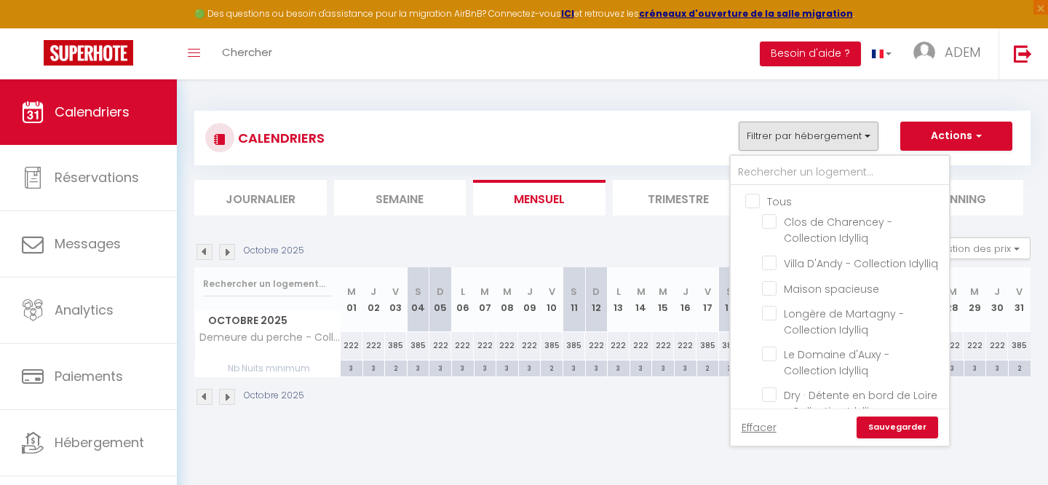
click at [654, 146] on div "CALENDRIERS Filtrer par hébergement Tous Clos de Charencey - Collection Idylliq…" at bounding box center [612, 138] width 815 height 33
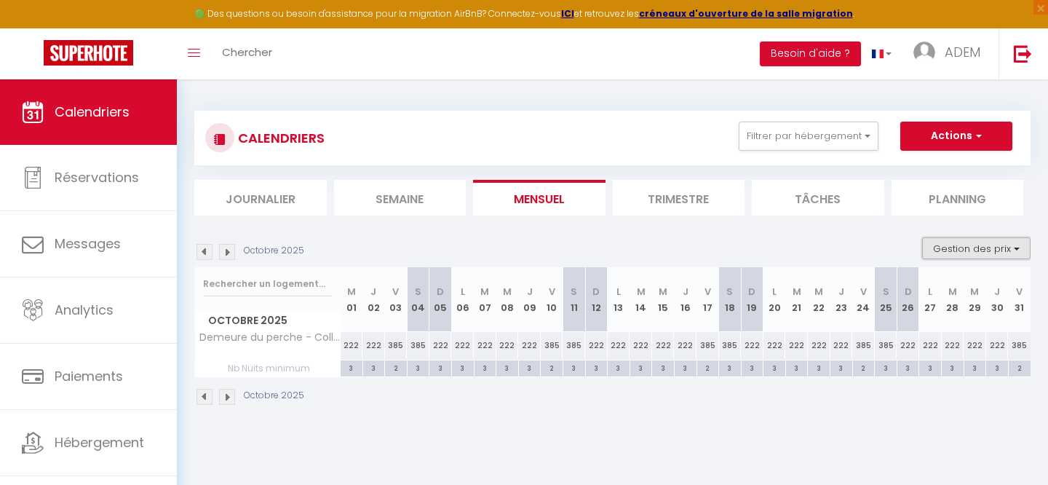
click at [947, 243] on button "Gestion des prix" at bounding box center [976, 248] width 108 height 22
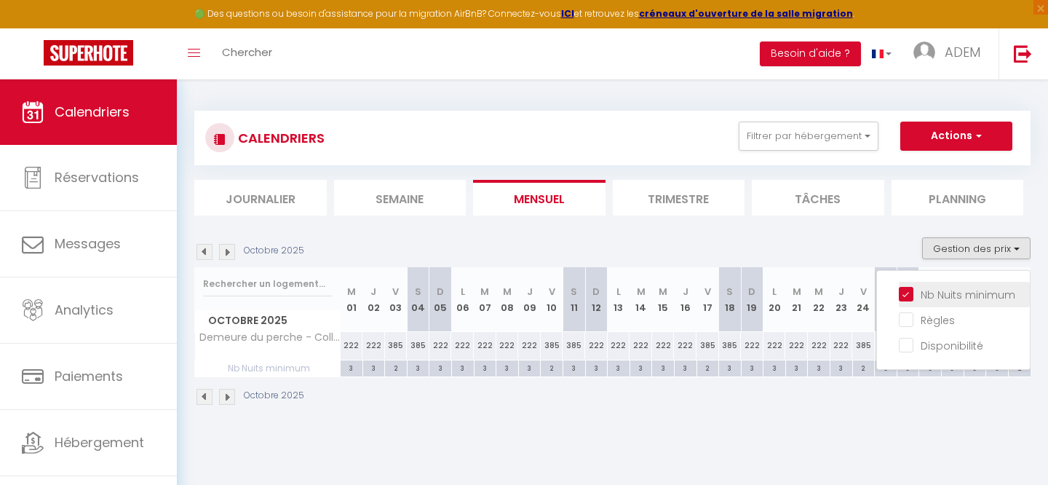
click at [901, 298] on input "Nb Nuits minimum" at bounding box center [964, 293] width 131 height 15
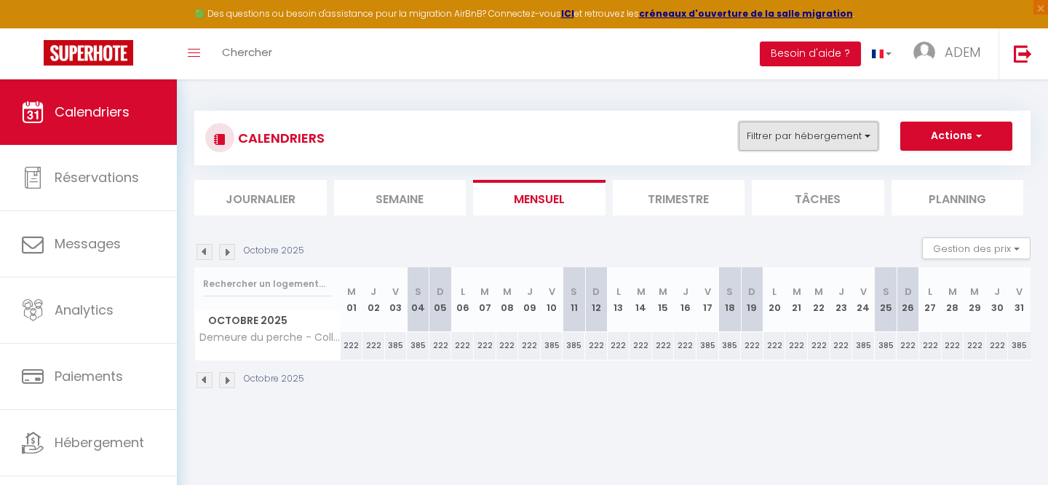
click at [791, 143] on button "Filtrer par hébergement" at bounding box center [809, 136] width 140 height 29
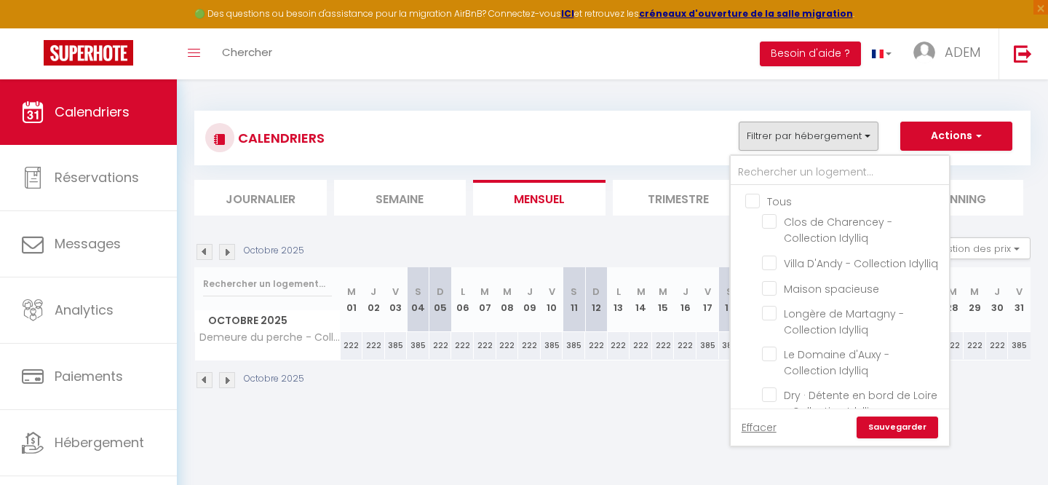
click at [758, 196] on input "Tous" at bounding box center [854, 200] width 218 height 15
click at [919, 427] on link "Sauvegarder" at bounding box center [898, 427] width 82 height 22
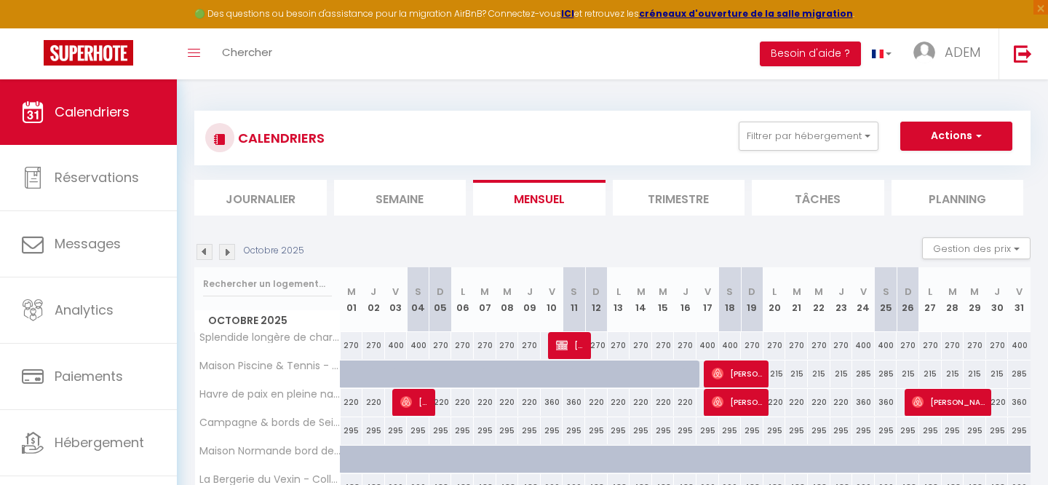
click at [205, 255] on img at bounding box center [205, 252] width 16 height 16
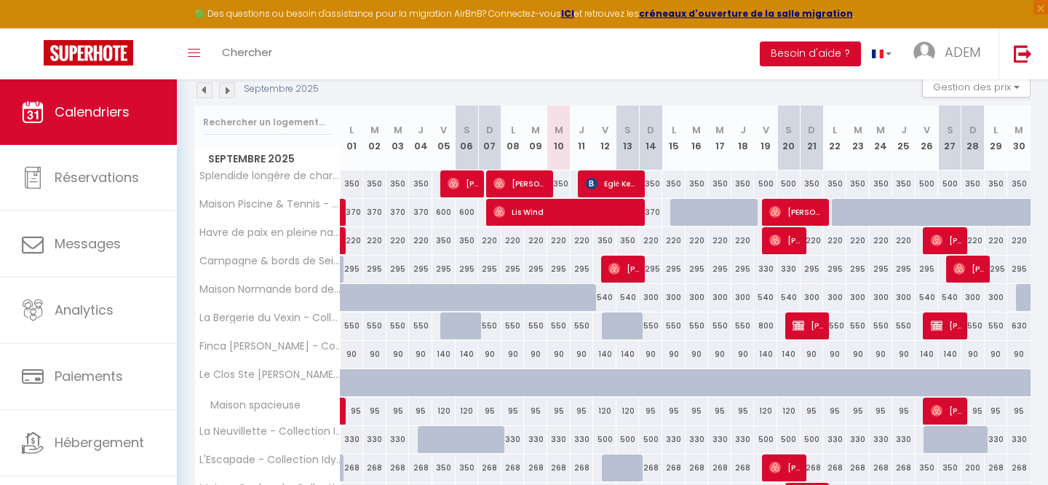
scroll to position [145, 0]
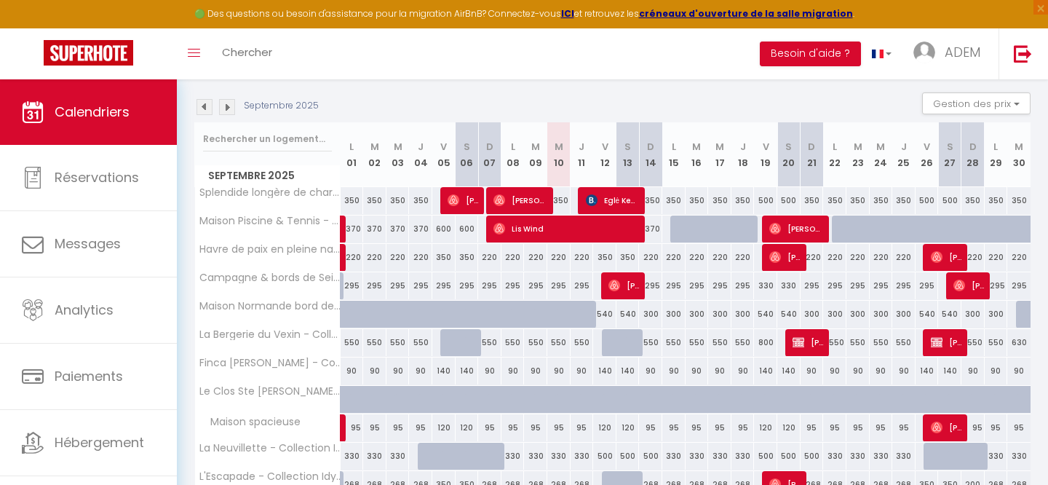
click at [728, 202] on div "350" at bounding box center [719, 200] width 23 height 27
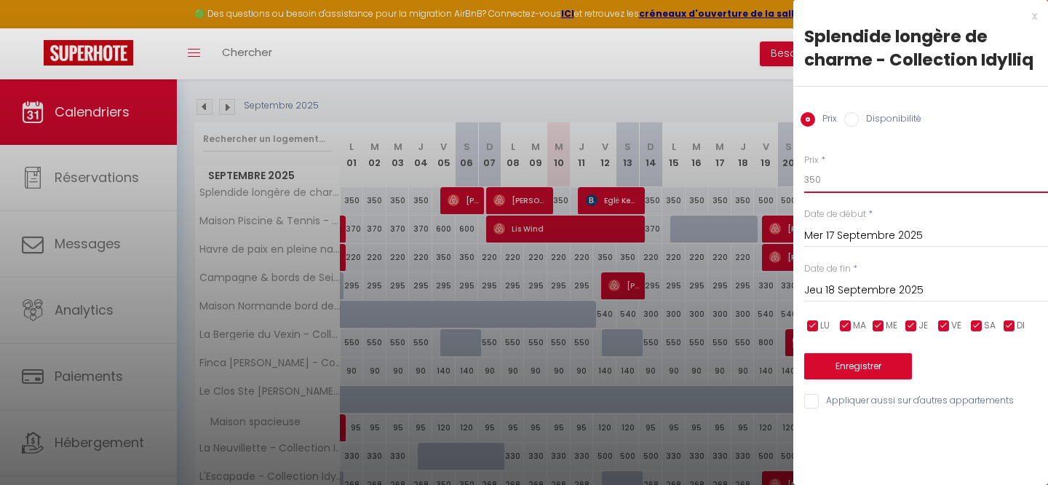
click at [861, 181] on input "350" at bounding box center [926, 180] width 244 height 26
click at [1012, 329] on input "checkbox" at bounding box center [1009, 326] width 15 height 15
click at [912, 327] on input "checkbox" at bounding box center [911, 326] width 15 height 15
click at [882, 325] on input "checkbox" at bounding box center [878, 326] width 15 height 15
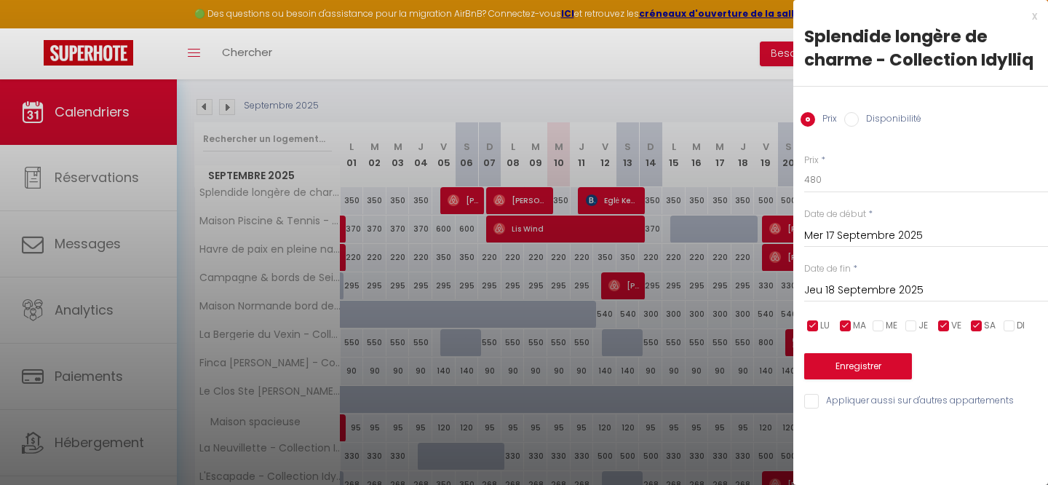
click at [855, 325] on span "MA" at bounding box center [859, 326] width 13 height 14
click at [809, 325] on input "checkbox" at bounding box center [813, 326] width 15 height 15
click at [852, 301] on div "Jeu 18 Septembre 2025 < [DATE] > Dim Lun Mar Mer Jeu Ven Sam 1 2 3 4 5 6 7 8 9 …" at bounding box center [926, 289] width 244 height 26
click at [862, 295] on input "Jeu 18 Septembre 2025" at bounding box center [926, 290] width 244 height 19
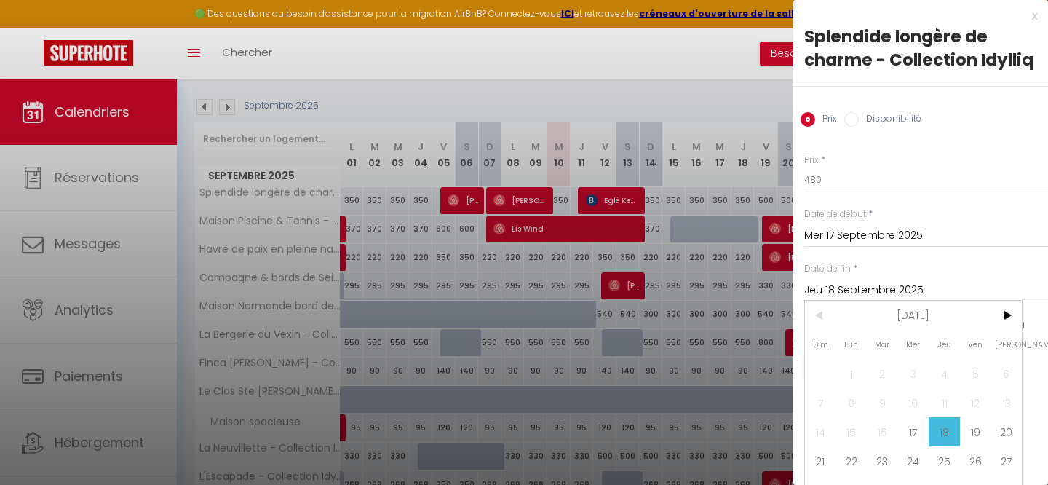
scroll to position [20, 0]
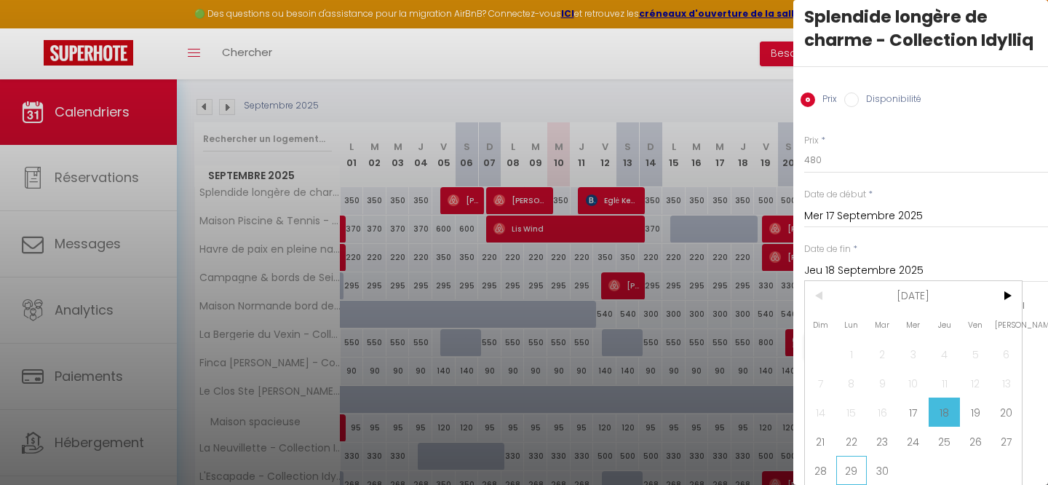
click at [860, 466] on span "29" at bounding box center [851, 470] width 31 height 29
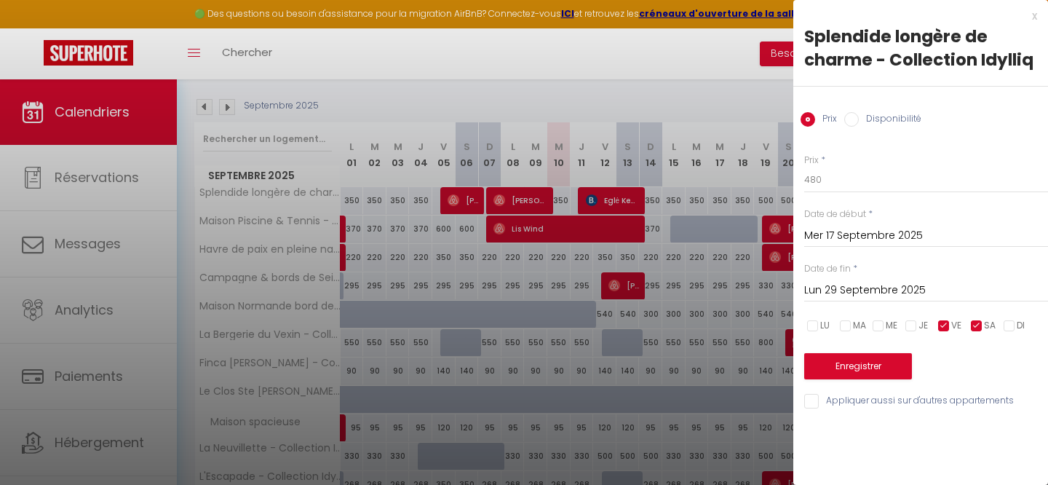
scroll to position [0, 0]
click at [857, 382] on div "Prix * 480 Statut * Disponible Indisponible Date de début * Mer 17 Septembre 20…" at bounding box center [920, 272] width 255 height 275
click at [852, 370] on button "Enregistrer" at bounding box center [858, 366] width 108 height 26
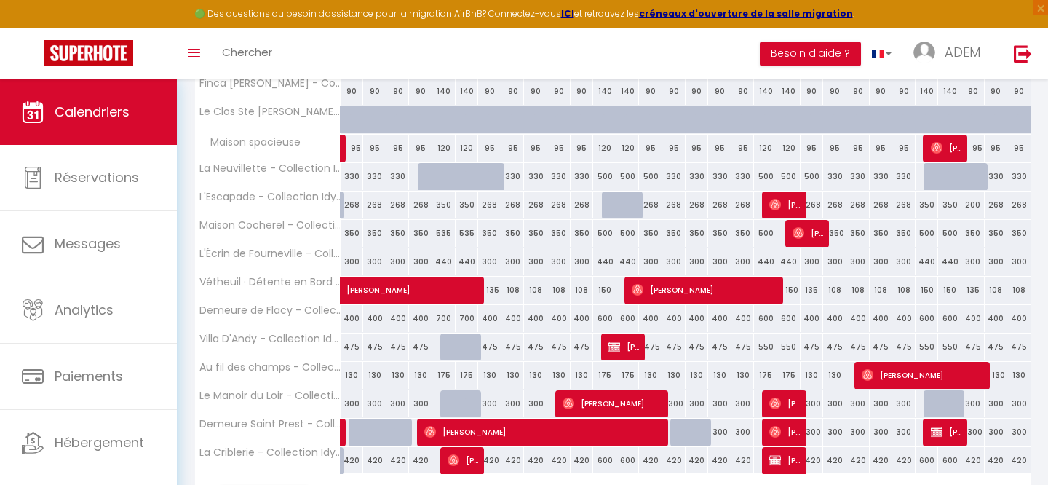
scroll to position [459, 0]
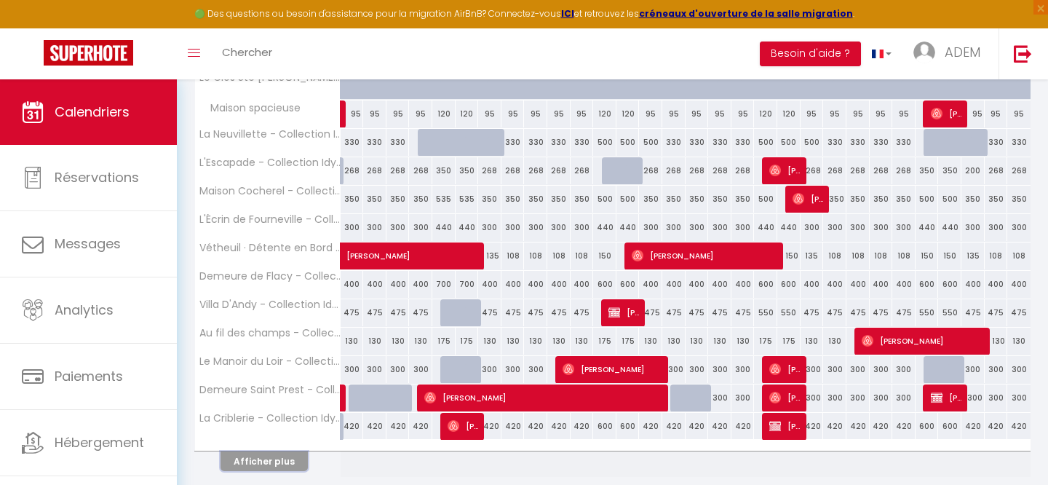
click at [280, 462] on button "Afficher plus" at bounding box center [264, 461] width 87 height 20
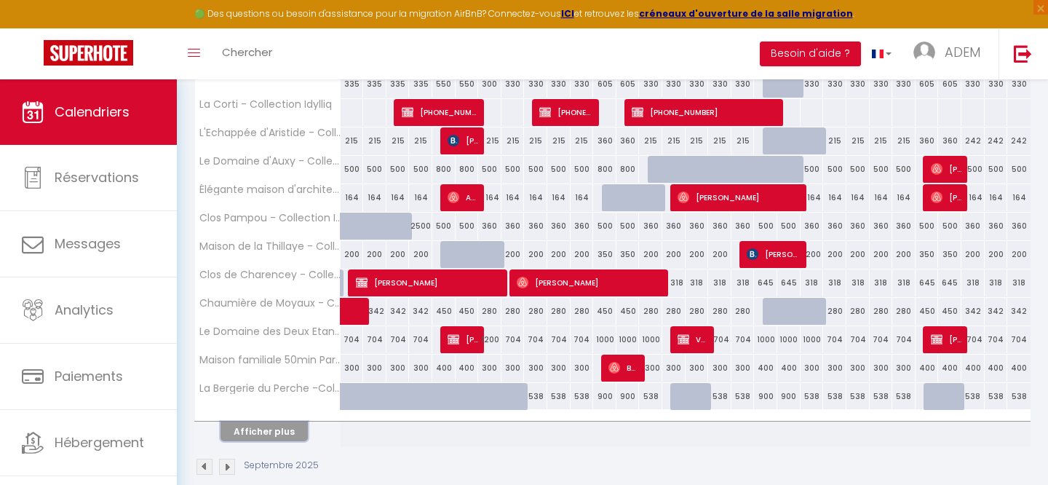
scroll to position [1078, 0]
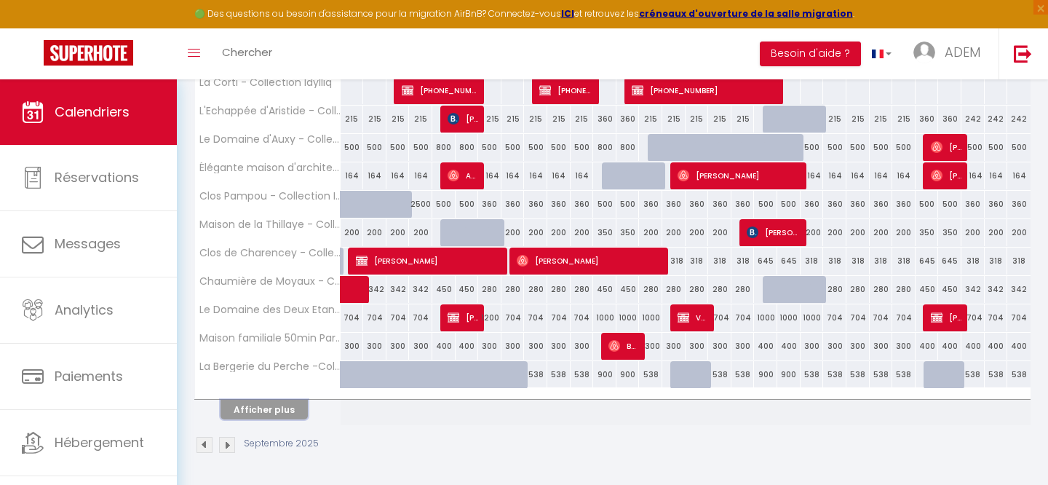
click at [274, 413] on button "Afficher plus" at bounding box center [264, 410] width 87 height 20
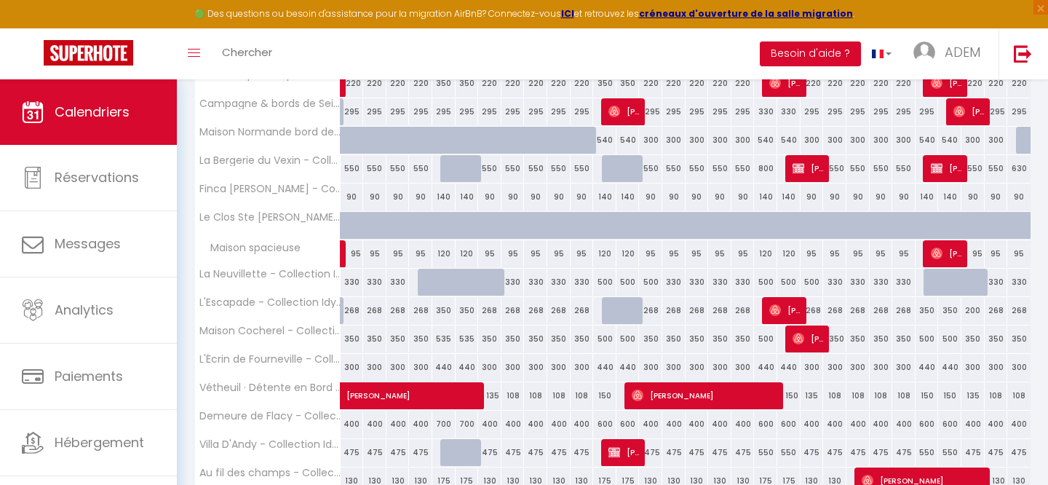
scroll to position [0, 0]
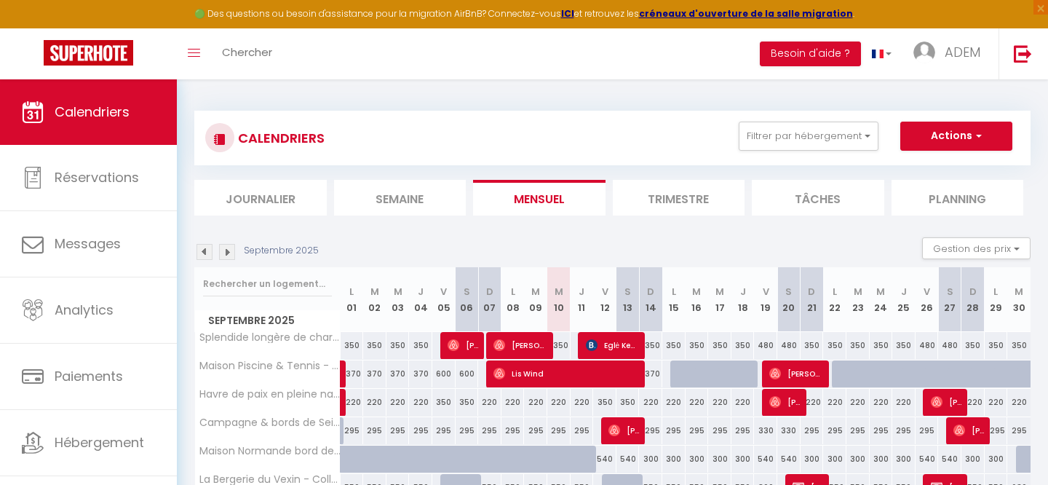
click at [228, 253] on img at bounding box center [227, 252] width 16 height 16
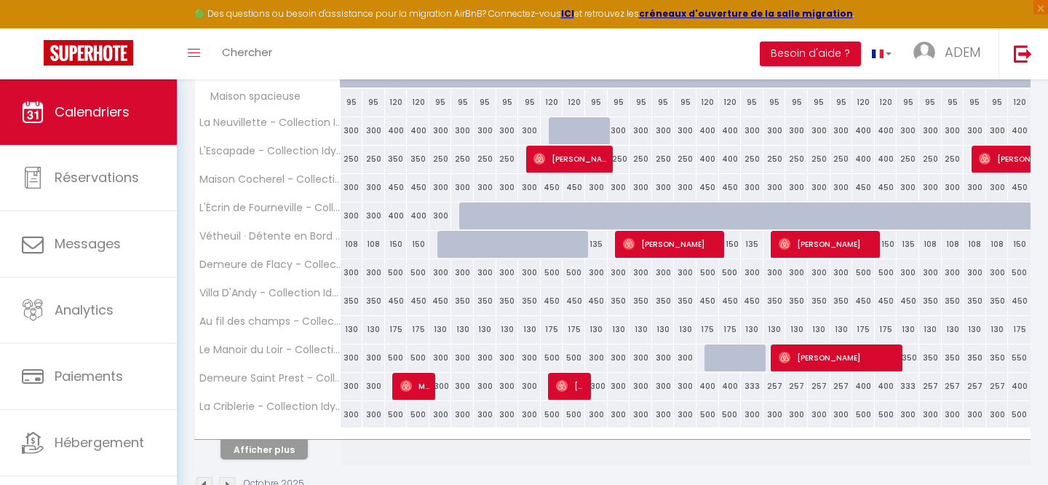
scroll to position [471, 0]
click at [288, 450] on button "Afficher plus" at bounding box center [264, 449] width 87 height 20
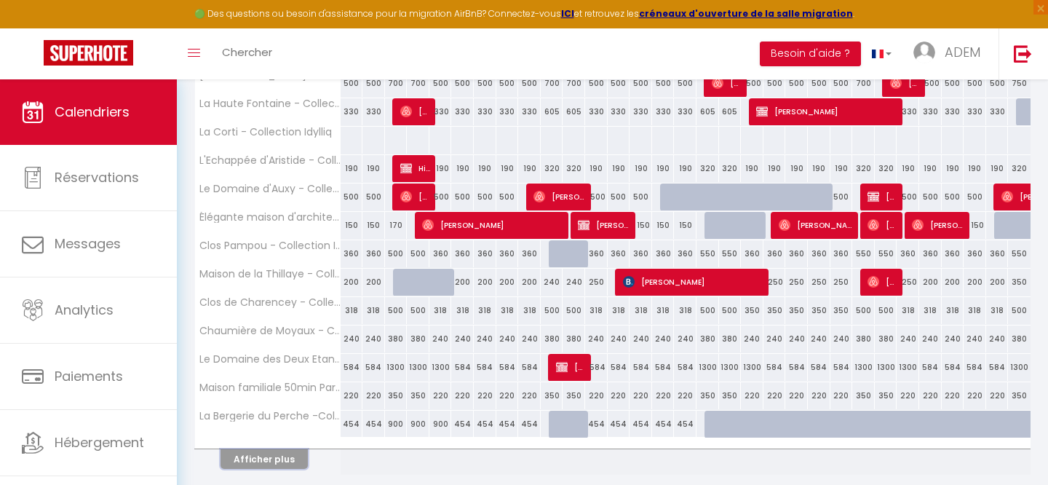
scroll to position [1078, 0]
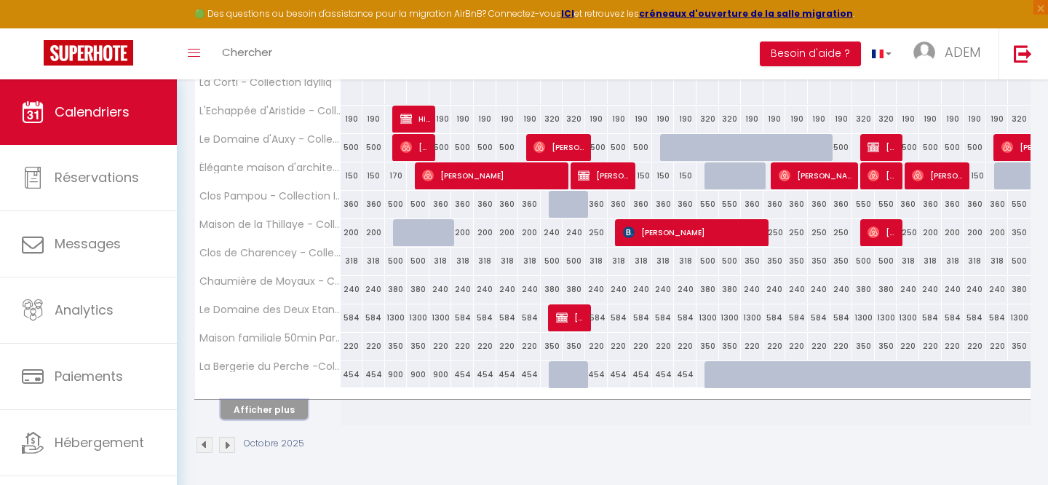
click at [261, 412] on button "Afficher plus" at bounding box center [264, 410] width 87 height 20
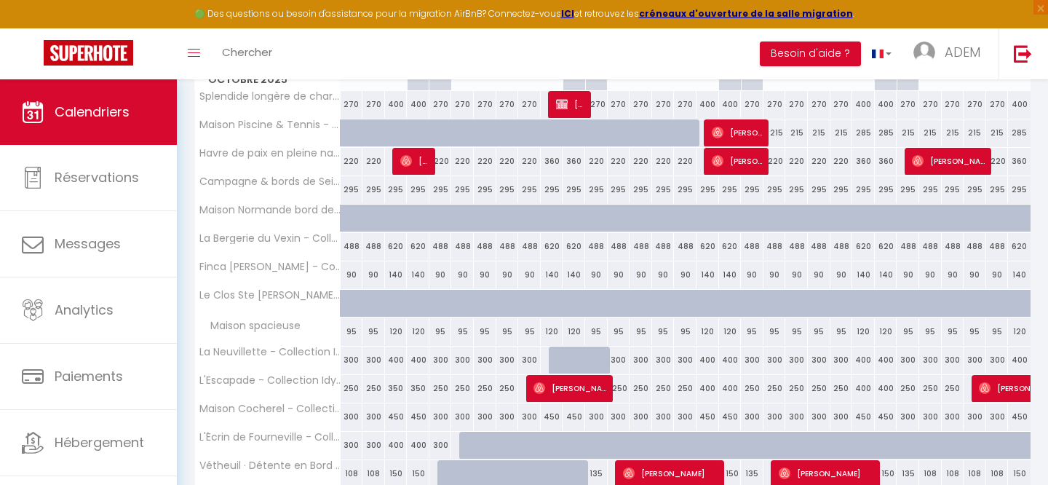
scroll to position [0, 0]
